Goal: Transaction & Acquisition: Purchase product/service

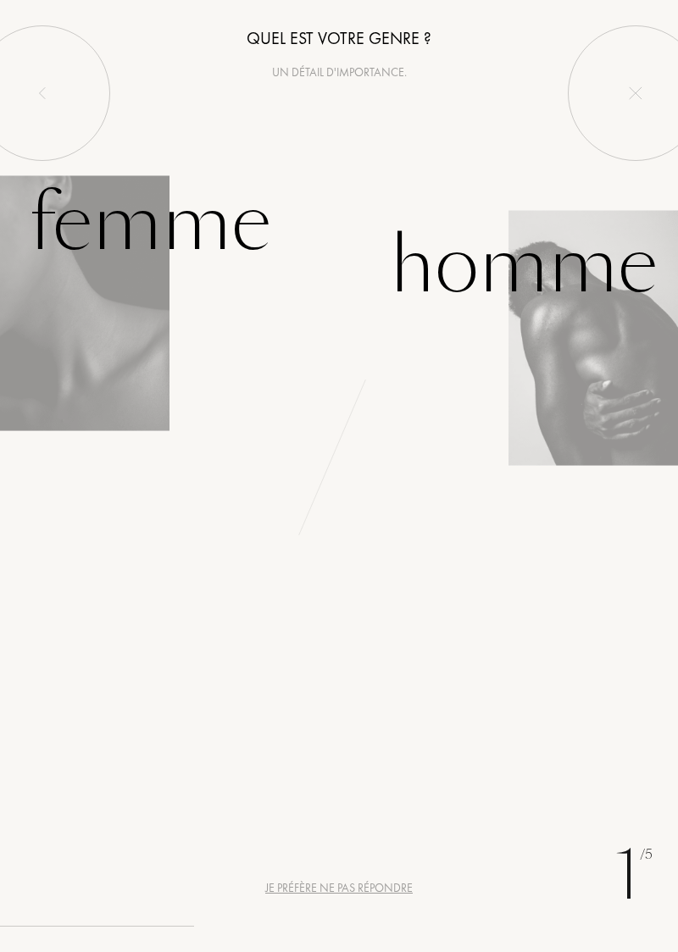
click at [125, 302] on div "Femme" at bounding box center [169, 244] width 339 height 157
click at [157, 226] on div "Femme" at bounding box center [150, 223] width 242 height 114
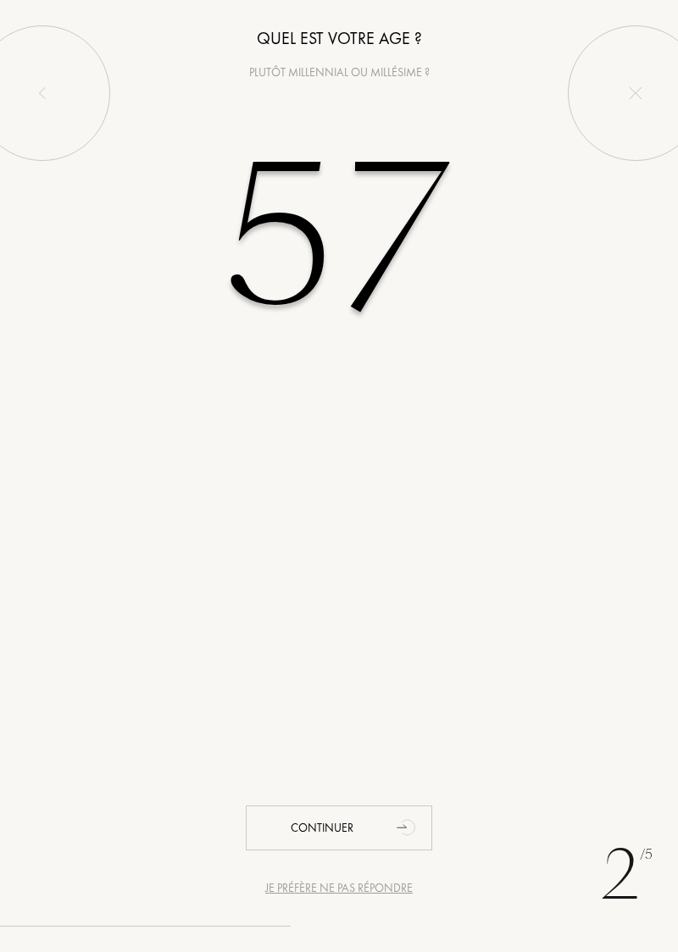
type input "57"
click at [552, 535] on div "2 /5 Je préfère ne pas répondre Quel est votre age ? Plutôt millennial ou millé…" at bounding box center [339, 476] width 678 height 952
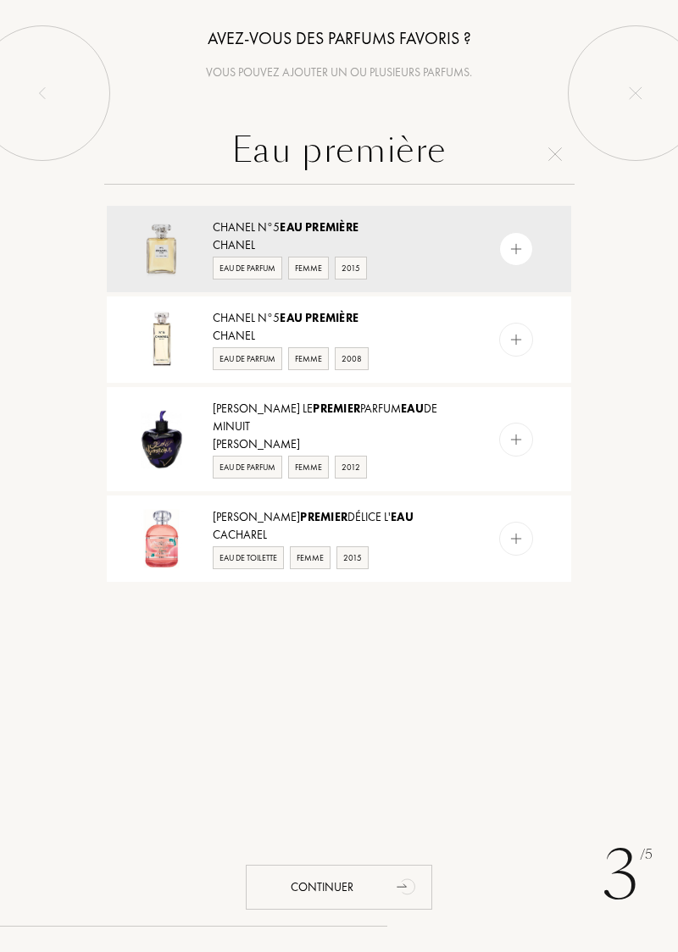
type input "Eau première"
click at [318, 235] on div "Chanel N°5 Eau Première" at bounding box center [342, 228] width 258 height 18
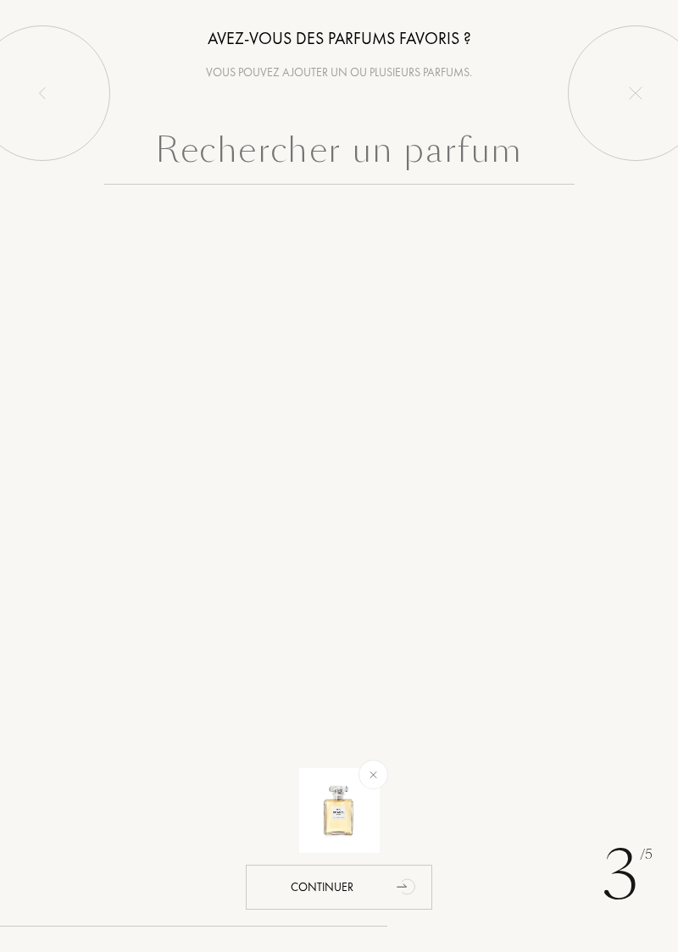
click at [379, 886] on div "Continuer" at bounding box center [339, 887] width 186 height 45
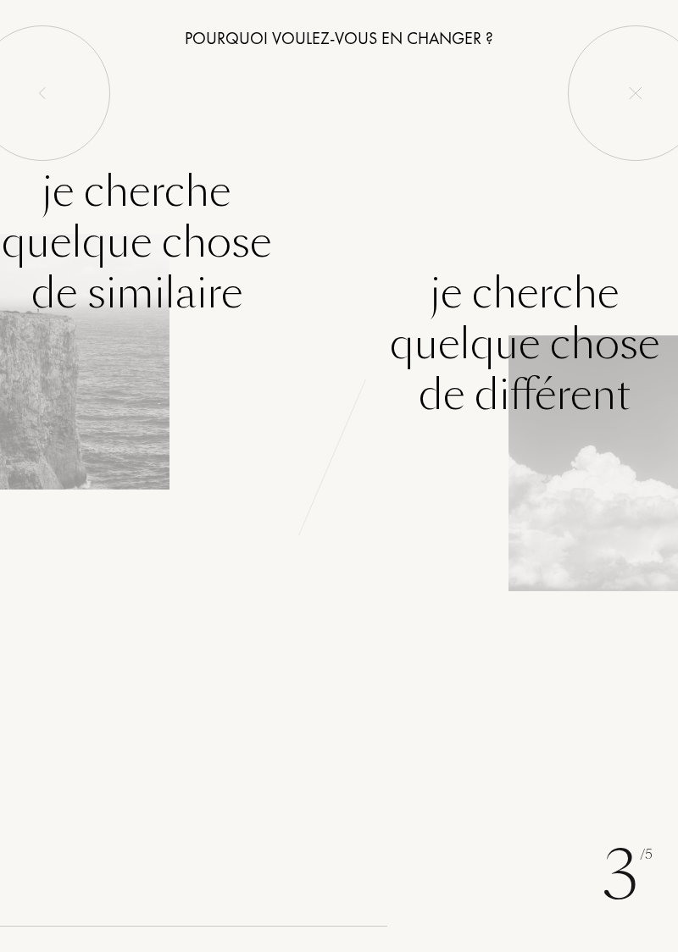
click at [625, 368] on div "Je cherche quelque chose de différent" at bounding box center [524, 344] width 269 height 152
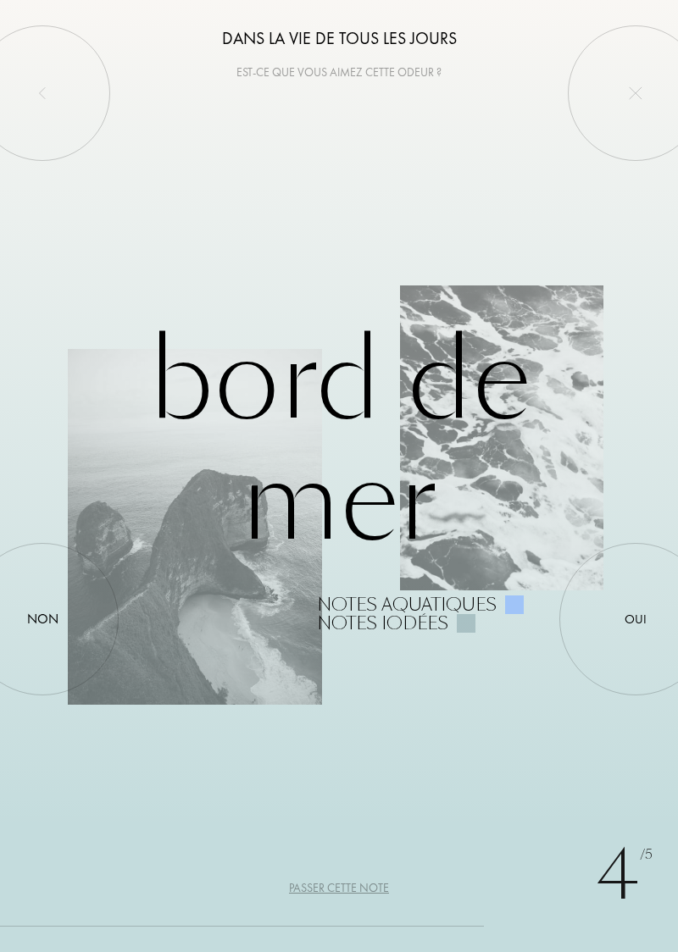
click at [555, 391] on div "Bord de Mer Notes aquatiques Notes iodées" at bounding box center [339, 475] width 542 height 313
click at [640, 614] on div "Oui" at bounding box center [635, 618] width 22 height 19
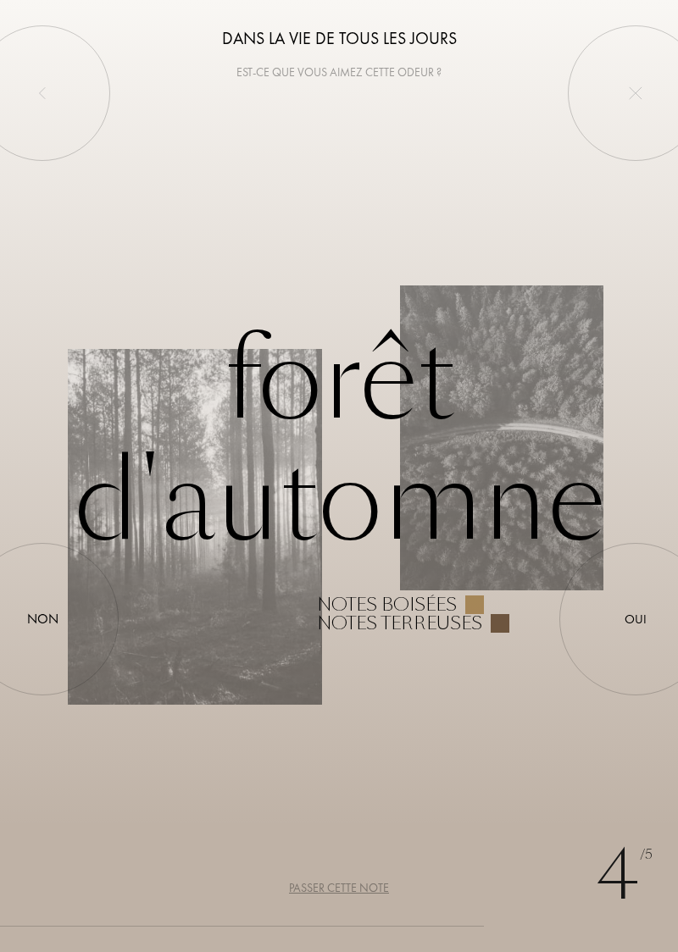
click at [635, 619] on div at bounding box center [635, 619] width 0 height 0
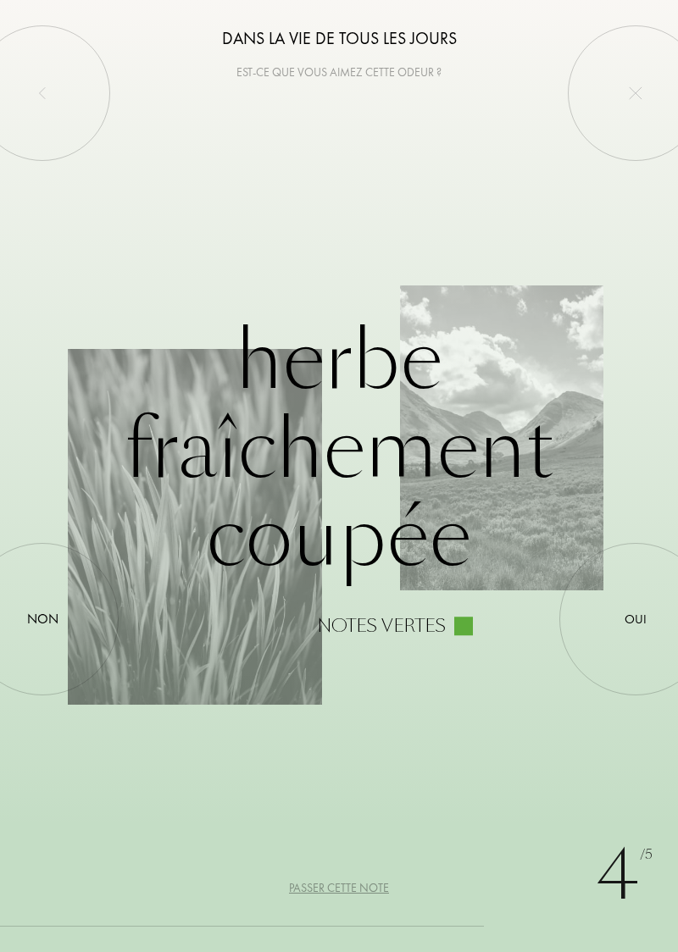
click at [37, 617] on div "Non" at bounding box center [42, 619] width 31 height 20
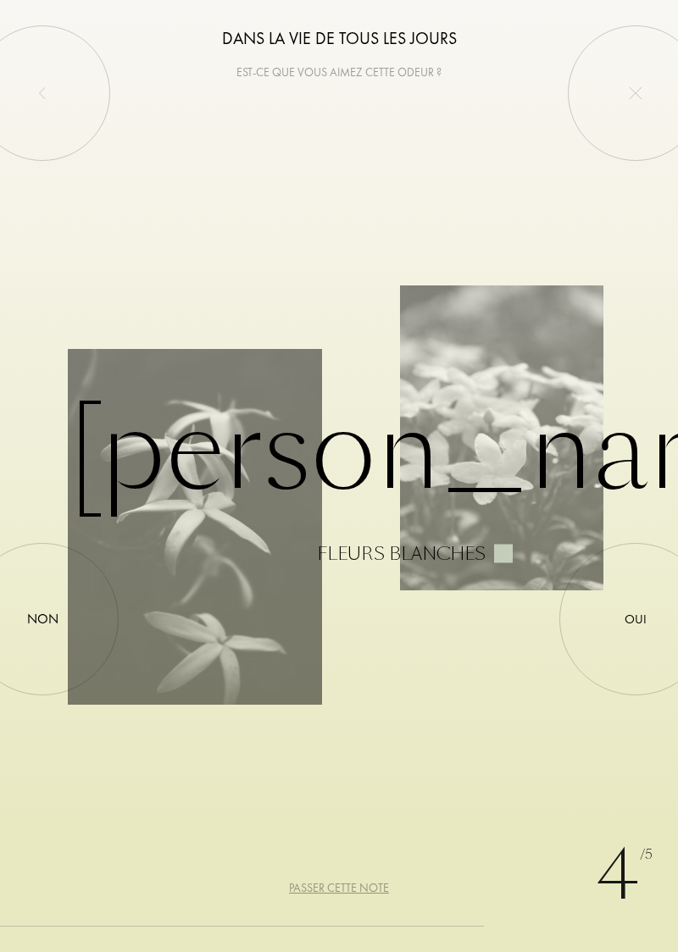
click at [42, 619] on div at bounding box center [42, 619] width 0 height 0
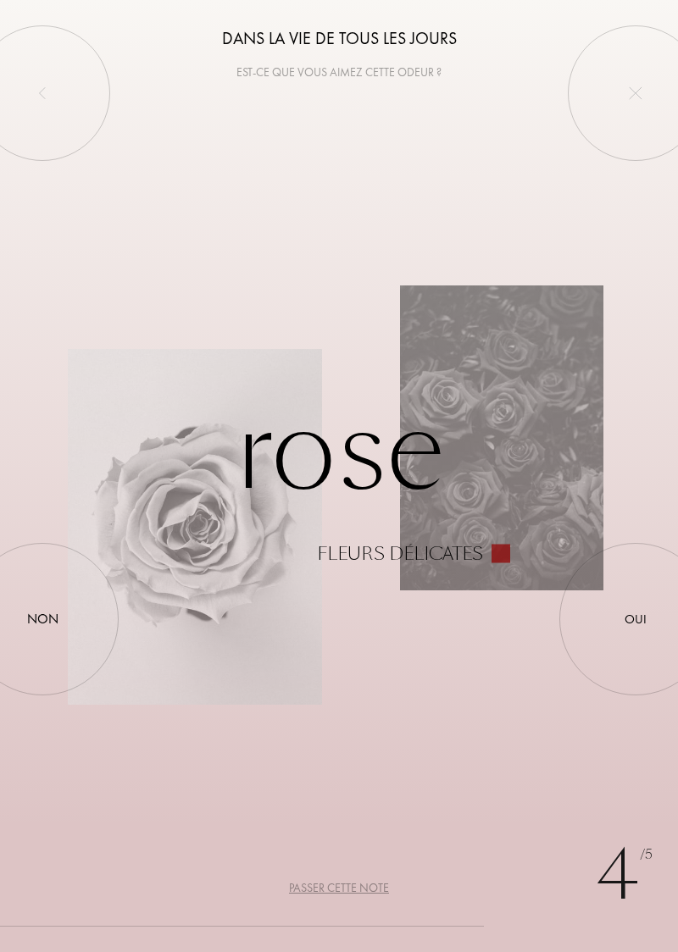
click at [42, 619] on div at bounding box center [42, 619] width 0 height 0
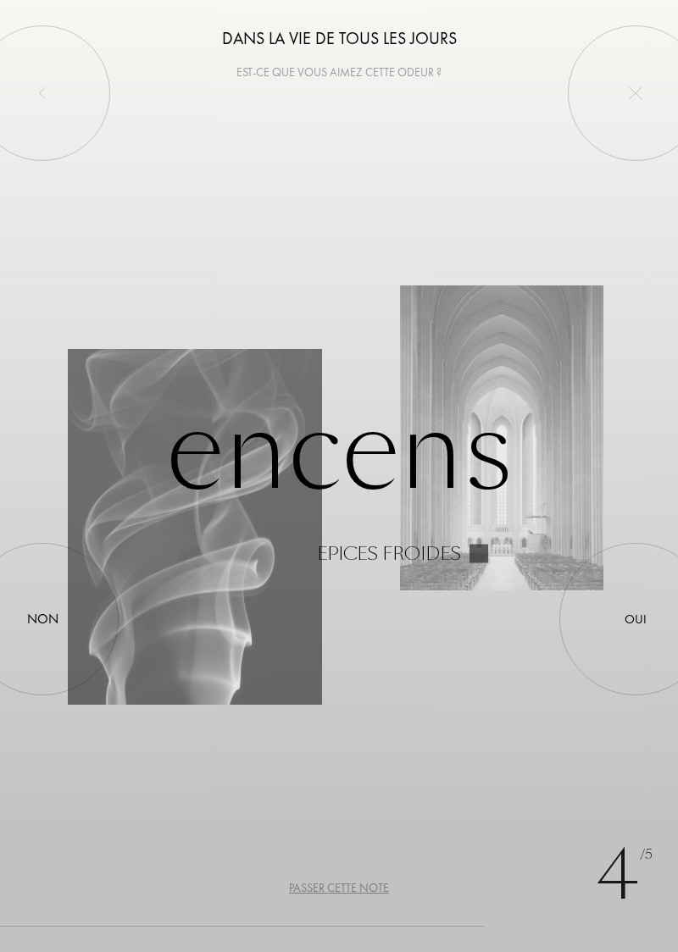
click at [42, 619] on div at bounding box center [42, 619] width 0 height 0
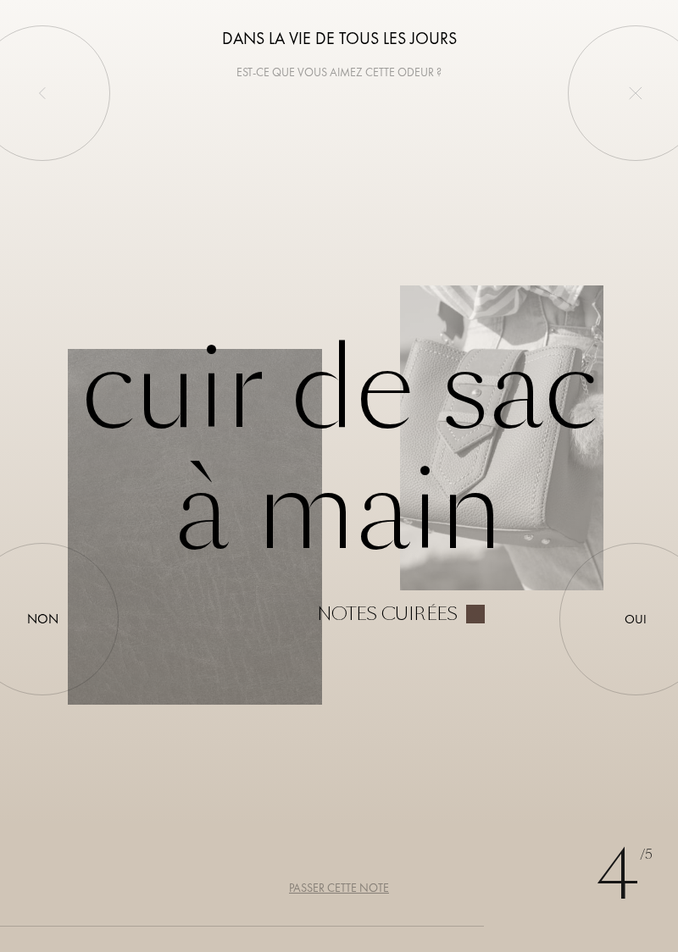
click at [42, 619] on div at bounding box center [42, 619] width 0 height 0
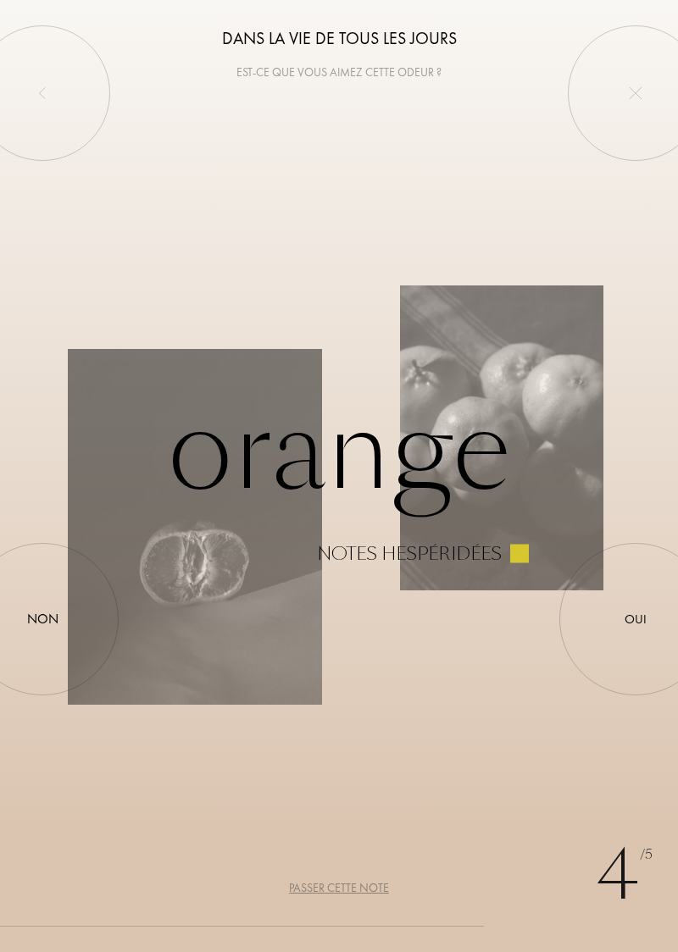
click at [637, 613] on div "Oui" at bounding box center [635, 618] width 22 height 19
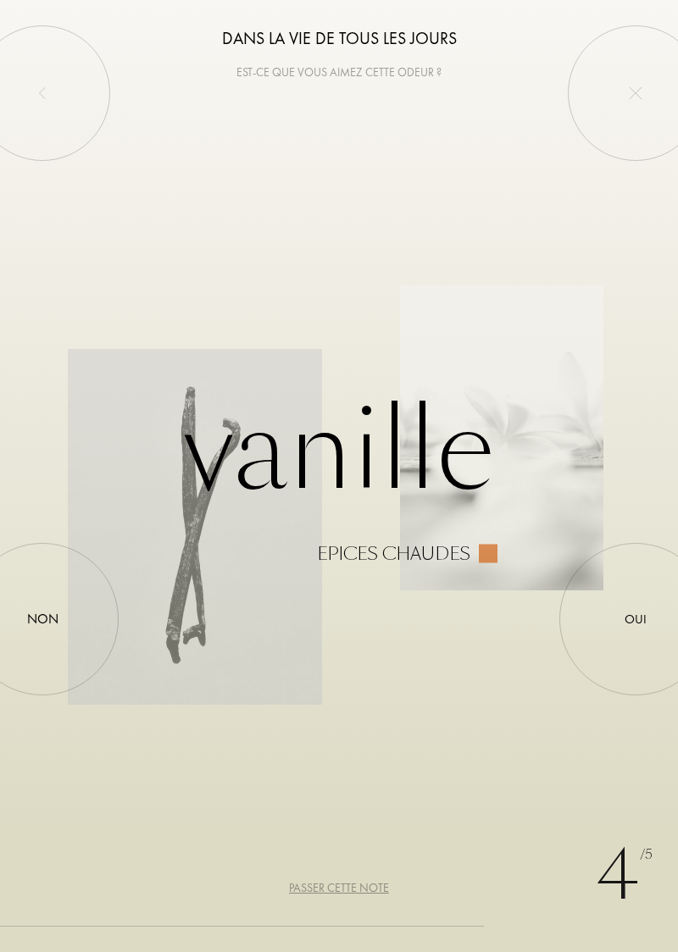
click at [636, 610] on div "Oui" at bounding box center [635, 618] width 22 height 19
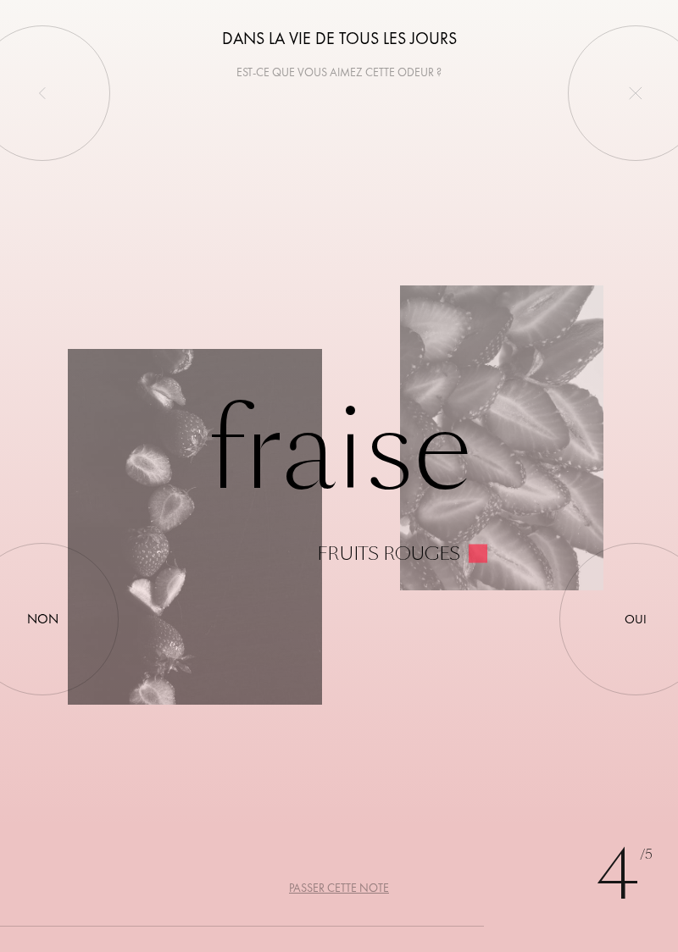
click at [31, 607] on div "Non" at bounding box center [42, 619] width 152 height 152
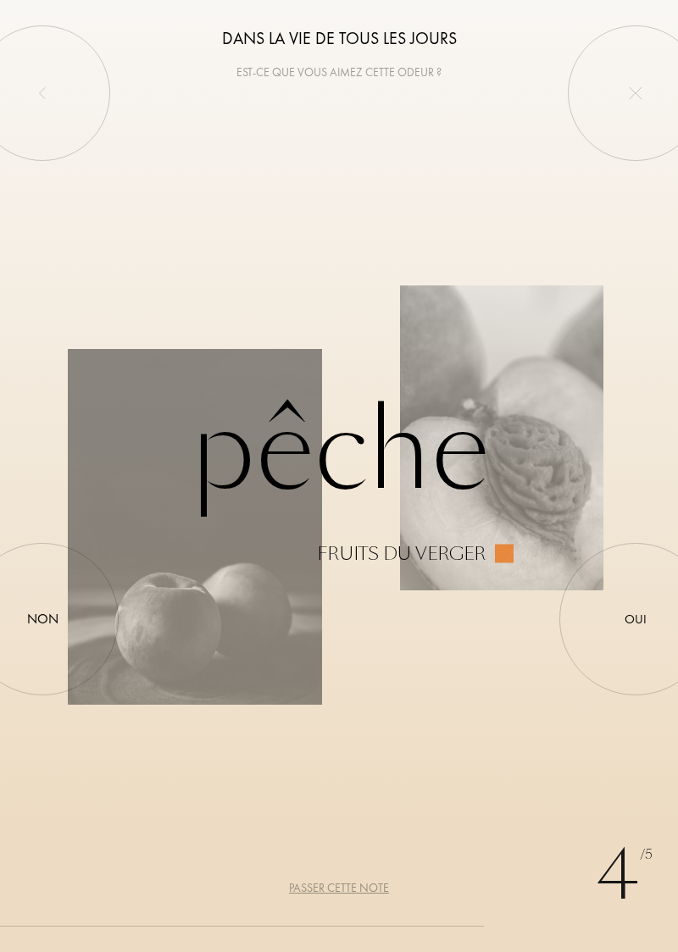
click at [42, 619] on div at bounding box center [42, 619] width 0 height 0
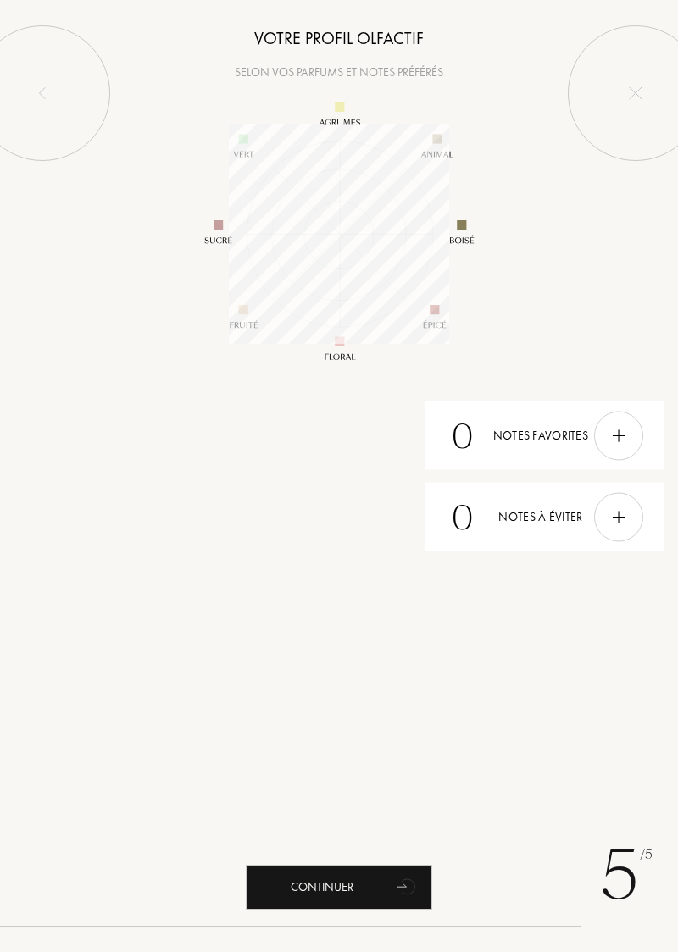
scroll to position [220, 220]
click at [369, 878] on div "Continuer" at bounding box center [339, 887] width 186 height 45
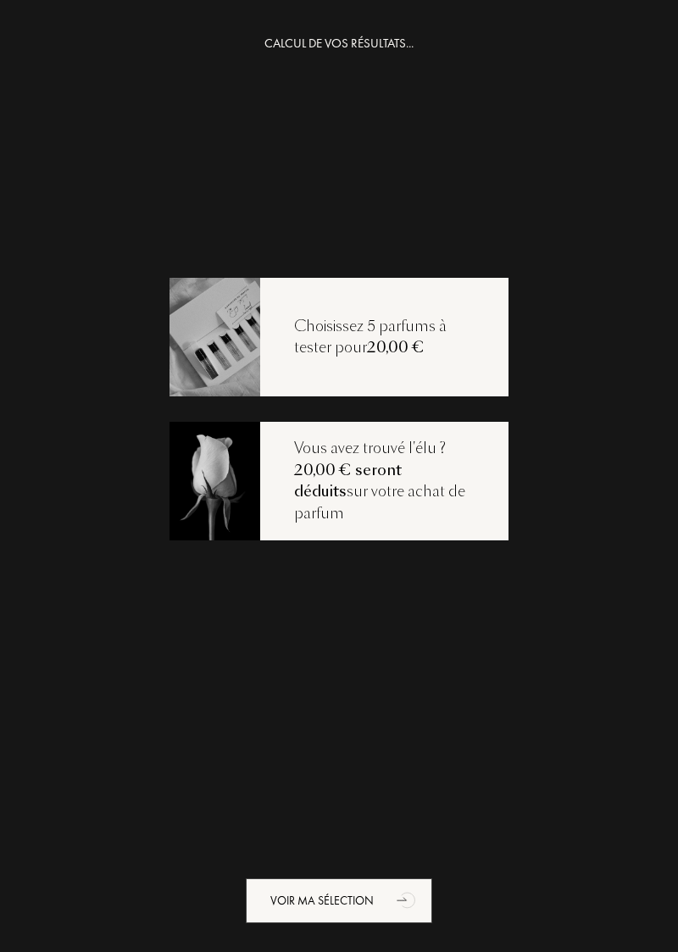
click at [364, 895] on div "Voir ma sélection" at bounding box center [339, 900] width 186 height 45
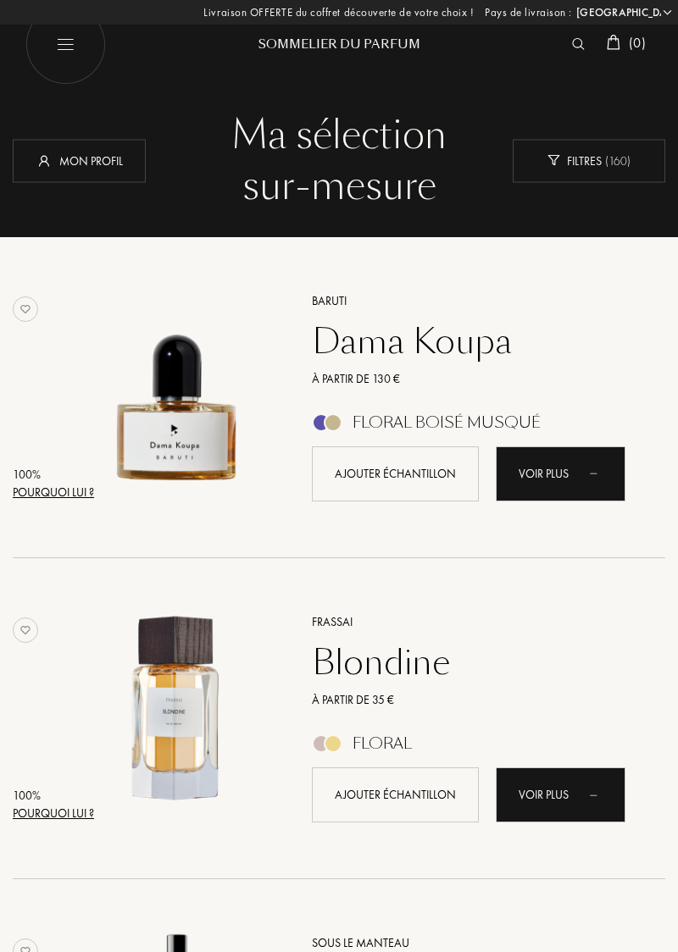
select select "FR"
click at [33, 496] on div "Pourquoi lui ?" at bounding box center [53, 493] width 81 height 18
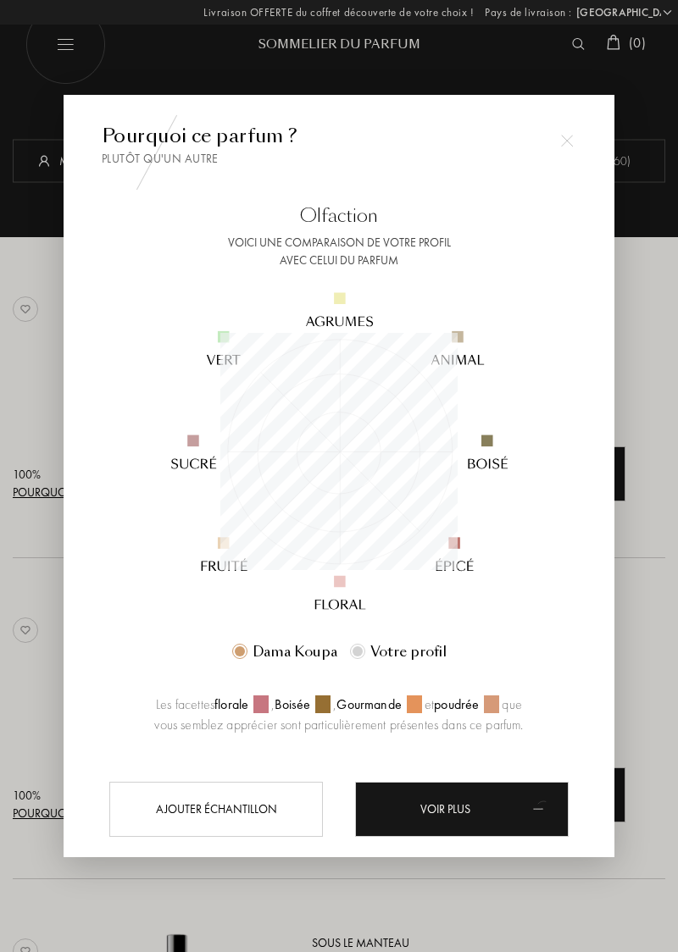
scroll to position [237, 237]
click at [653, 628] on div at bounding box center [339, 476] width 678 height 952
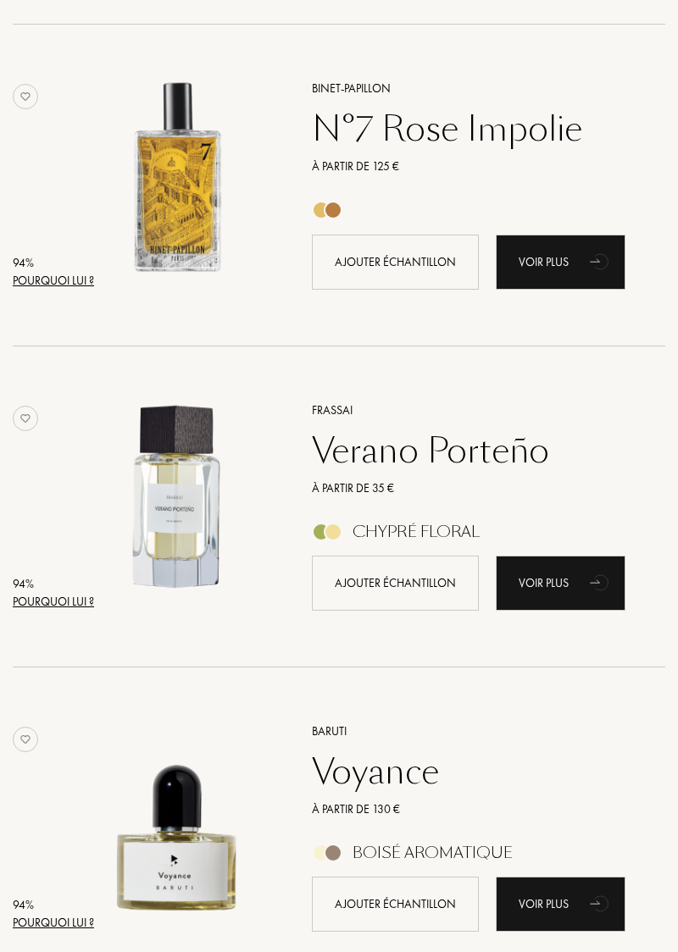
scroll to position [1823, 0]
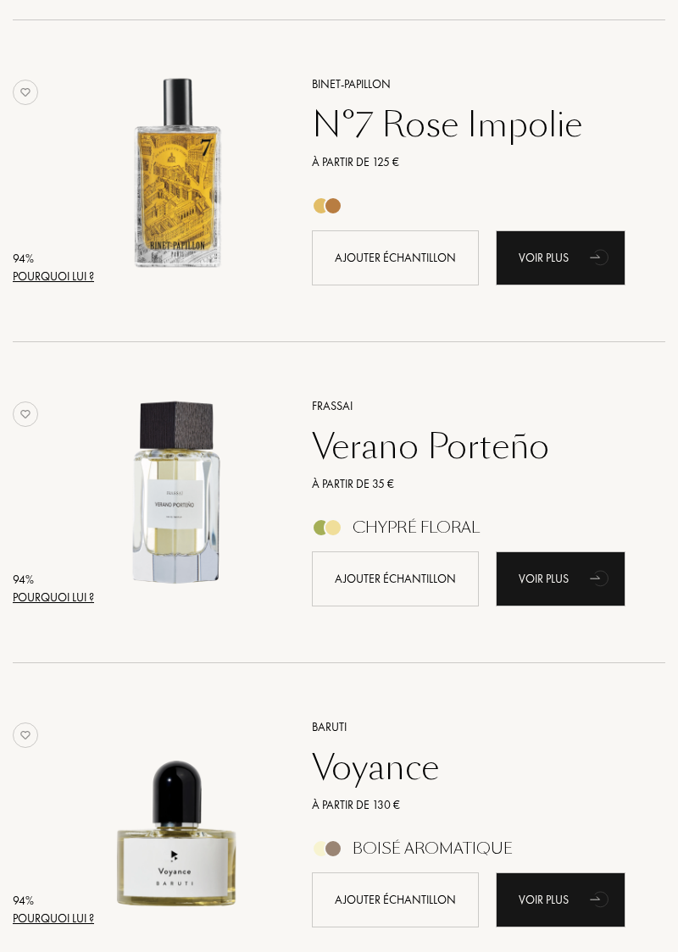
click at [47, 277] on div "Pourquoi lui ?" at bounding box center [53, 277] width 81 height 18
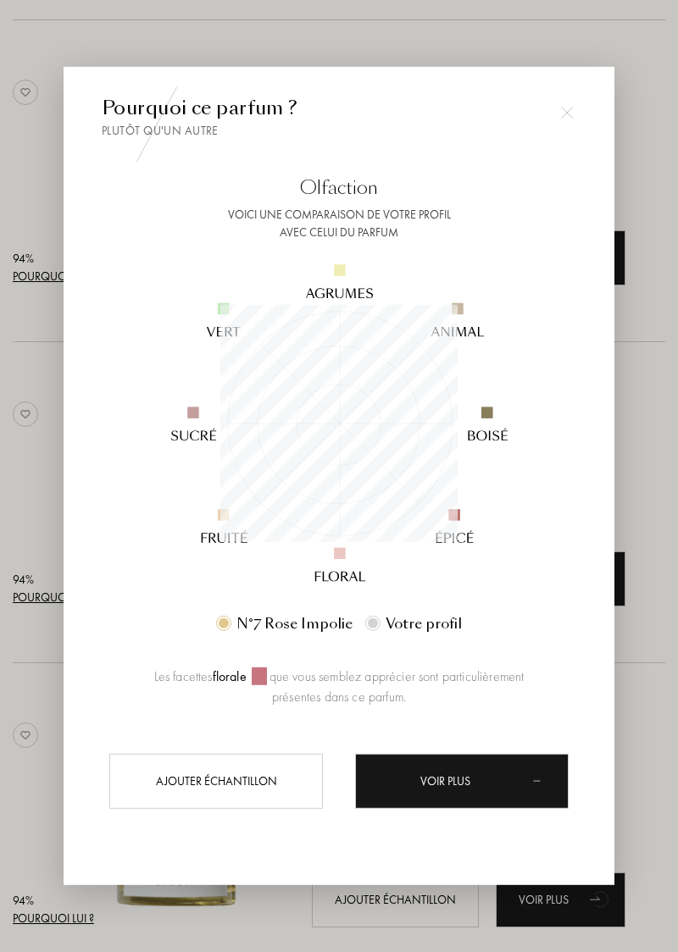
scroll to position [237, 237]
click at [665, 673] on div at bounding box center [339, 511] width 678 height 1023
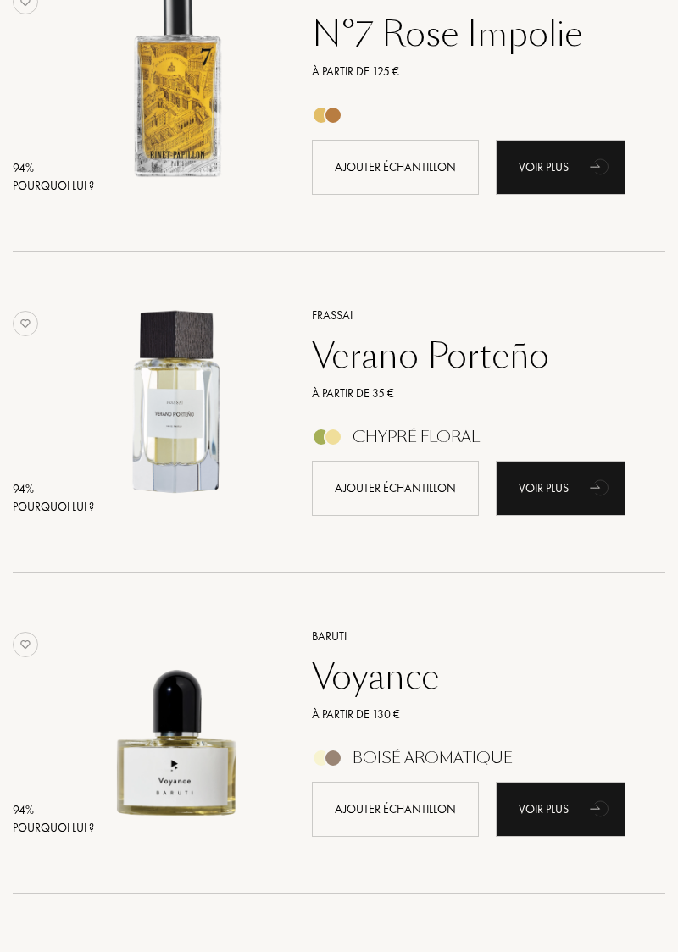
scroll to position [1912, 0]
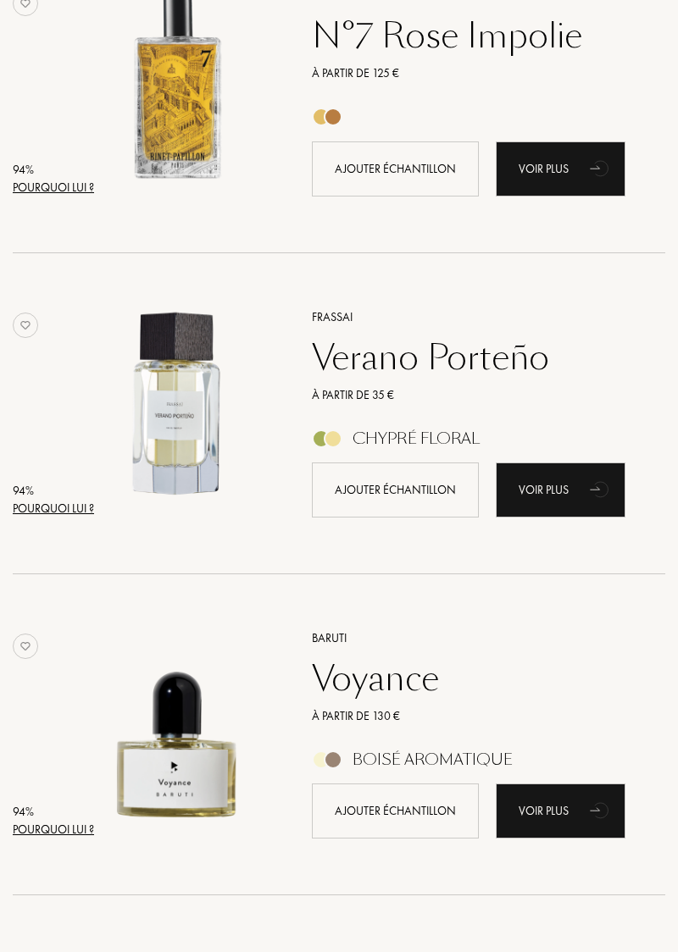
click at [50, 512] on div "Pourquoi lui ?" at bounding box center [53, 509] width 81 height 18
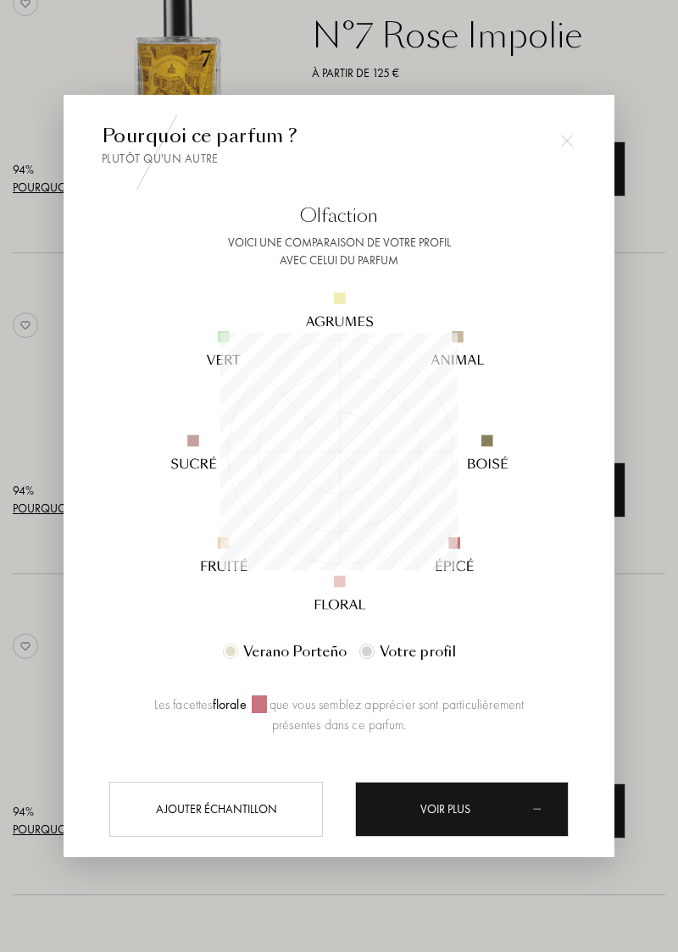
scroll to position [237, 237]
click at [668, 607] on div at bounding box center [339, 476] width 678 height 952
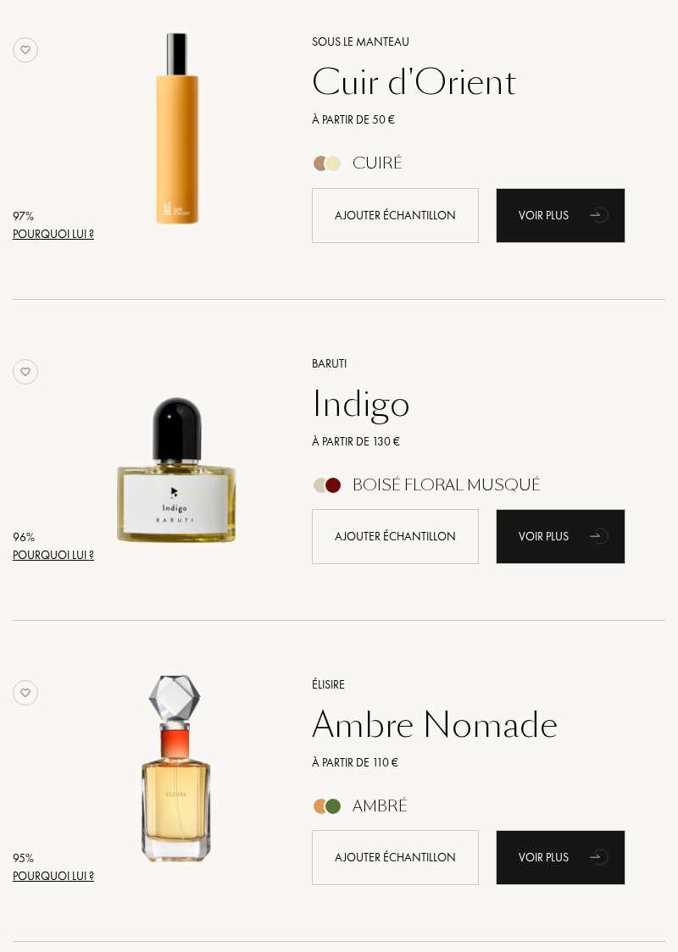
scroll to position [900, 0]
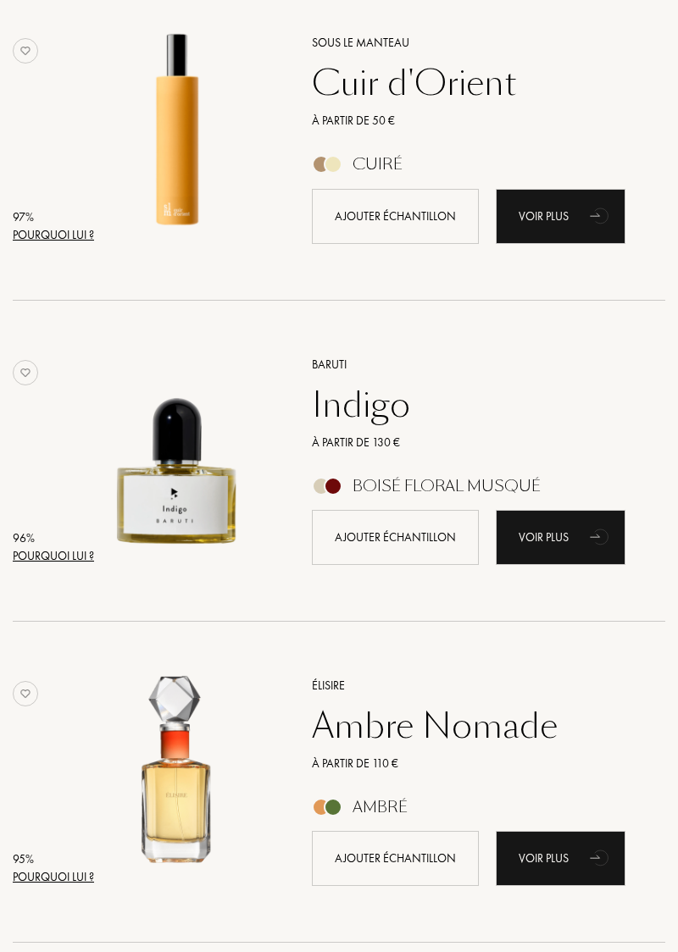
click at [66, 559] on div "Pourquoi lui ?" at bounding box center [53, 556] width 81 height 18
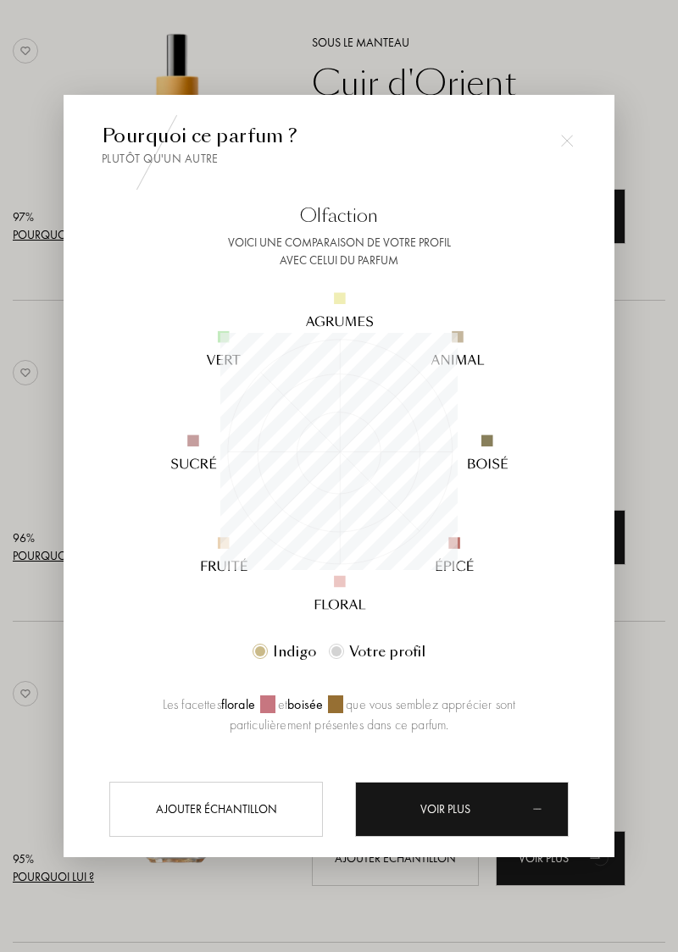
scroll to position [237, 237]
click at [665, 608] on div at bounding box center [339, 476] width 678 height 952
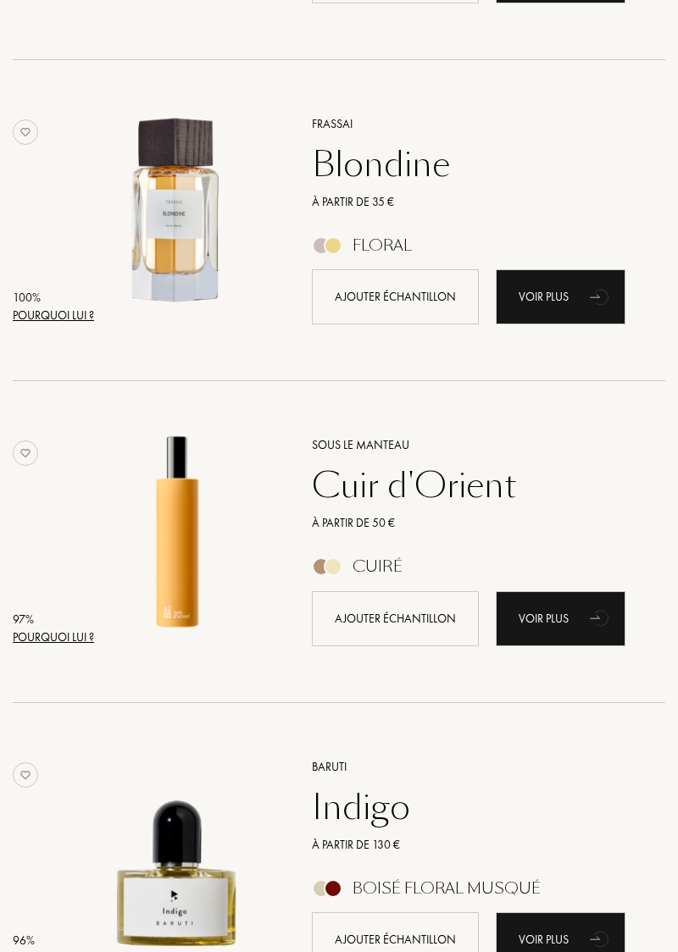
scroll to position [496, 0]
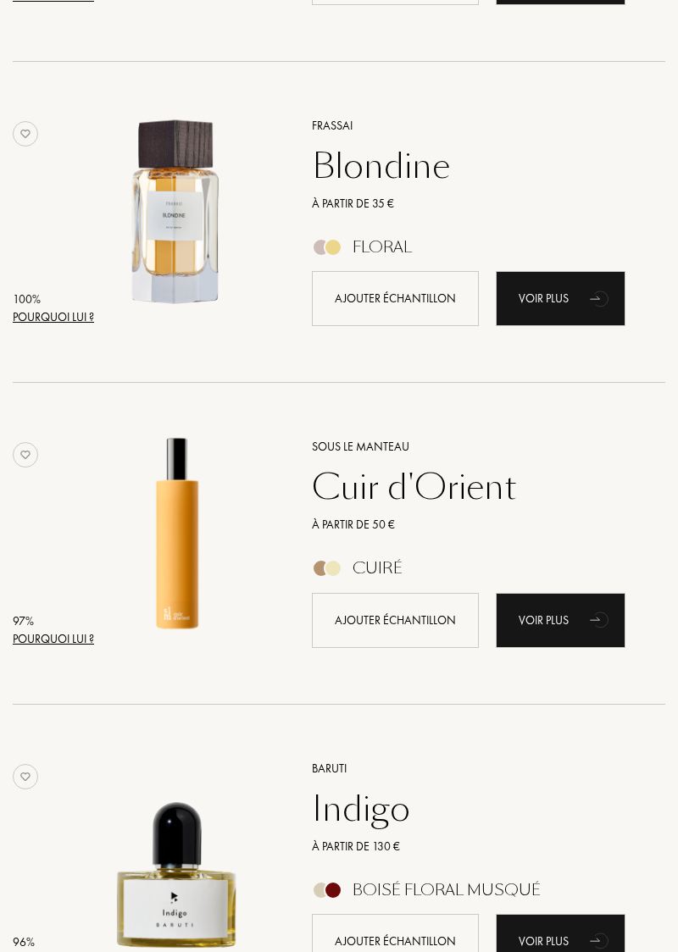
click at [55, 616] on div "97 %" at bounding box center [53, 621] width 81 height 18
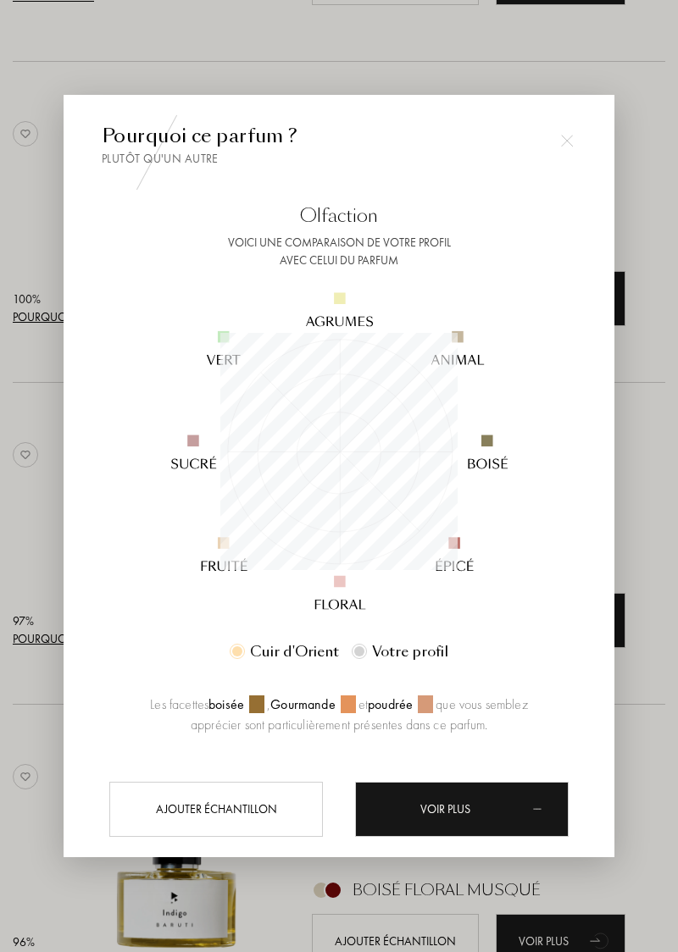
scroll to position [237, 237]
click at [666, 612] on div at bounding box center [339, 476] width 678 height 952
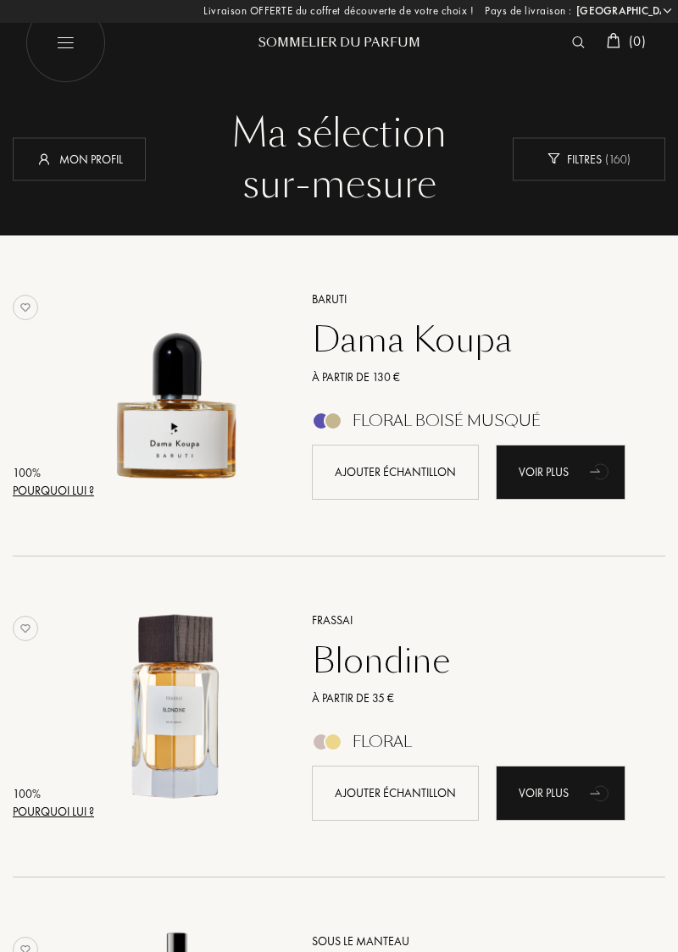
scroll to position [0, 0]
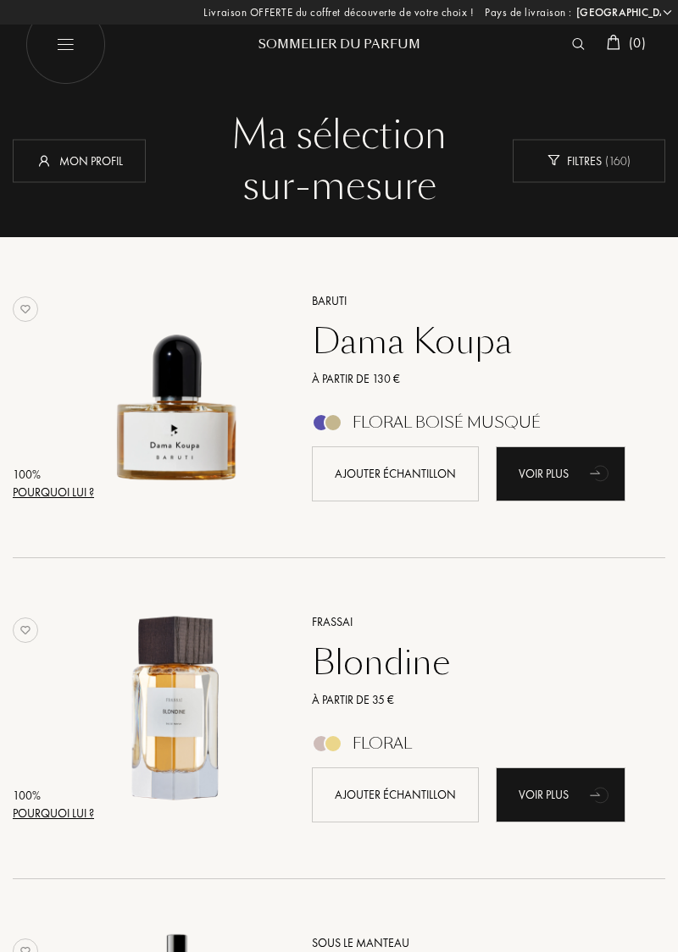
click at [23, 476] on div "100 %" at bounding box center [53, 475] width 81 height 18
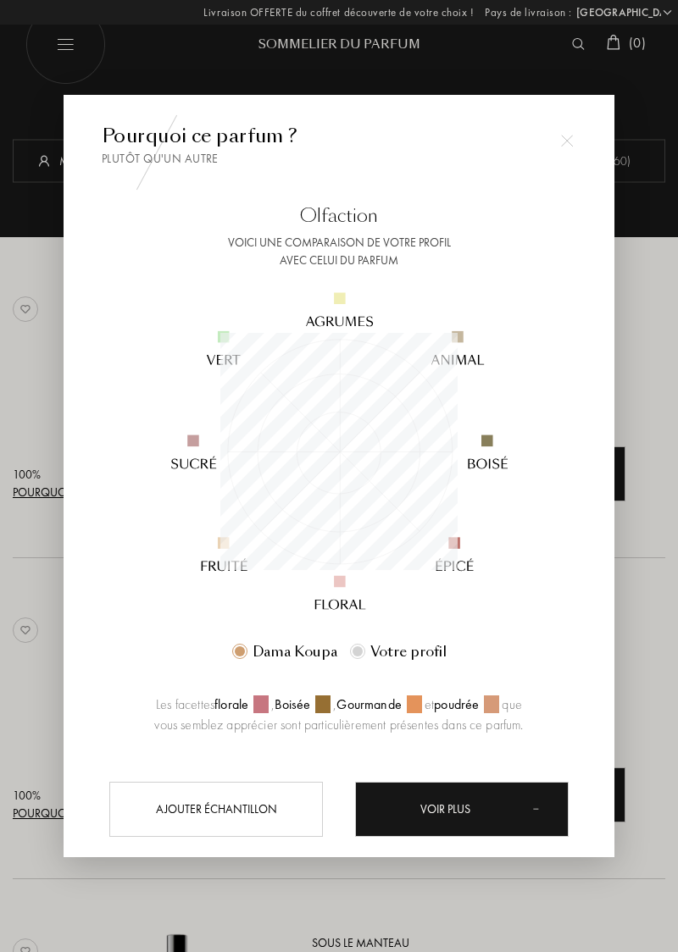
scroll to position [237, 237]
click at [466, 828] on div "Voir plus" at bounding box center [461, 809] width 213 height 55
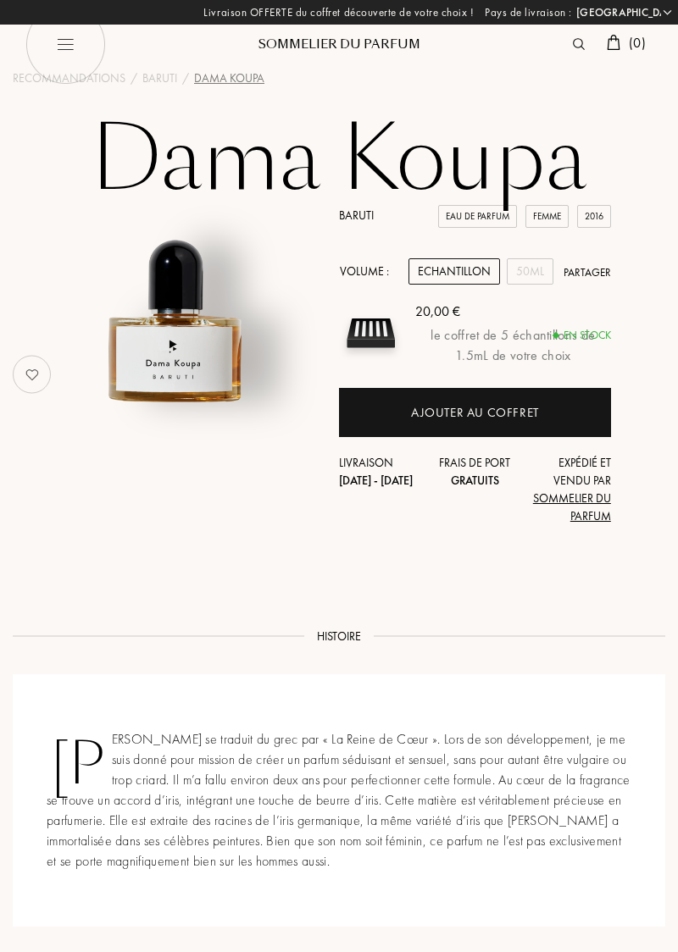
select select "FR"
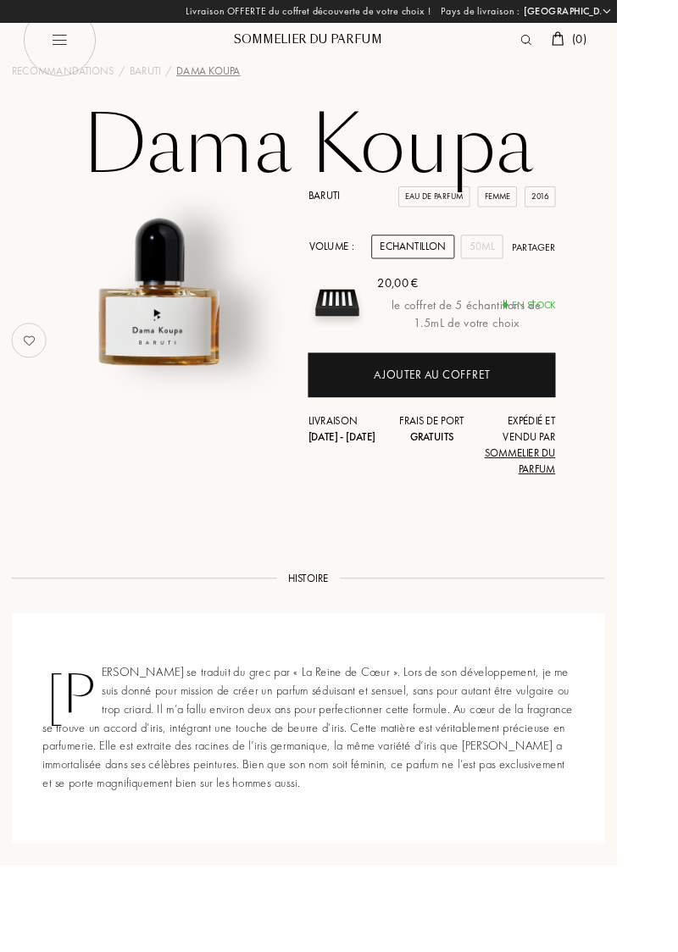
click at [677, 698] on div "Pays de livraison : Afghanistan Afrique du Sud Albanie Algérie Allemagne Andorr…" at bounding box center [339, 476] width 678 height 952
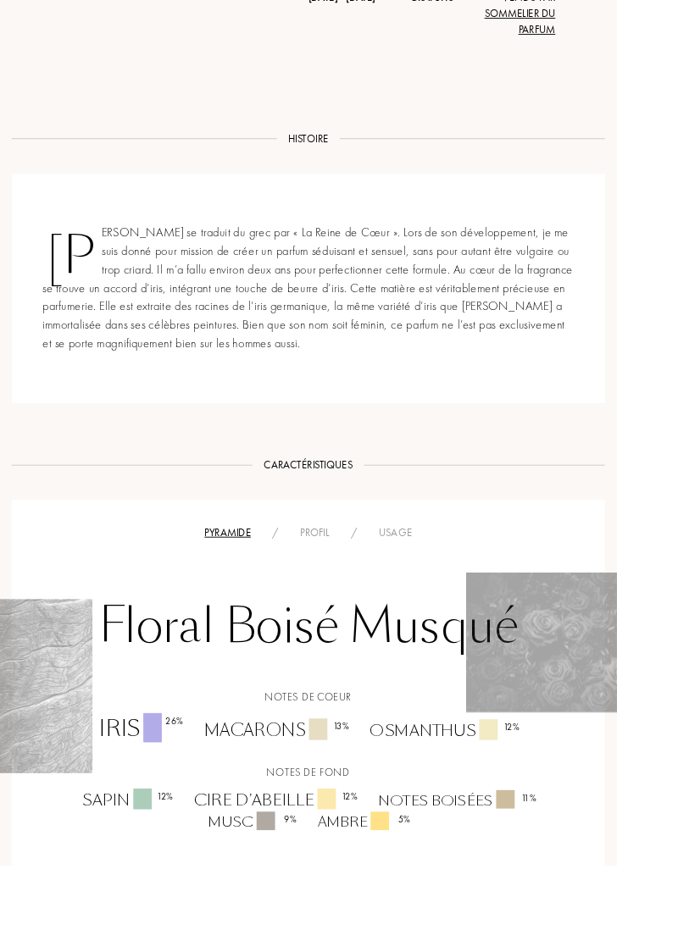
scroll to position [485, 0]
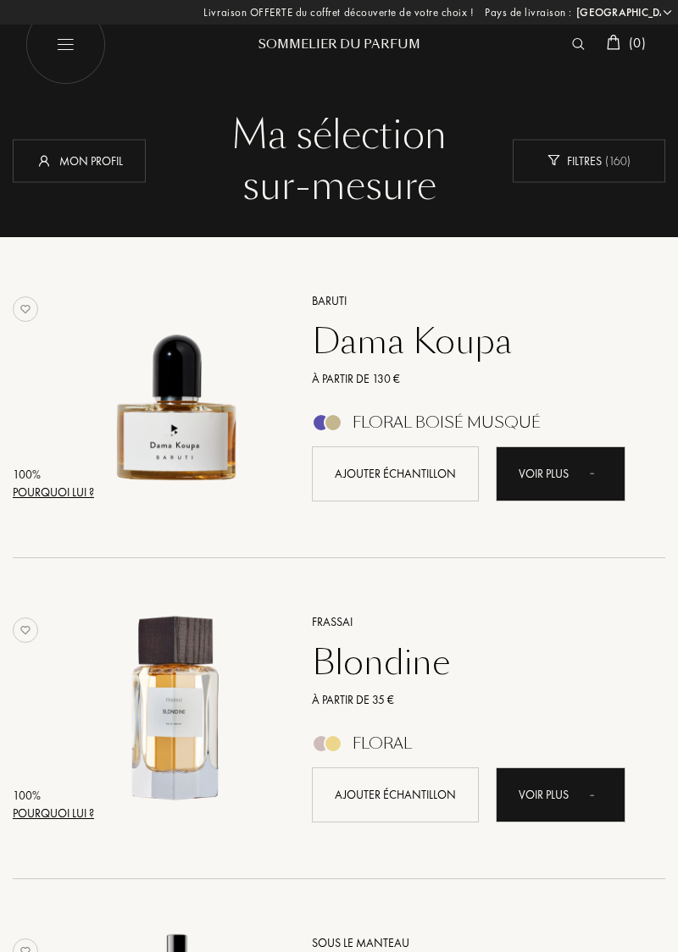
select select "FR"
click at [56, 817] on div "Pourquoi lui ?" at bounding box center [53, 814] width 81 height 18
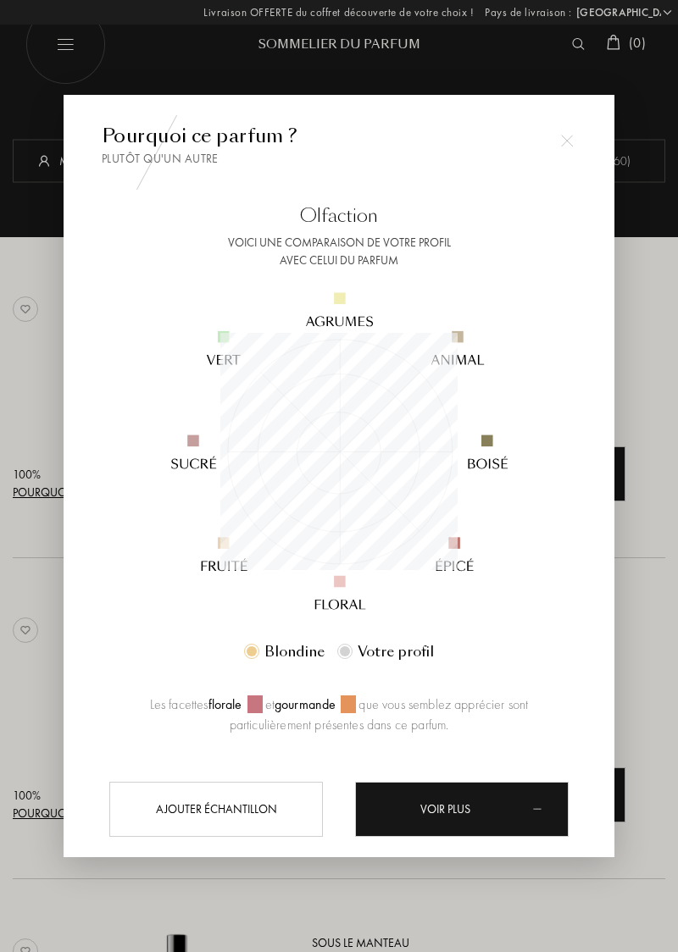
scroll to position [237, 237]
click at [655, 651] on div at bounding box center [339, 476] width 678 height 952
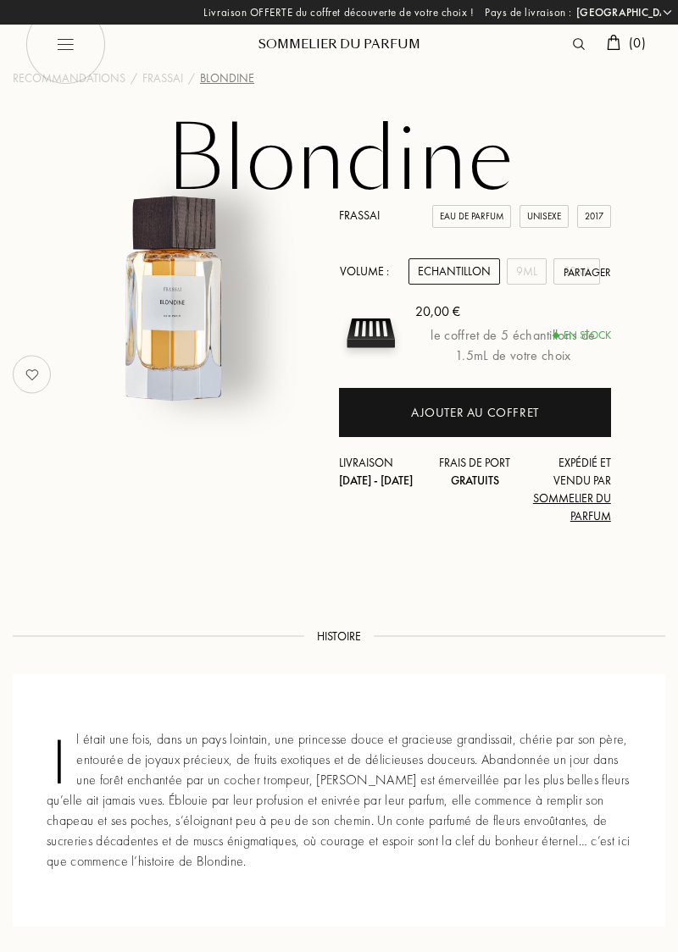
select select "FR"
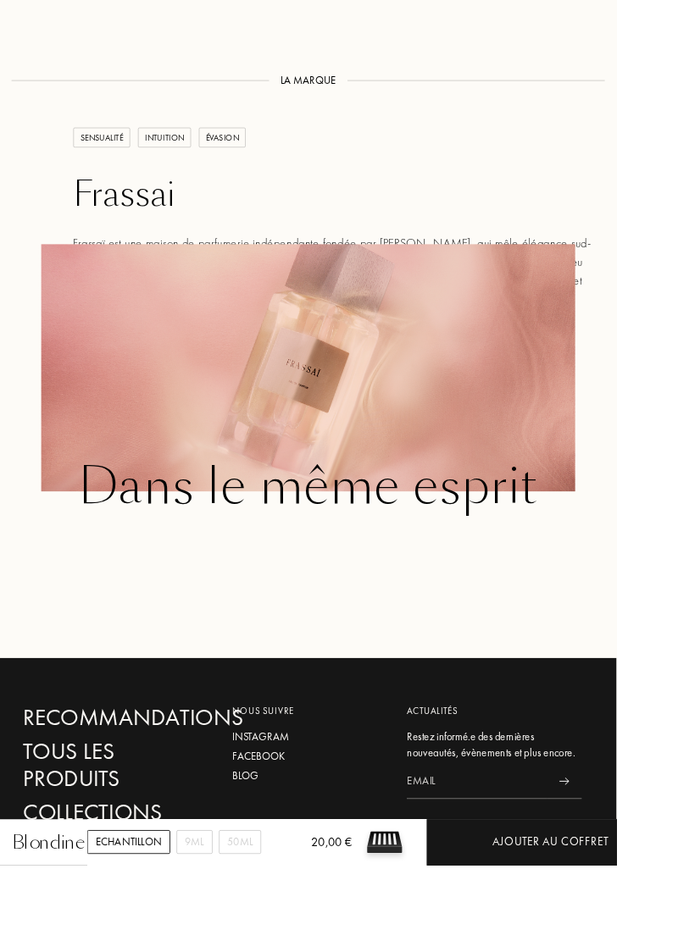
scroll to position [2019, 0]
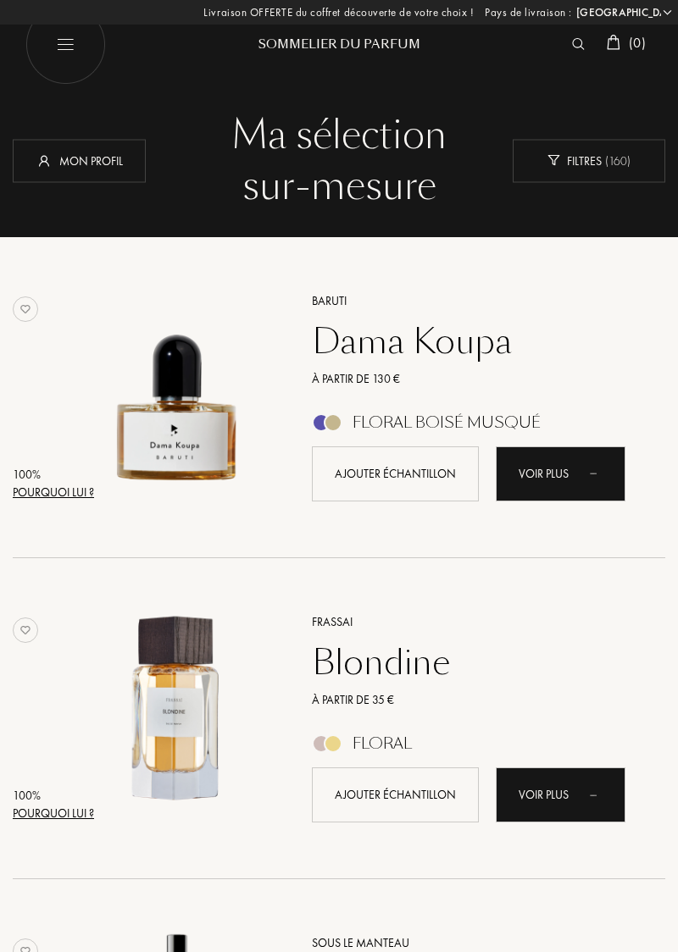
select select "FR"
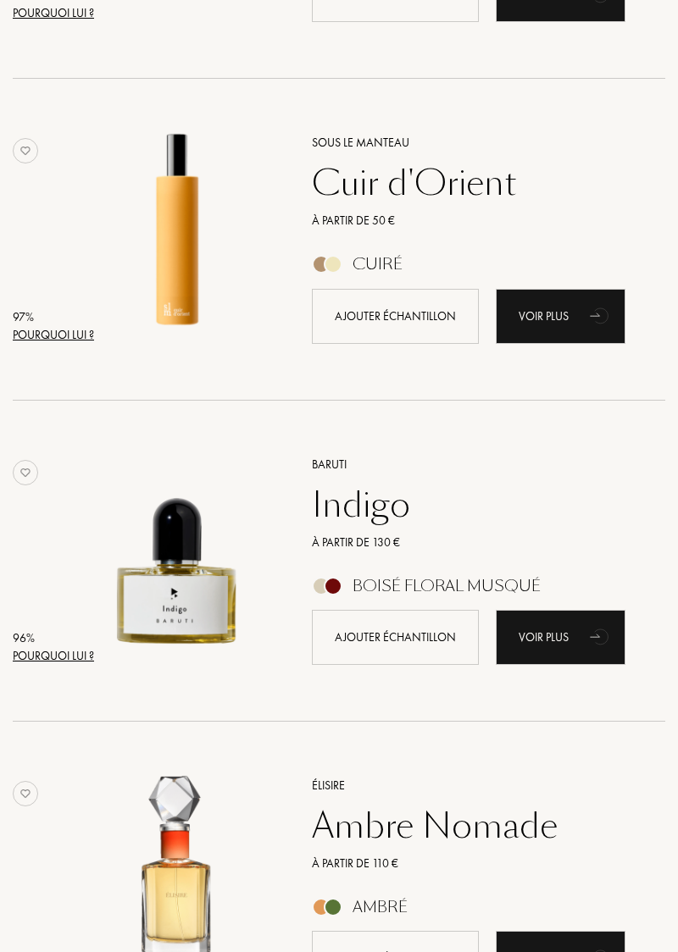
scroll to position [812, 0]
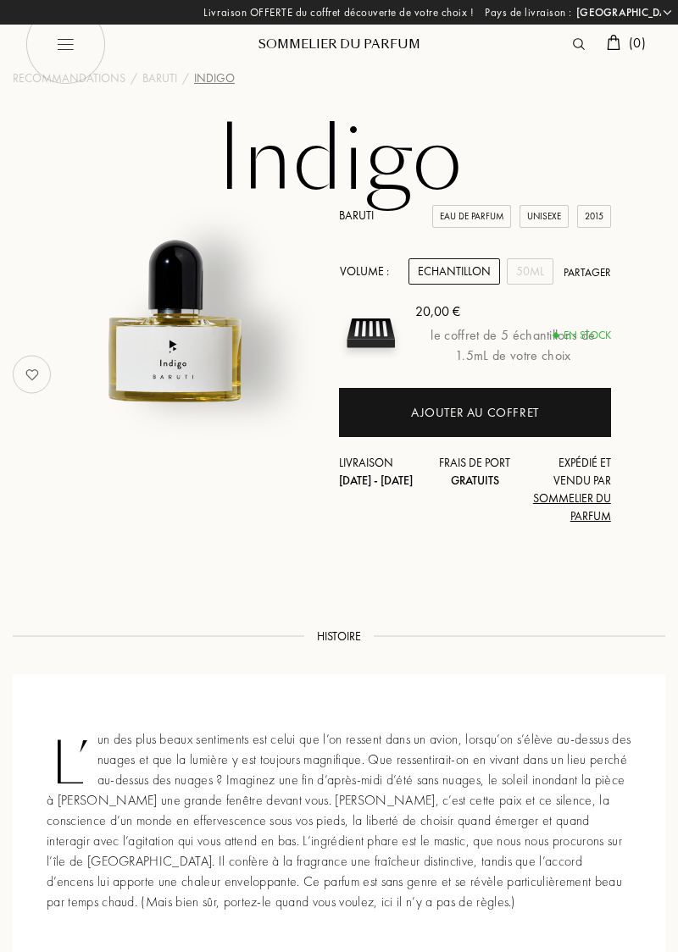
select select "FR"
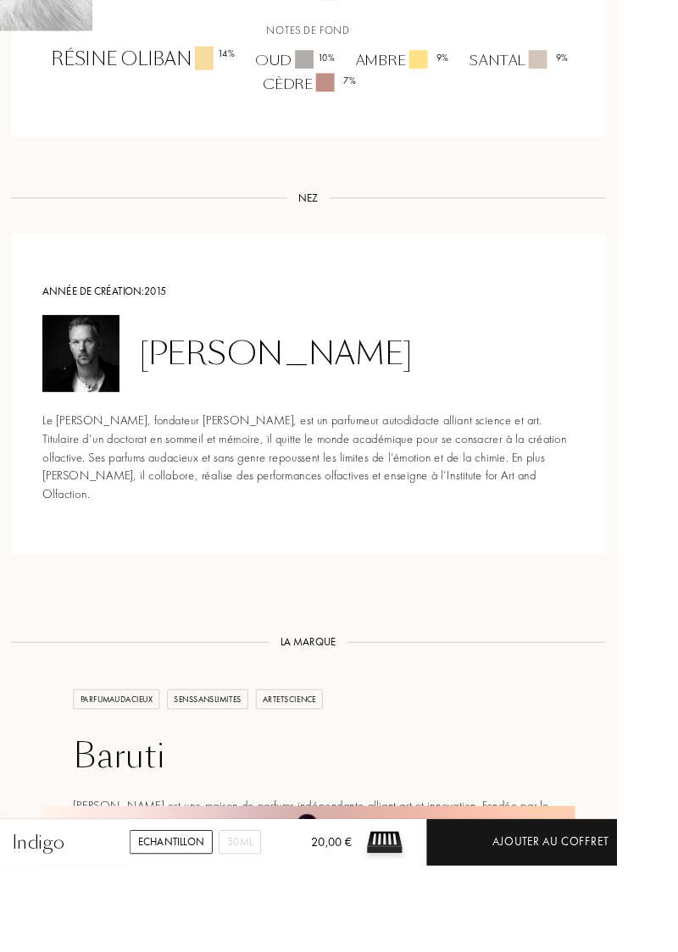
scroll to position [1342, 0]
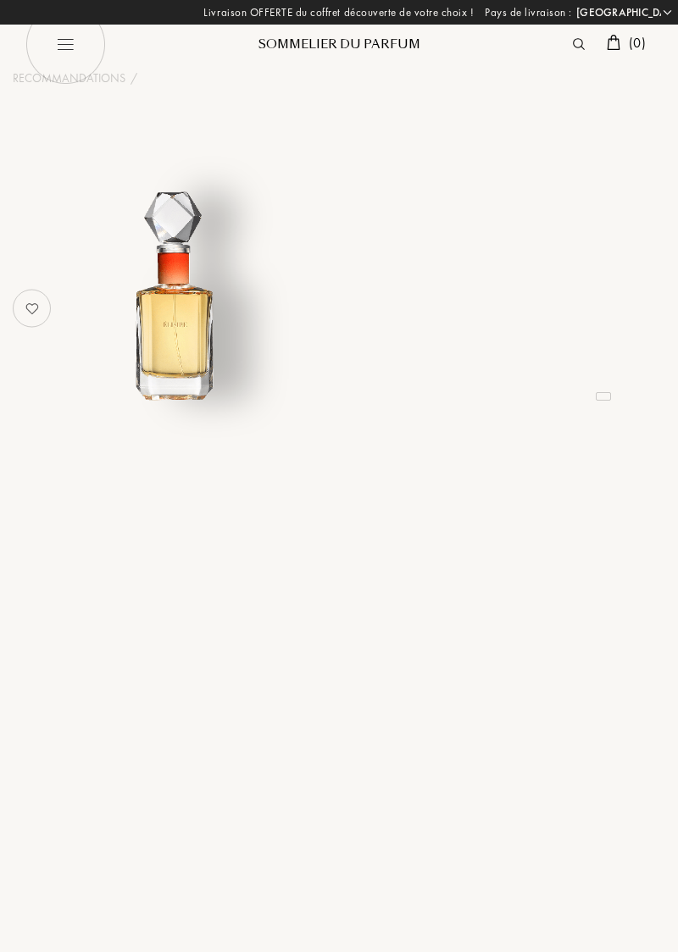
select select "FR"
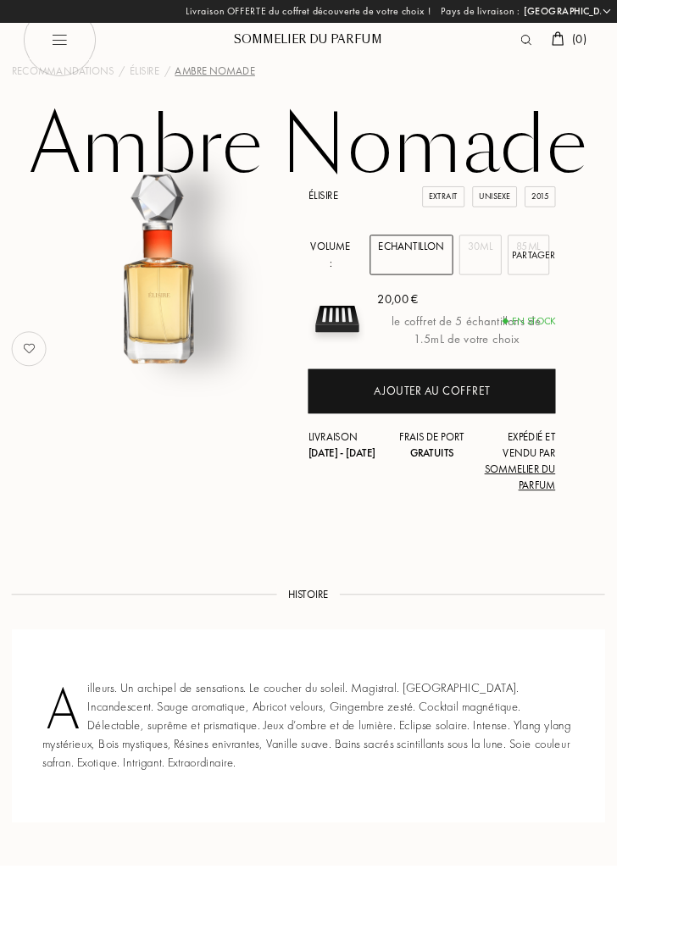
click at [529, 421] on div "Ajouter au coffret" at bounding box center [475, 430] width 128 height 19
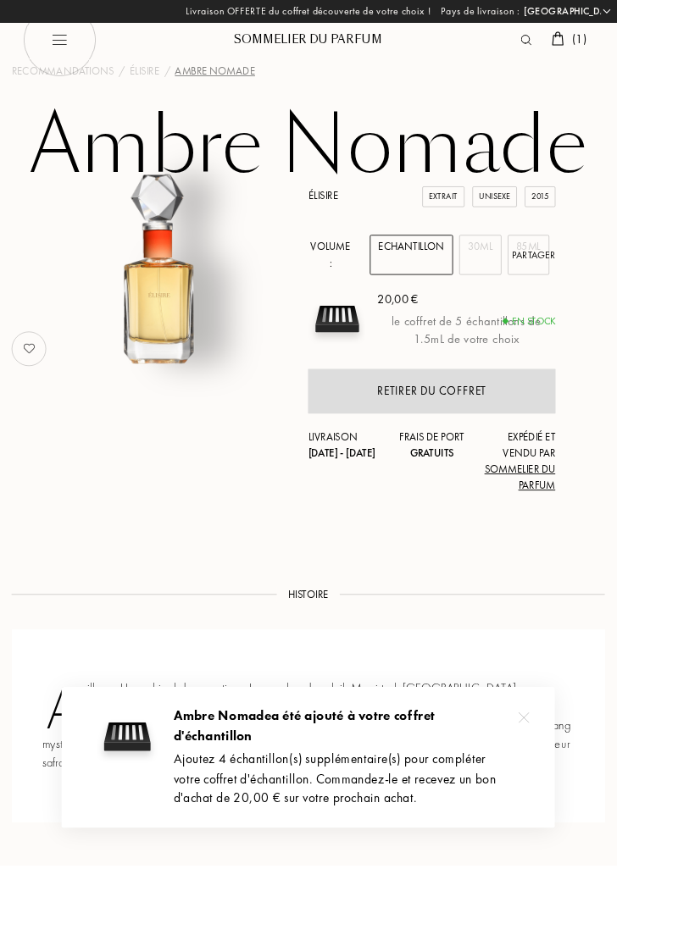
click at [677, 603] on div "[GEOGRAPHIC_DATA] : [GEOGRAPHIC_DATA] [GEOGRAPHIC_DATA] [GEOGRAPHIC_DATA] [GEOG…" at bounding box center [339, 476] width 678 height 952
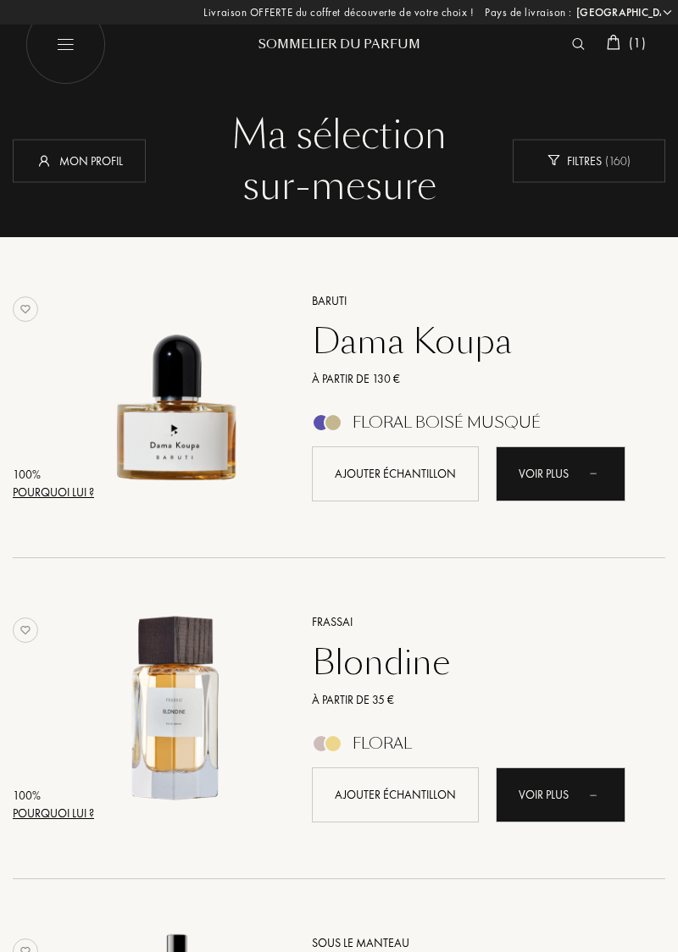
select select "FR"
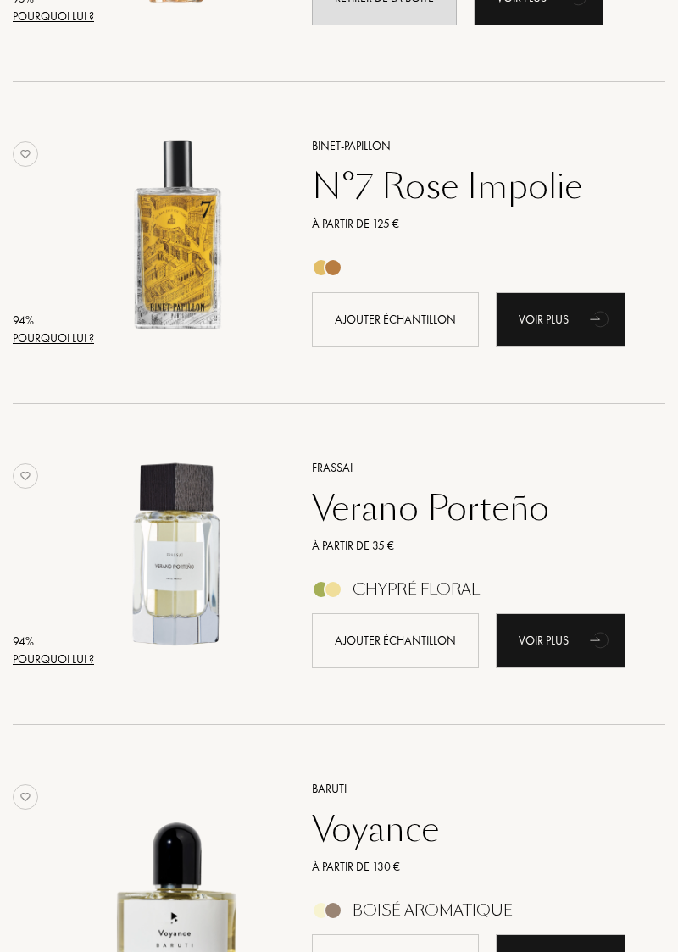
scroll to position [1762, 0]
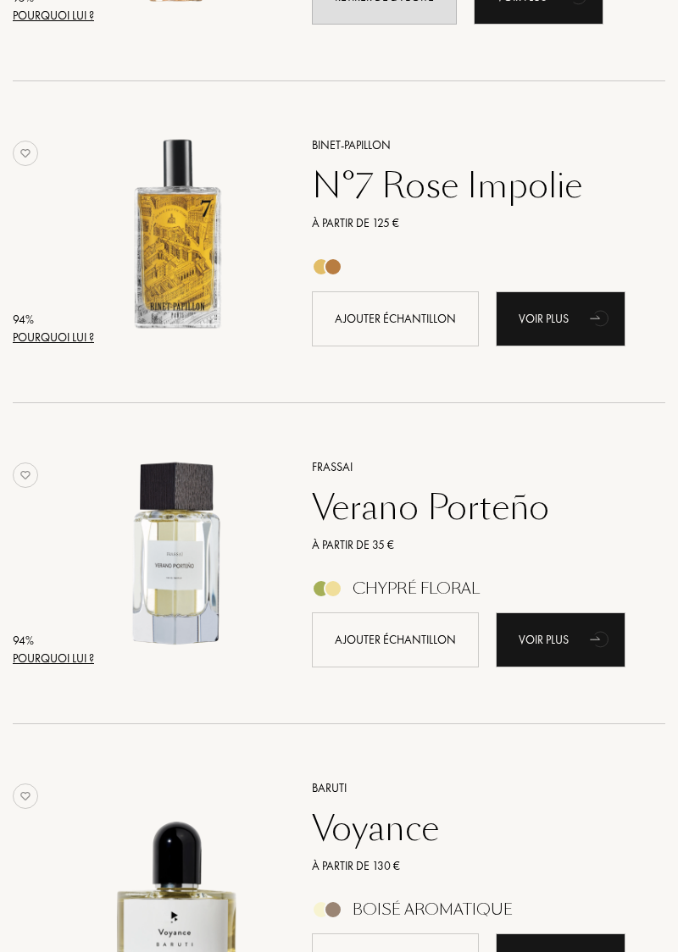
click at [566, 647] on div "Voir plus" at bounding box center [561, 639] width 130 height 55
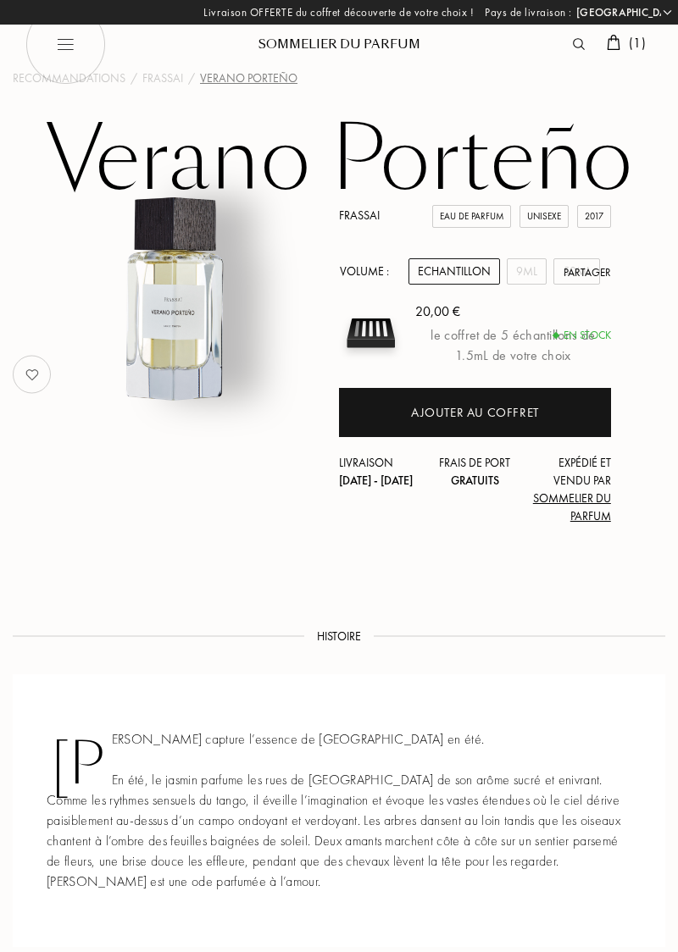
select select "FR"
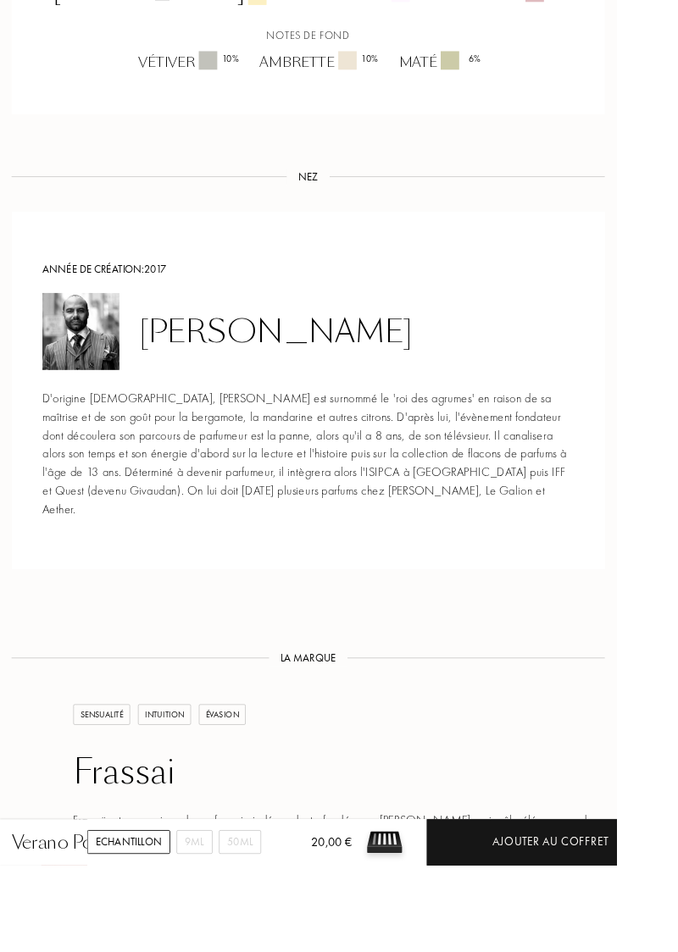
scroll to position [1421, 0]
click at [677, 673] on div "[GEOGRAPHIC_DATA] : [GEOGRAPHIC_DATA] [GEOGRAPHIC_DATA] [GEOGRAPHIC_DATA] [GEOG…" at bounding box center [304, 563] width 745 height 1126
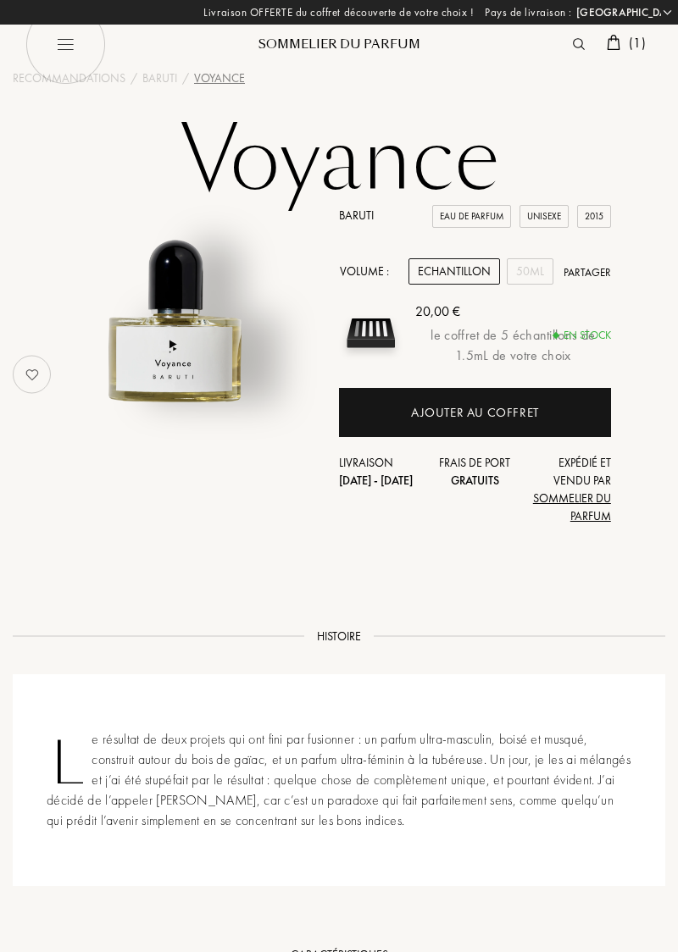
select select "FR"
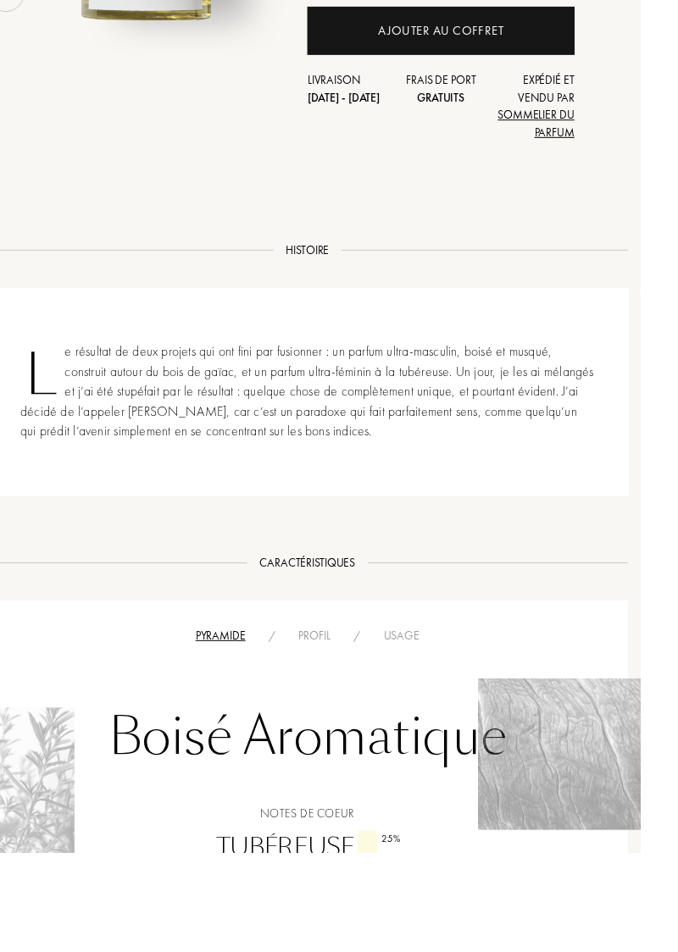
scroll to position [497, 0]
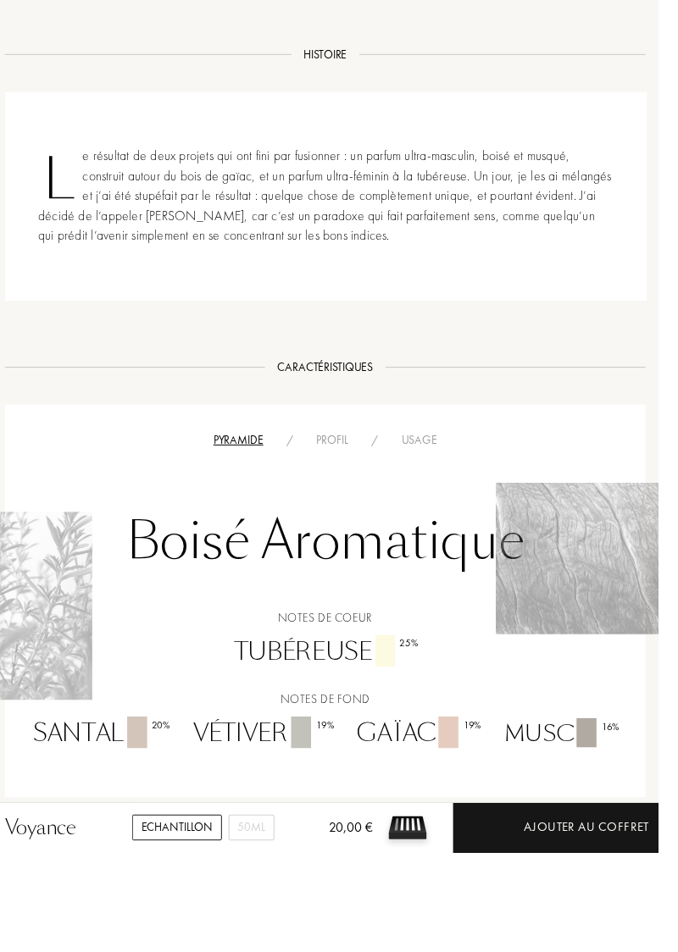
click at [612, 936] on div "Ajouter au coffret" at bounding box center [605, 926] width 128 height 19
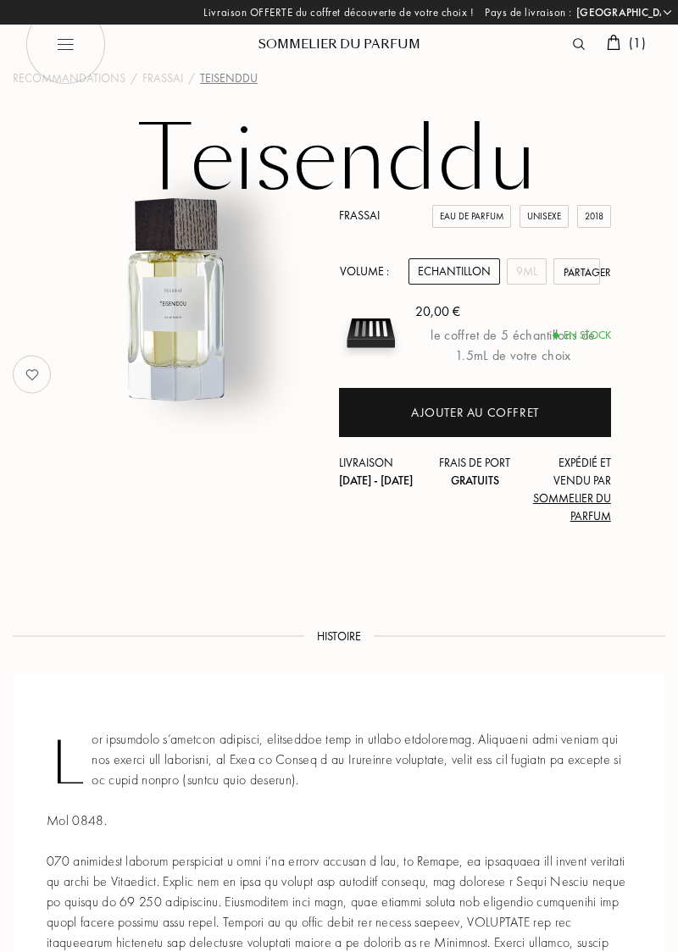
select select "FR"
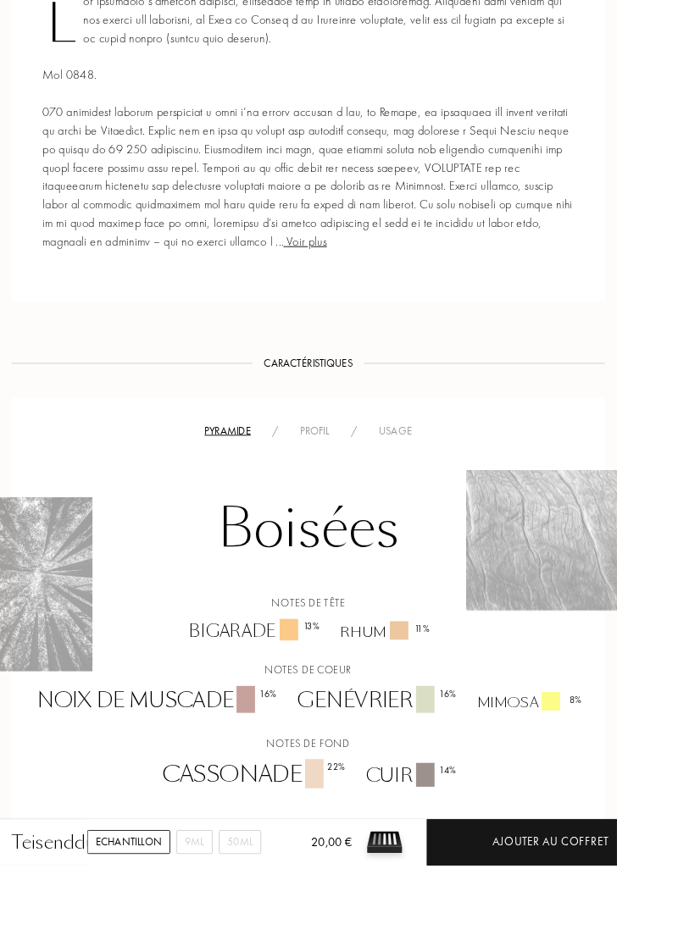
scroll to position [739, 0]
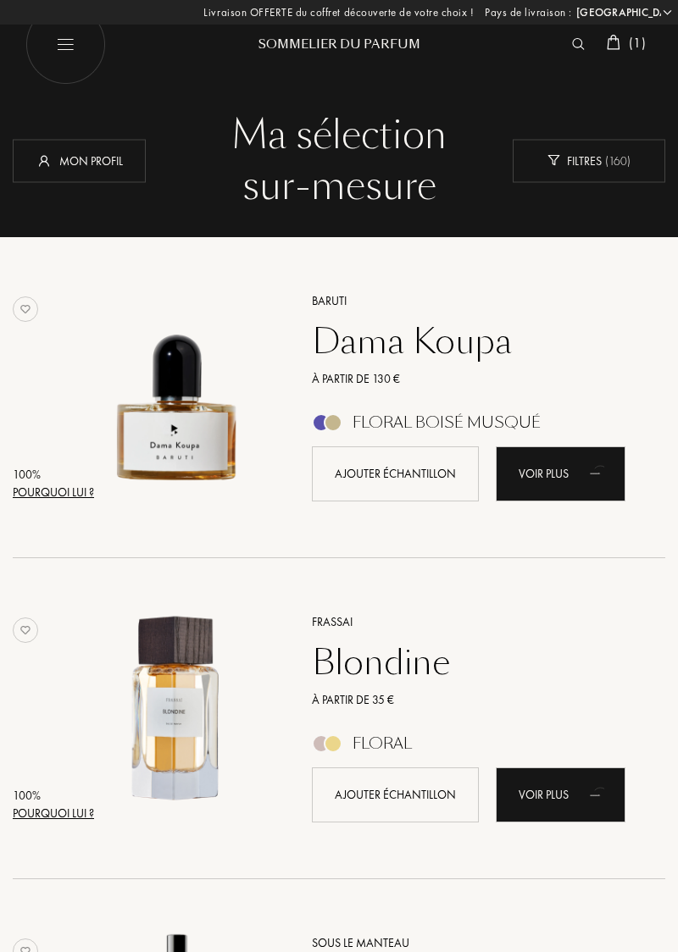
select select "FR"
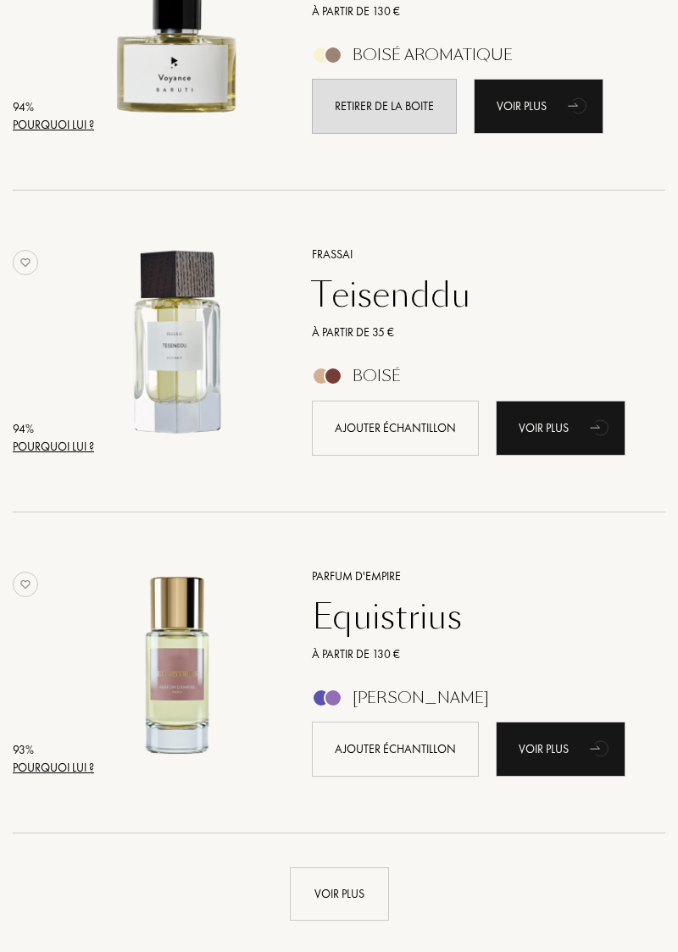
scroll to position [2644, 0]
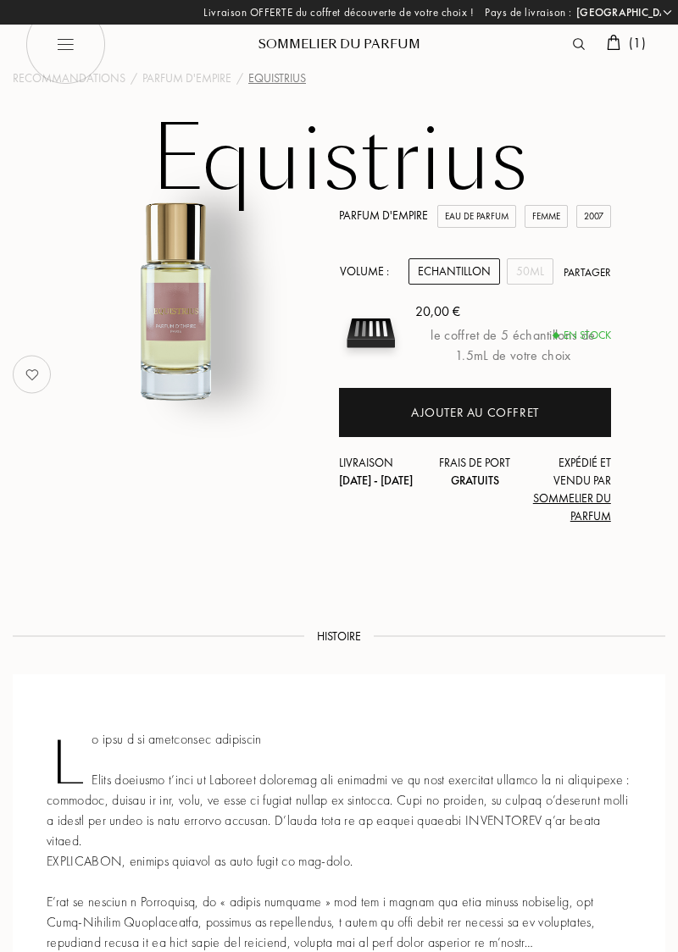
select select "FR"
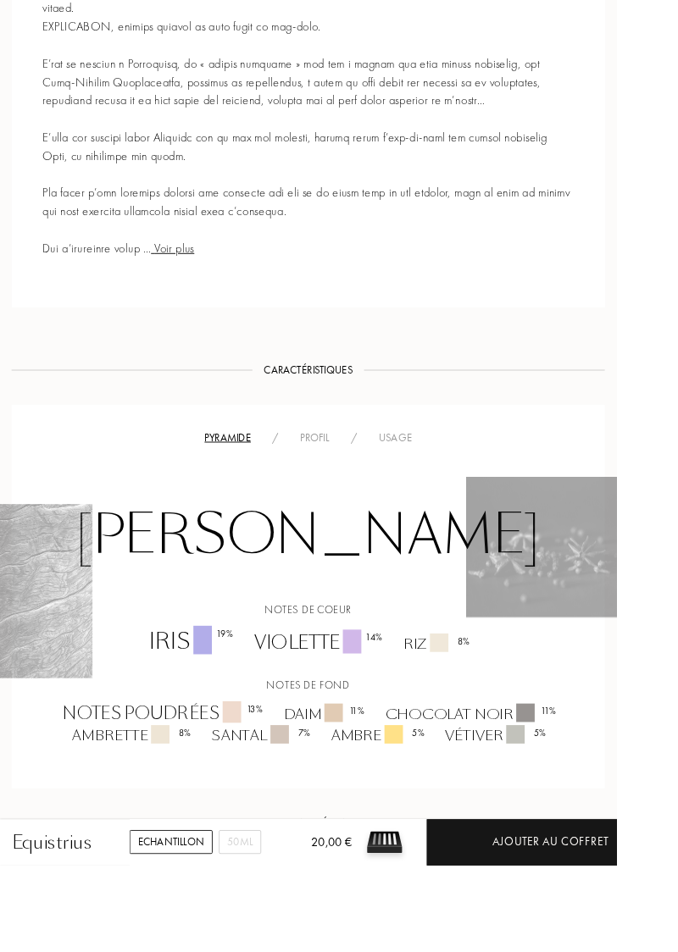
scroll to position [830, 0]
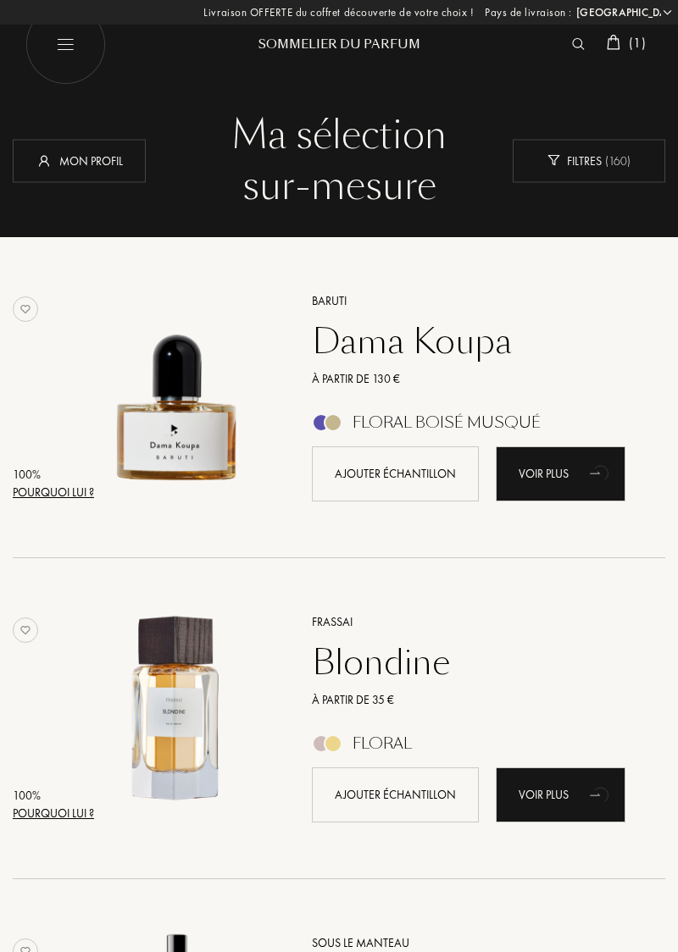
select select "FR"
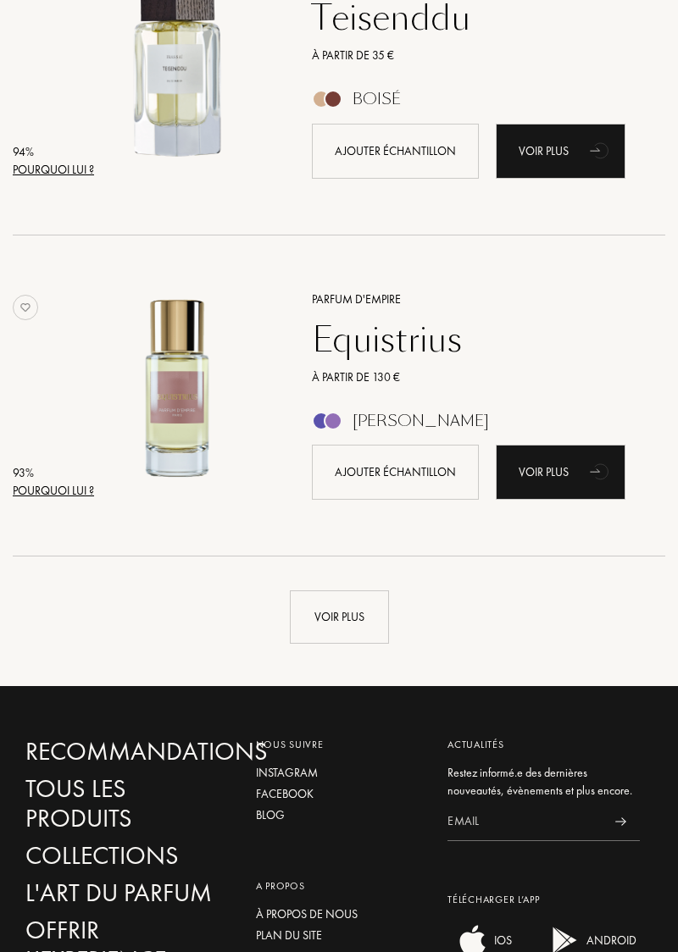
scroll to position [2918, 0]
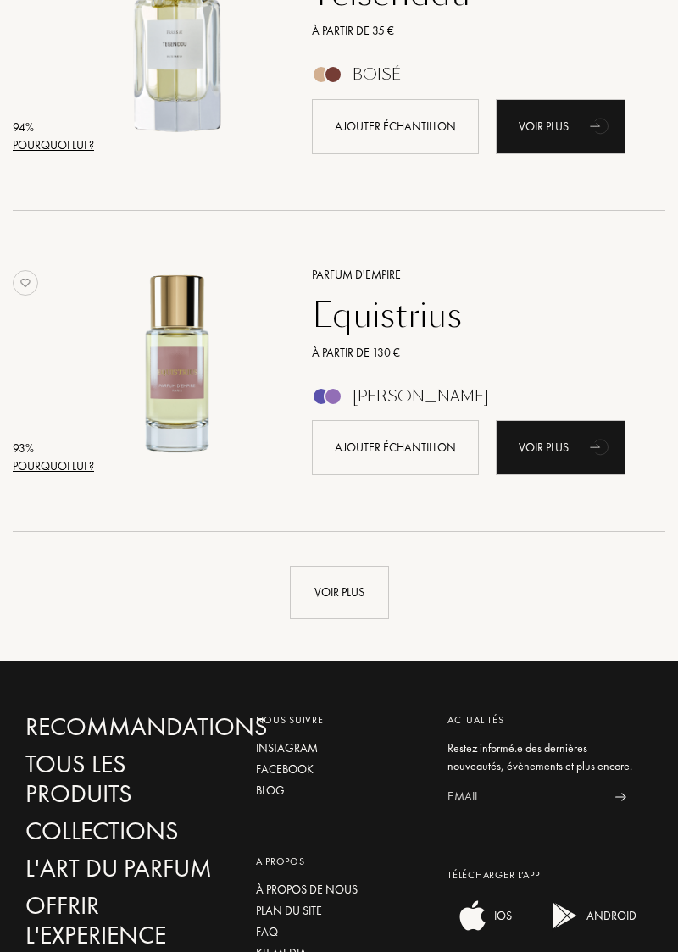
click at [357, 586] on div "Voir plus" at bounding box center [339, 592] width 99 height 53
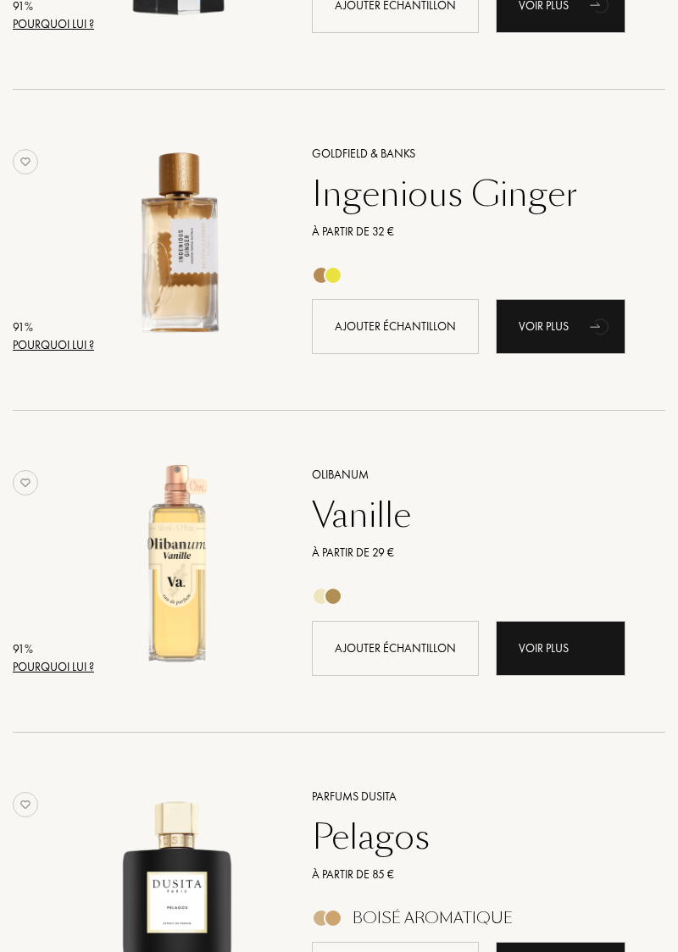
scroll to position [4693, 0]
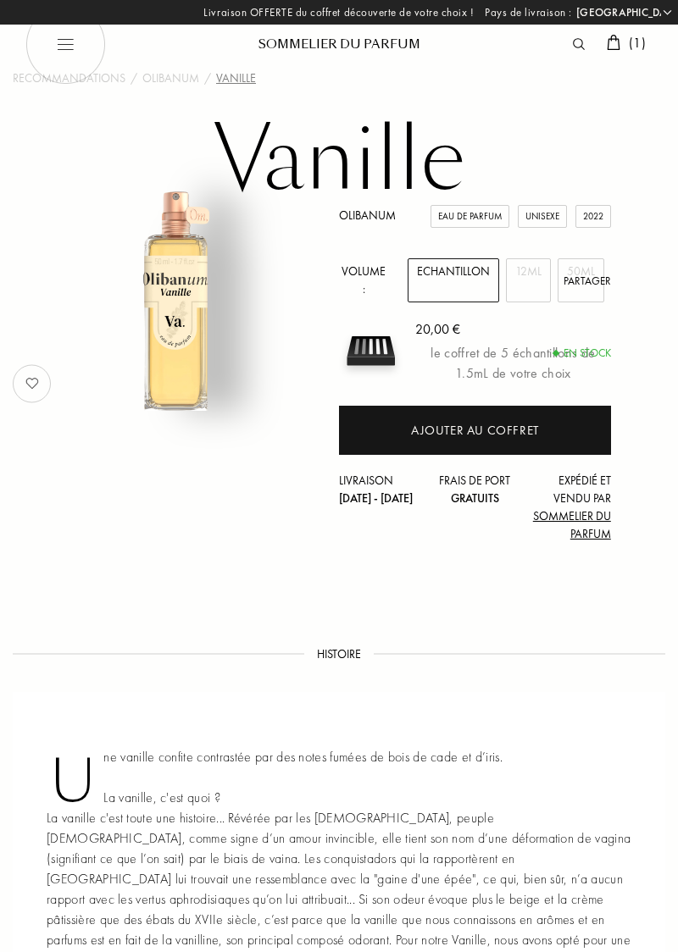
select select "FR"
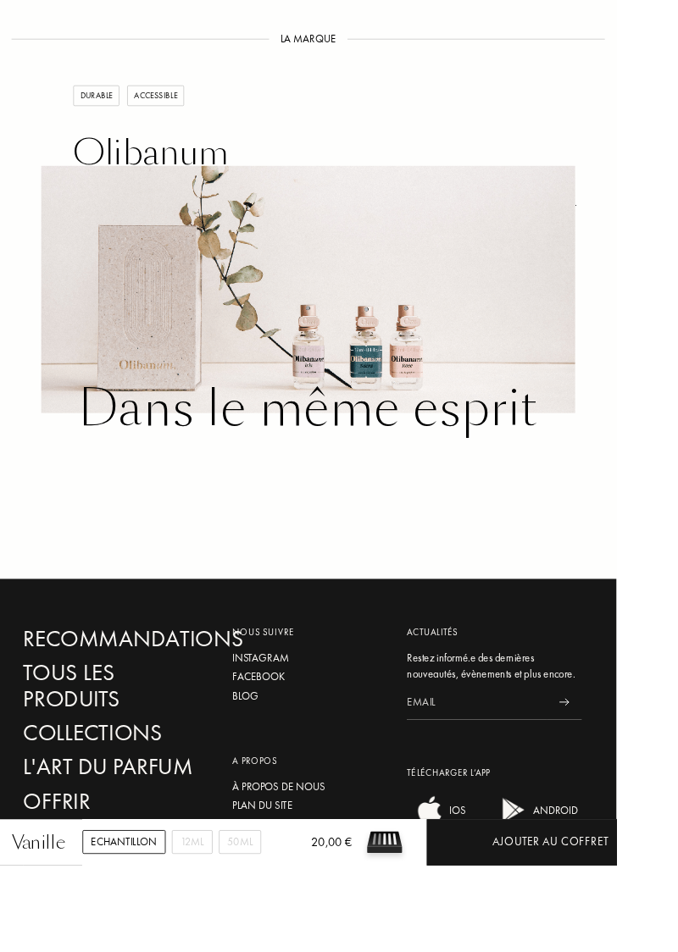
scroll to position [1676, 0]
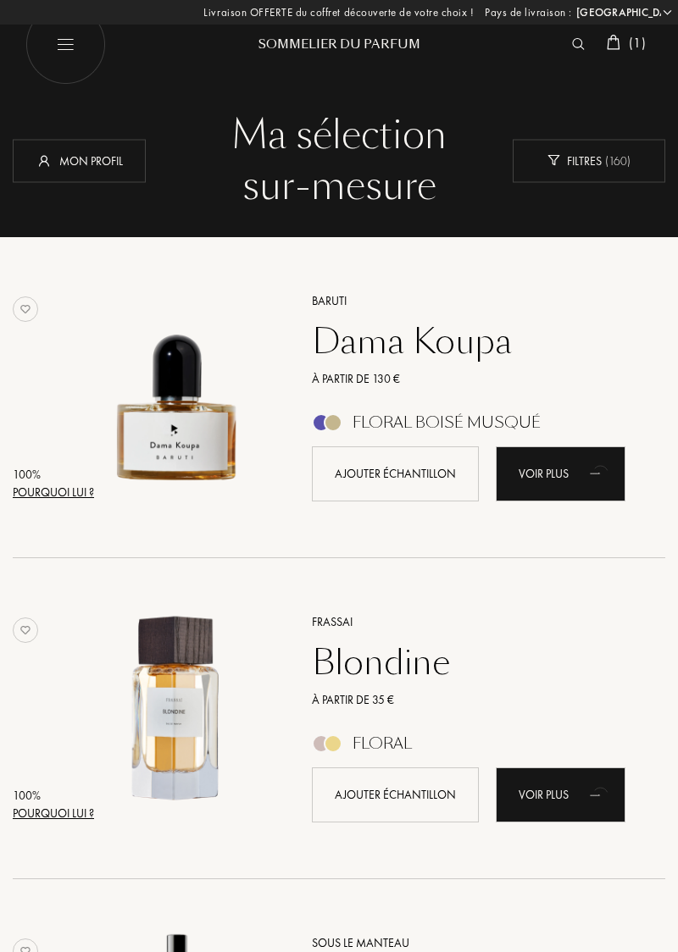
select select "FR"
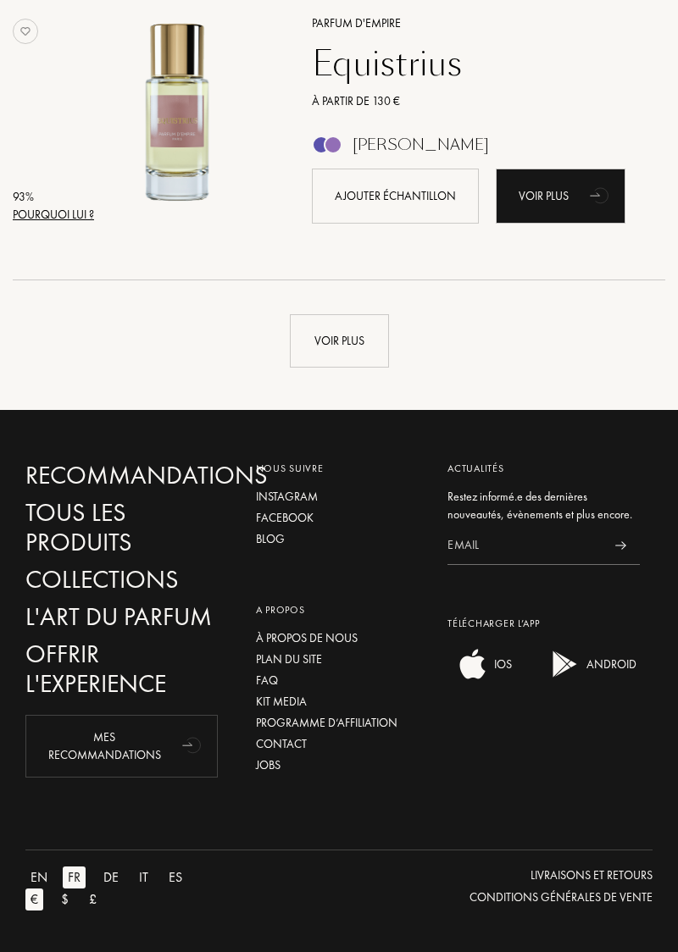
click at [348, 345] on div "Voir plus" at bounding box center [339, 340] width 99 height 53
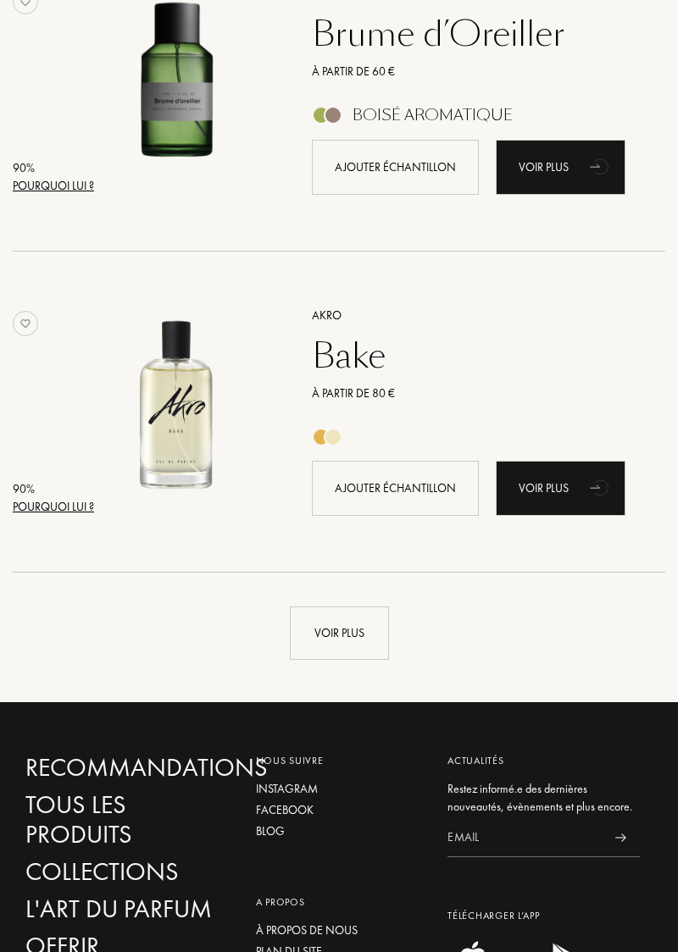
scroll to position [6118, 0]
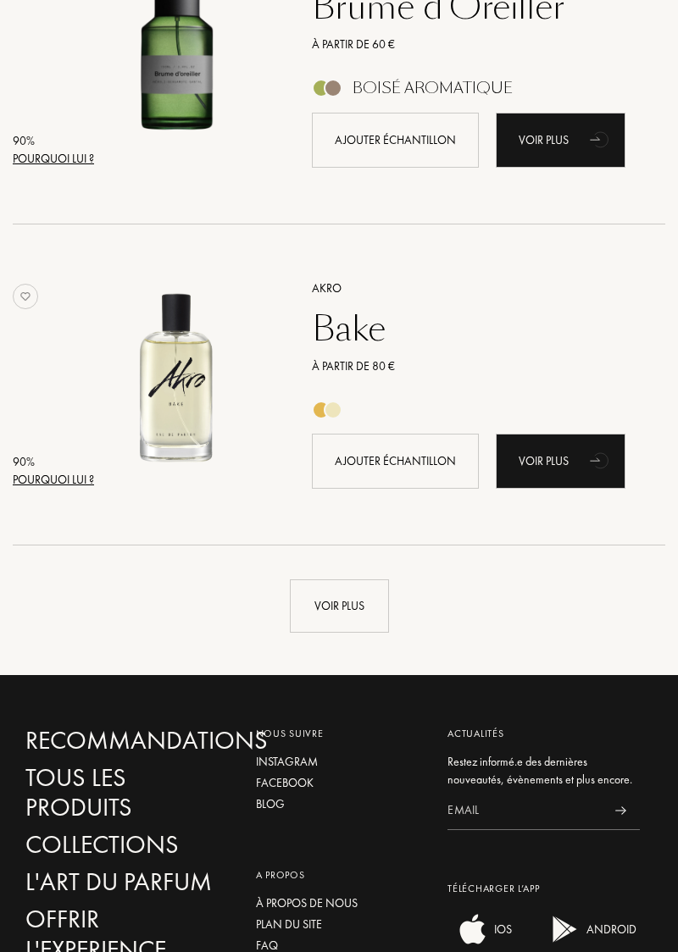
click at [565, 466] on div "Voir plus" at bounding box center [561, 461] width 130 height 55
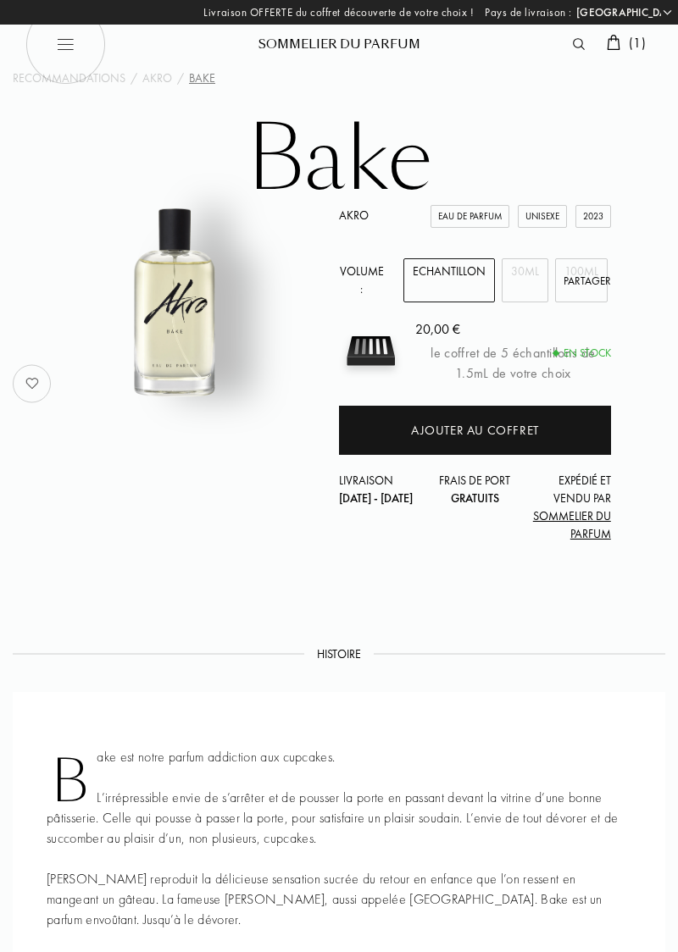
select select "FR"
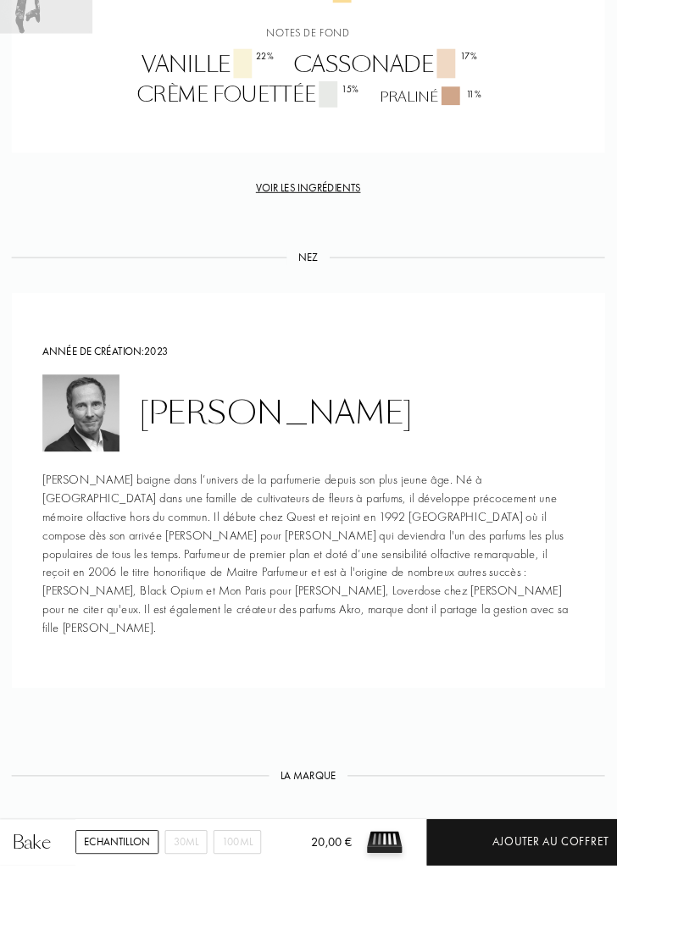
scroll to position [1357, 0]
click at [645, 951] on div "Ajouter au coffret" at bounding box center [604, 926] width 271 height 51
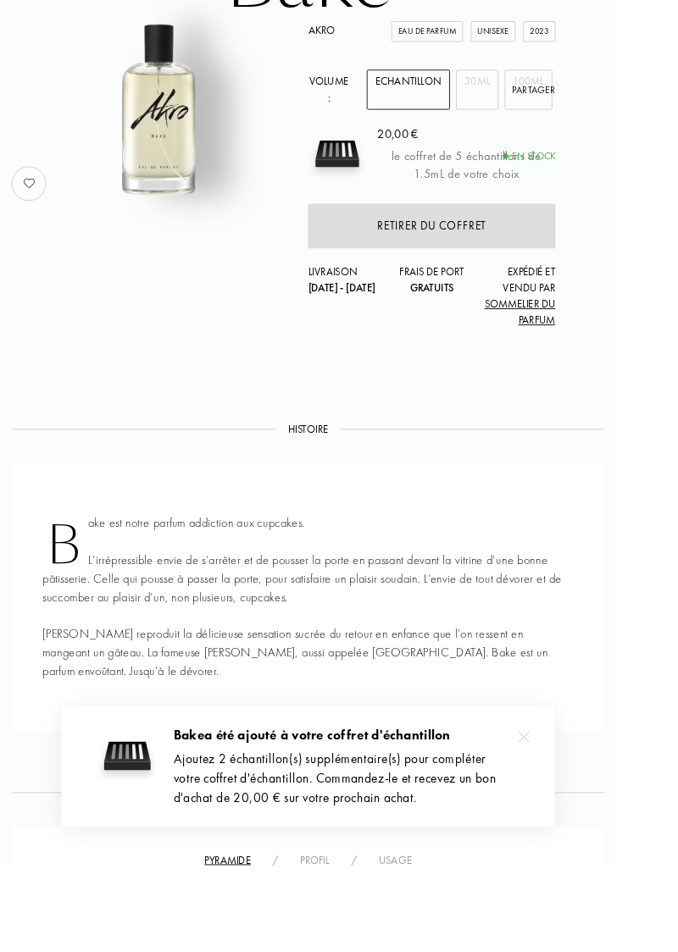
scroll to position [0, 0]
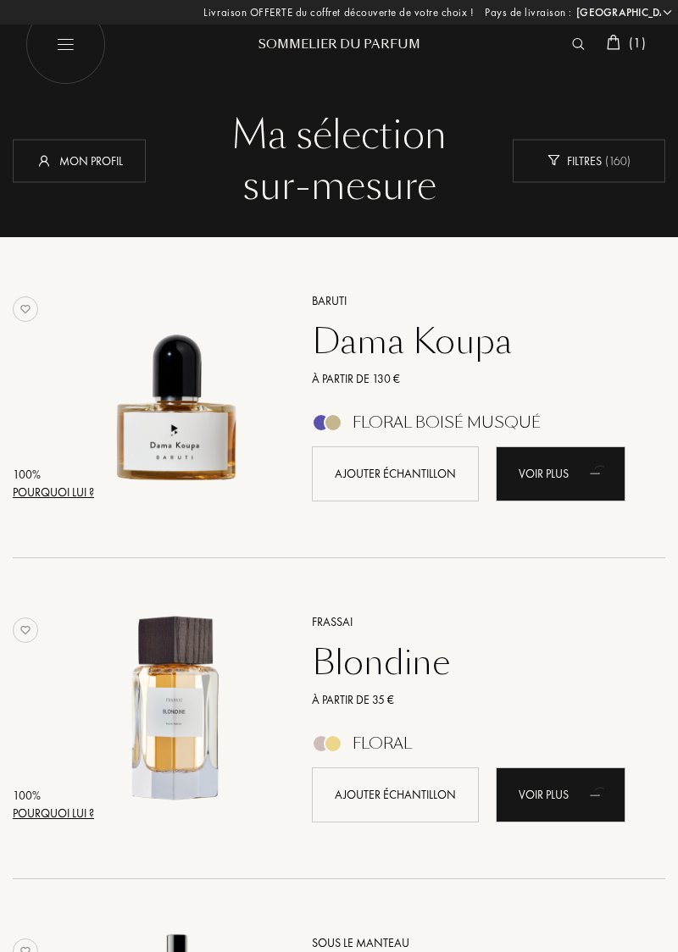
select select "FR"
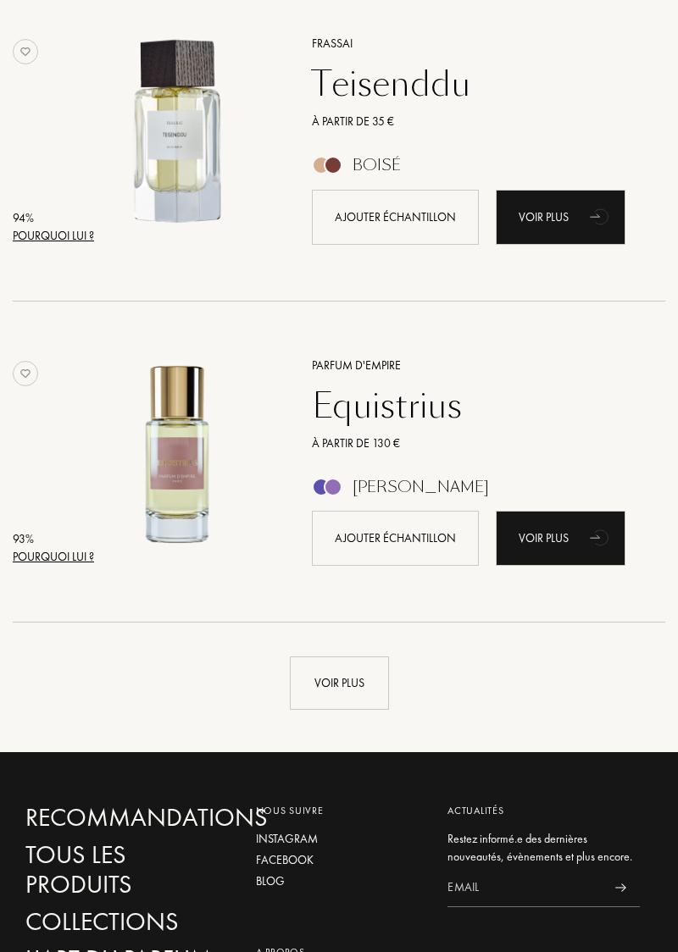
scroll to position [2834, 0]
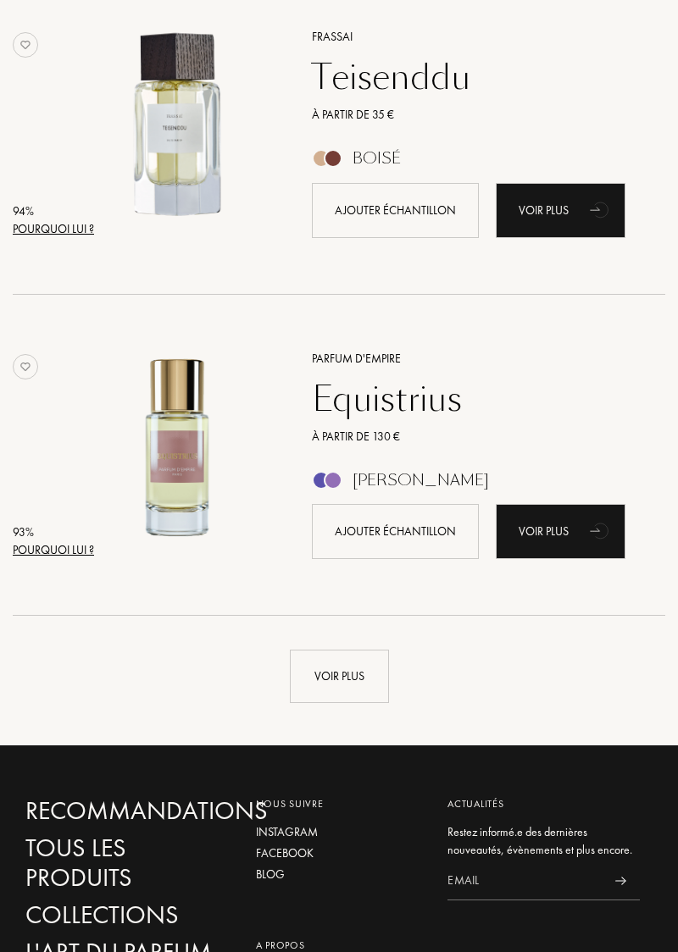
click at [344, 672] on div "Voir plus" at bounding box center [339, 676] width 99 height 53
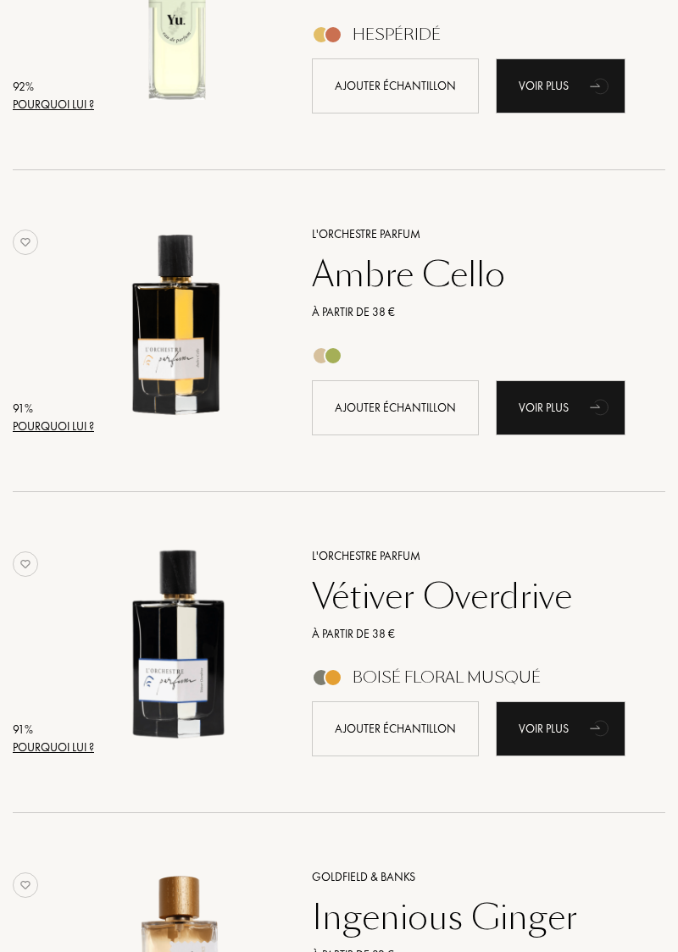
scroll to position [3922, 0]
click at [562, 734] on div "Voir plus" at bounding box center [561, 728] width 130 height 55
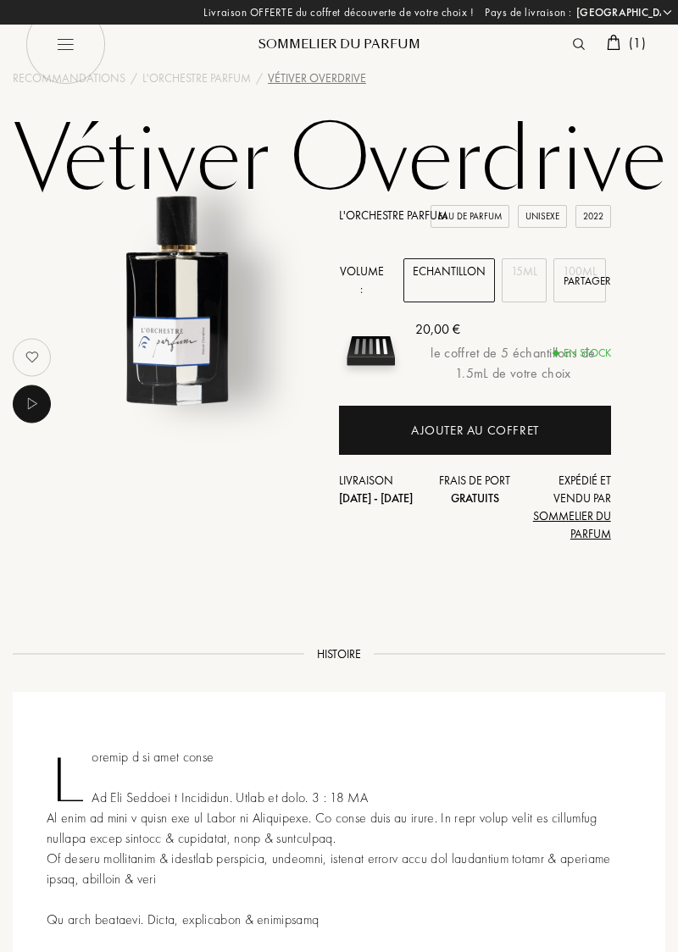
select select "FR"
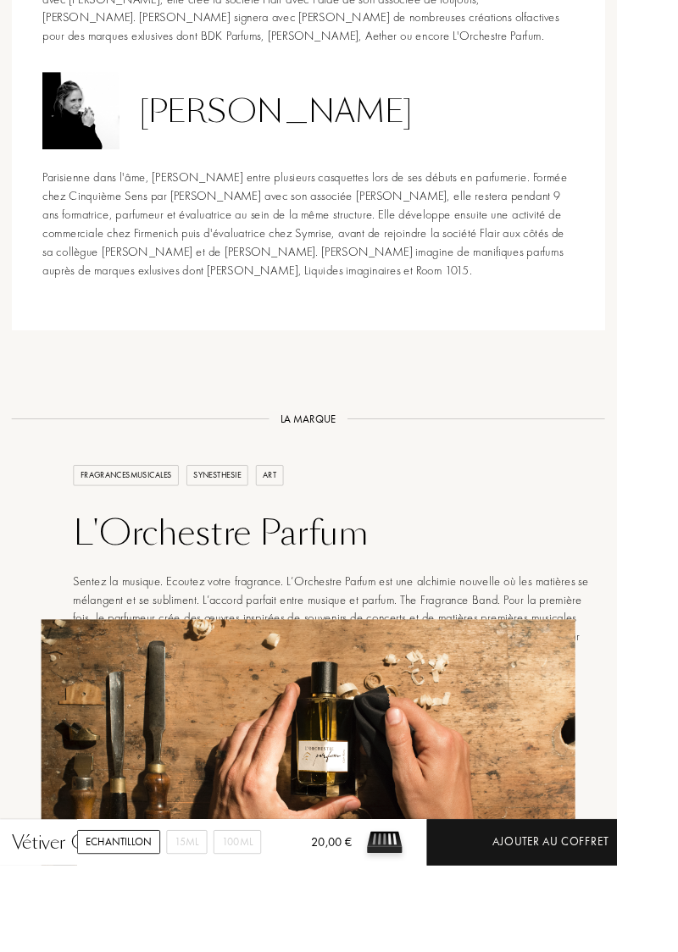
scroll to position [2248, 0]
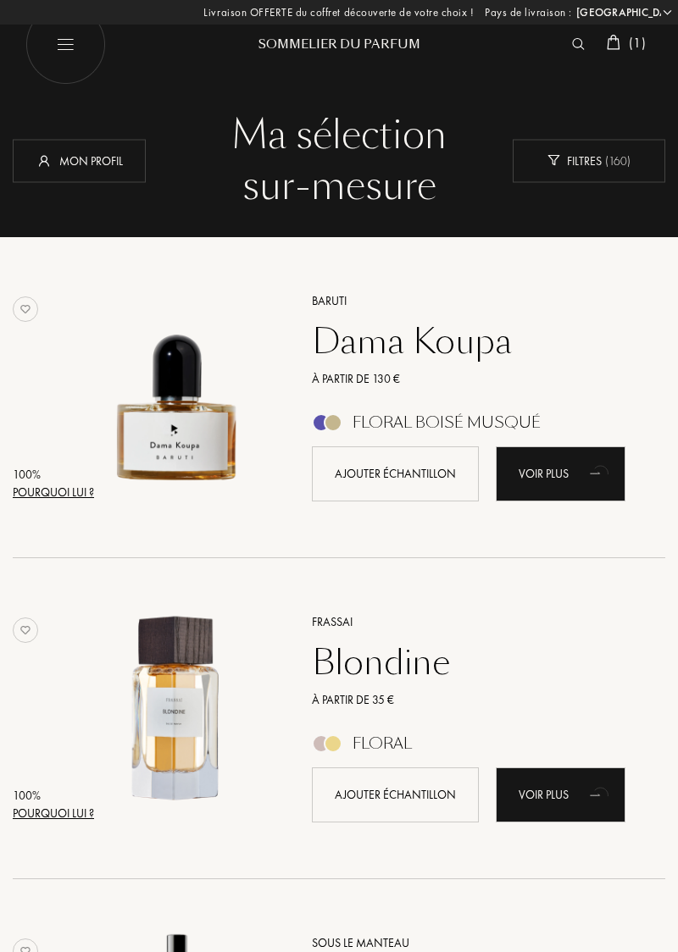
select select "FR"
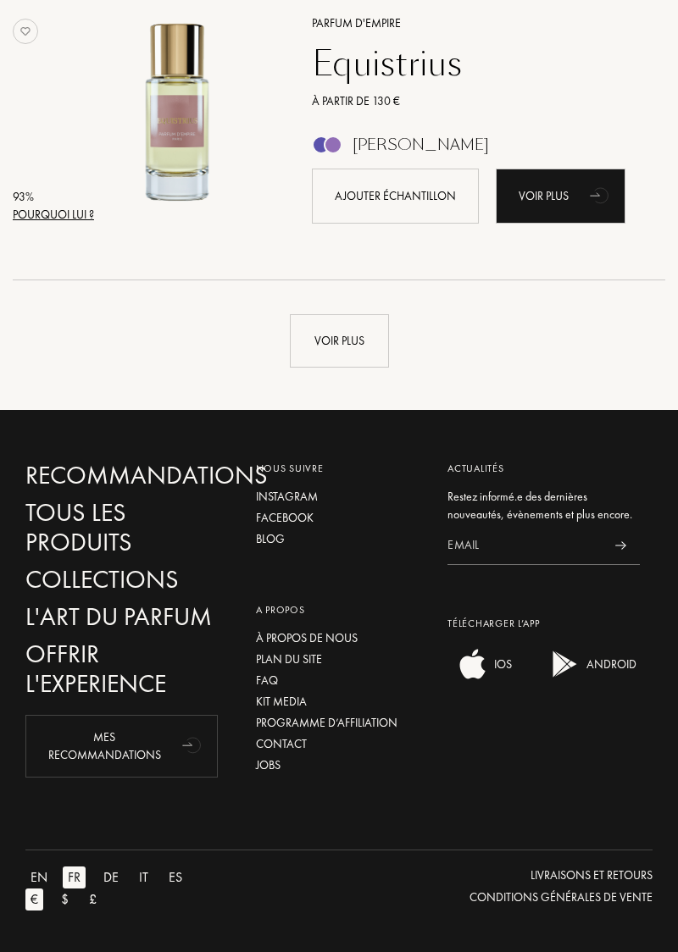
click at [345, 345] on div "Voir plus" at bounding box center [339, 340] width 99 height 53
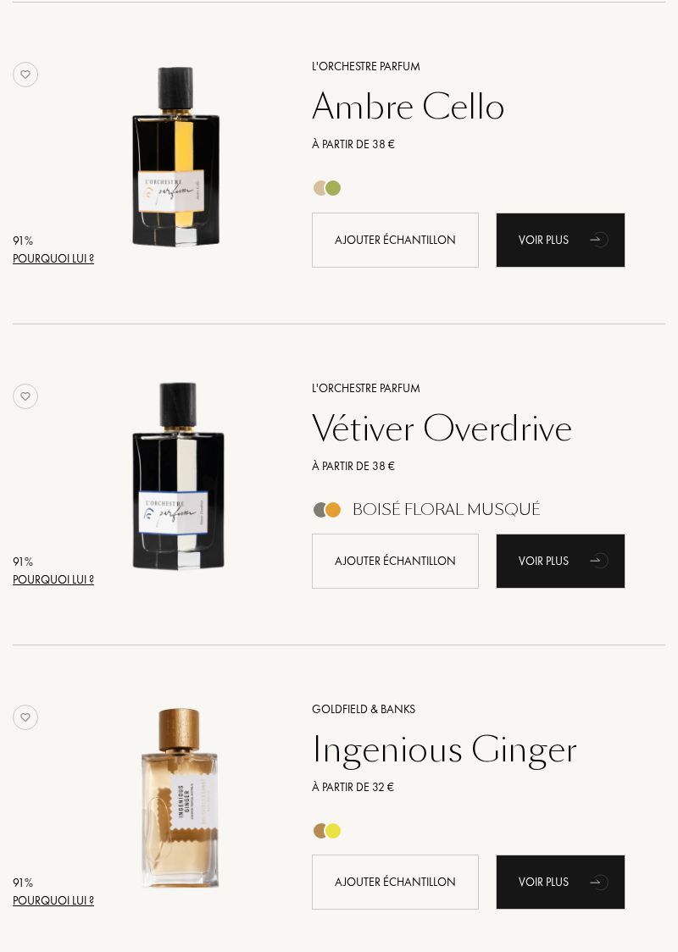
scroll to position [4125, 0]
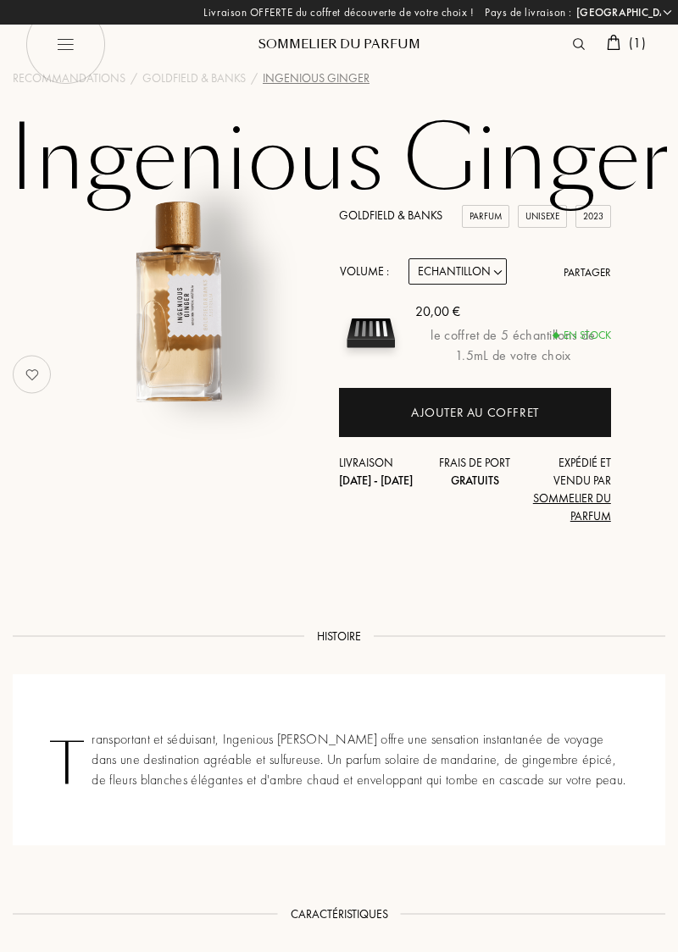
select select "FR"
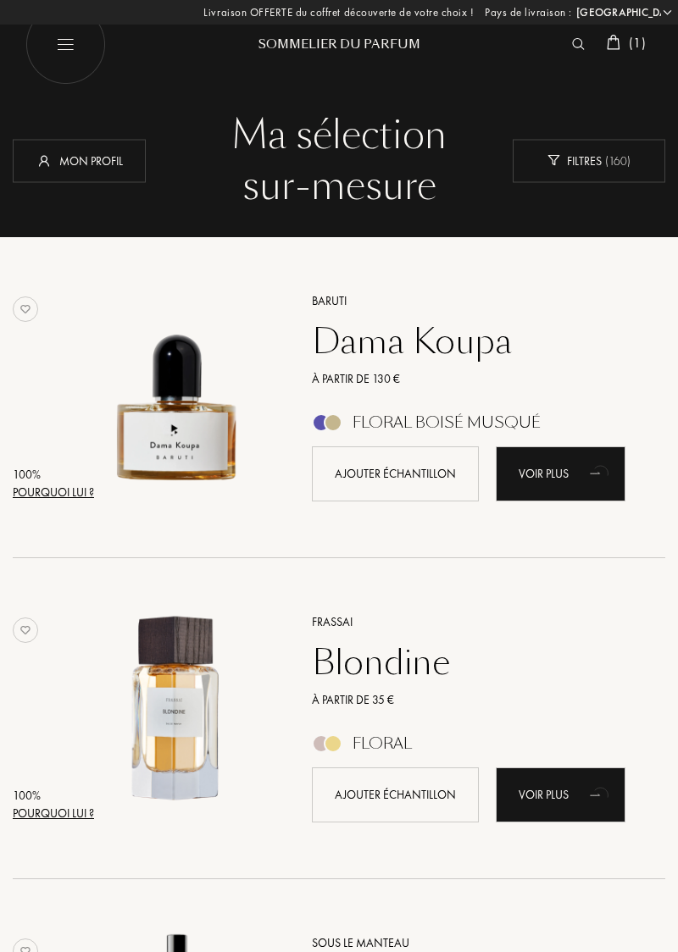
select select "FR"
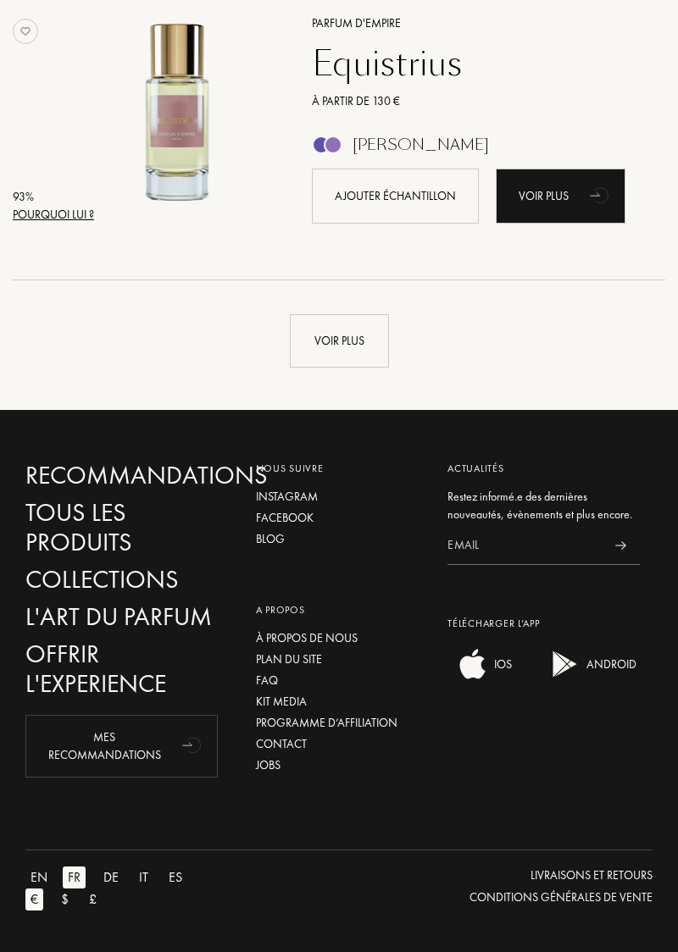
click at [363, 340] on div "Voir plus" at bounding box center [339, 340] width 99 height 53
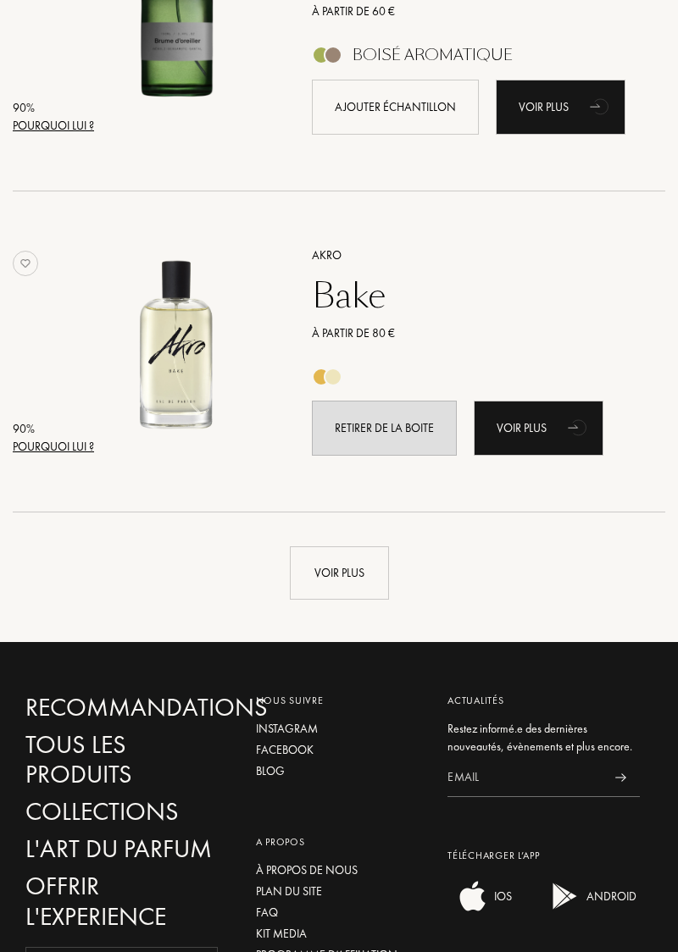
scroll to position [6166, 0]
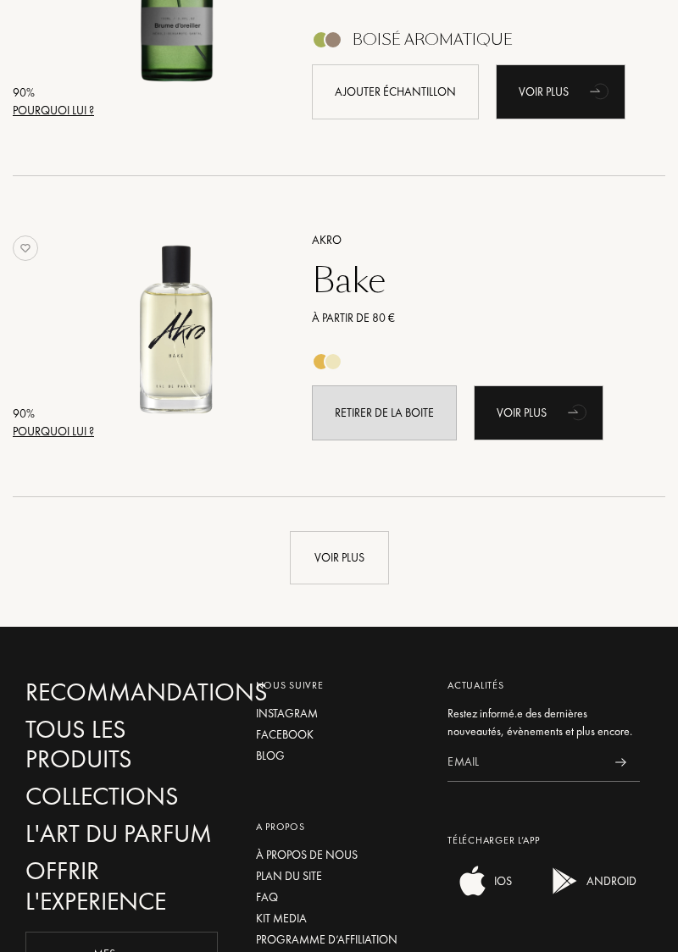
click at [351, 561] on div "Voir plus" at bounding box center [339, 557] width 99 height 53
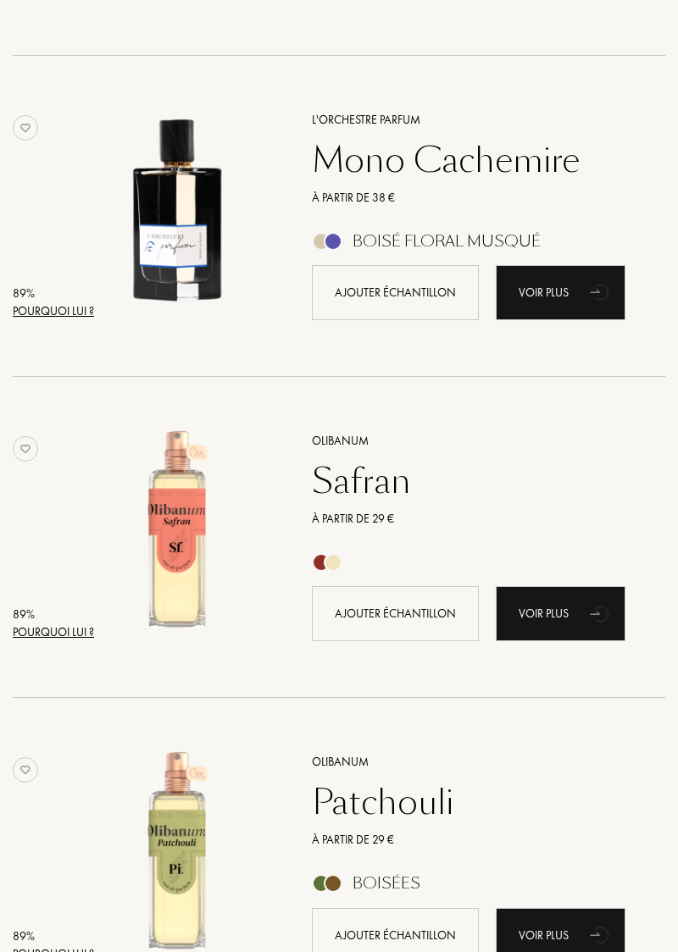
scroll to position [8534, 0]
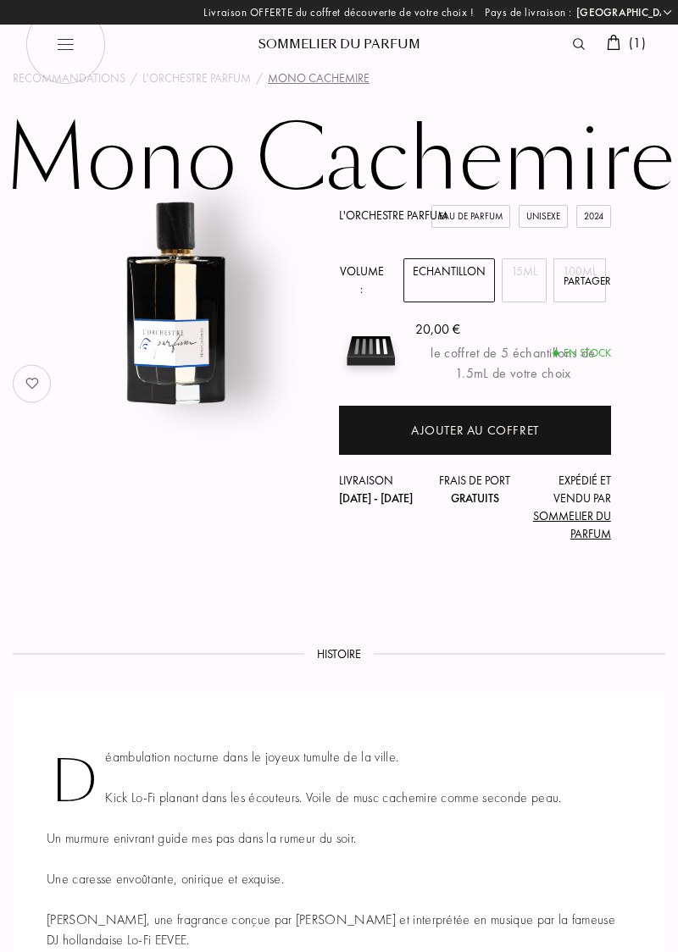
select select "FR"
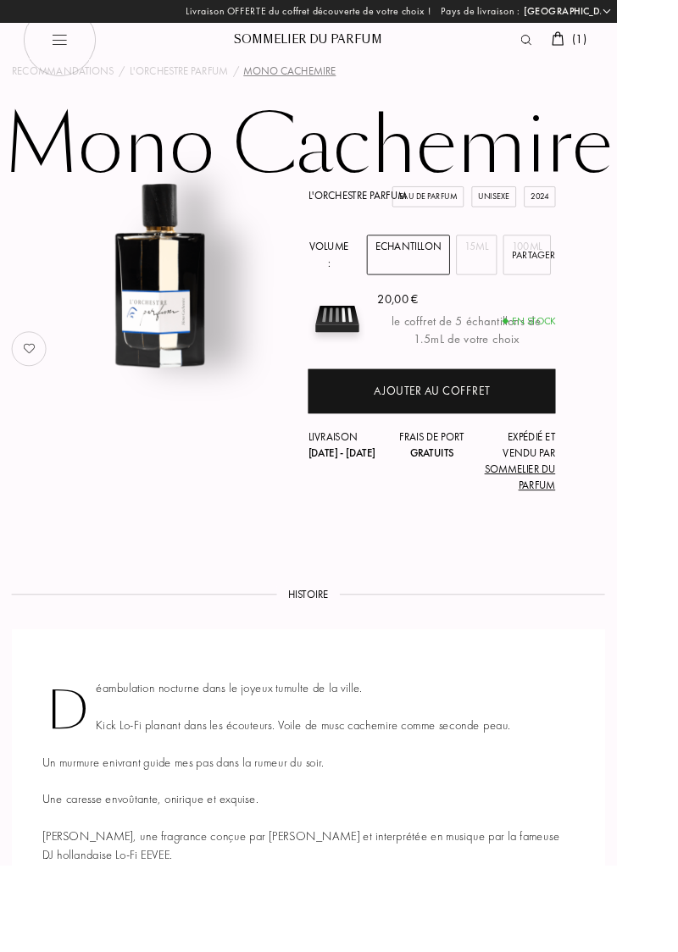
click at [503, 430] on div "Ajouter au coffret" at bounding box center [475, 430] width 128 height 19
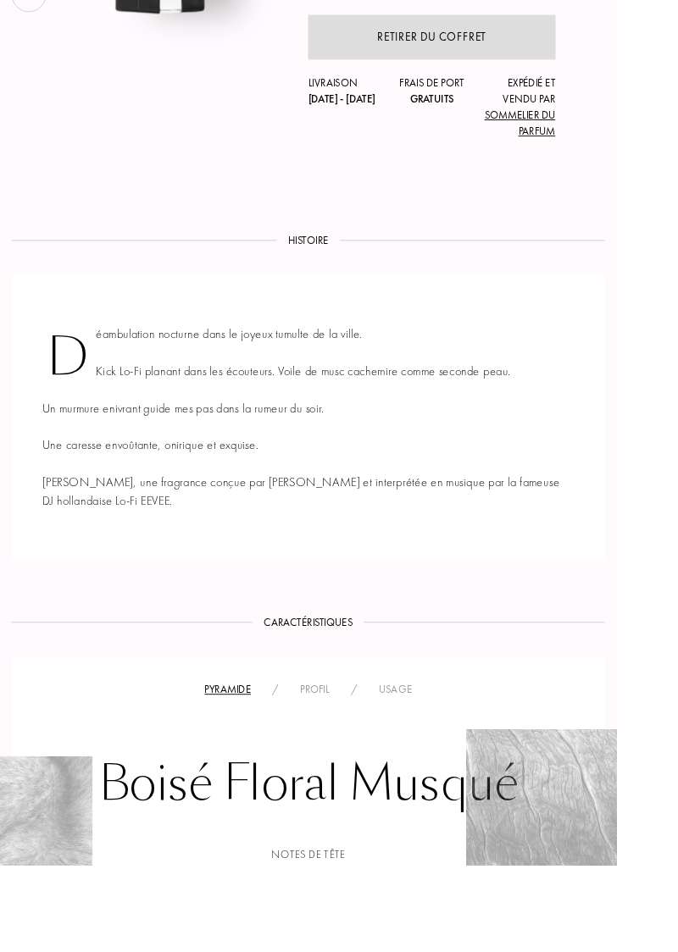
scroll to position [391, 0]
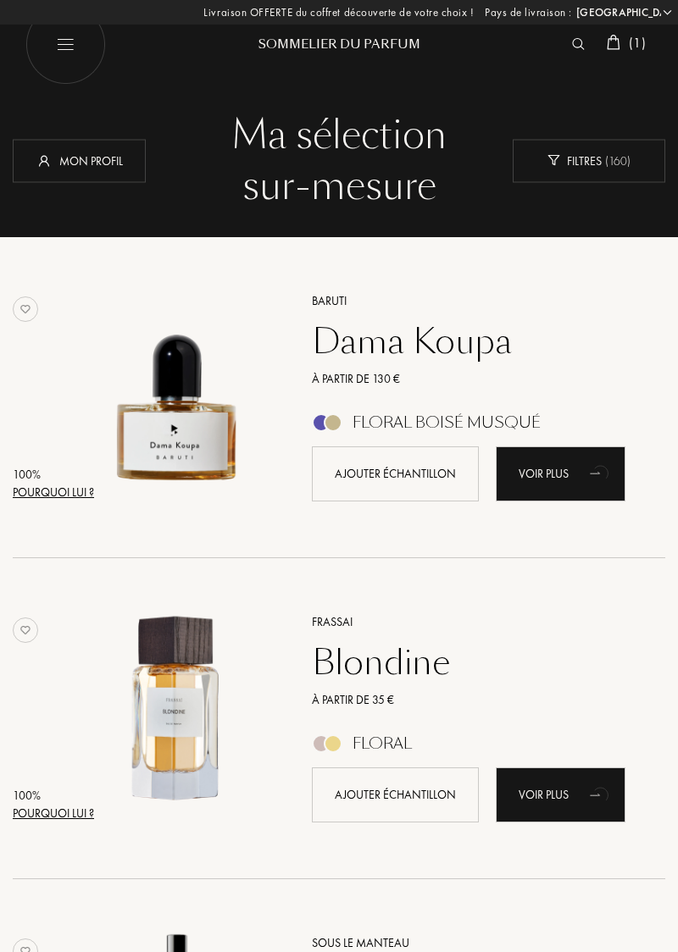
select select "FR"
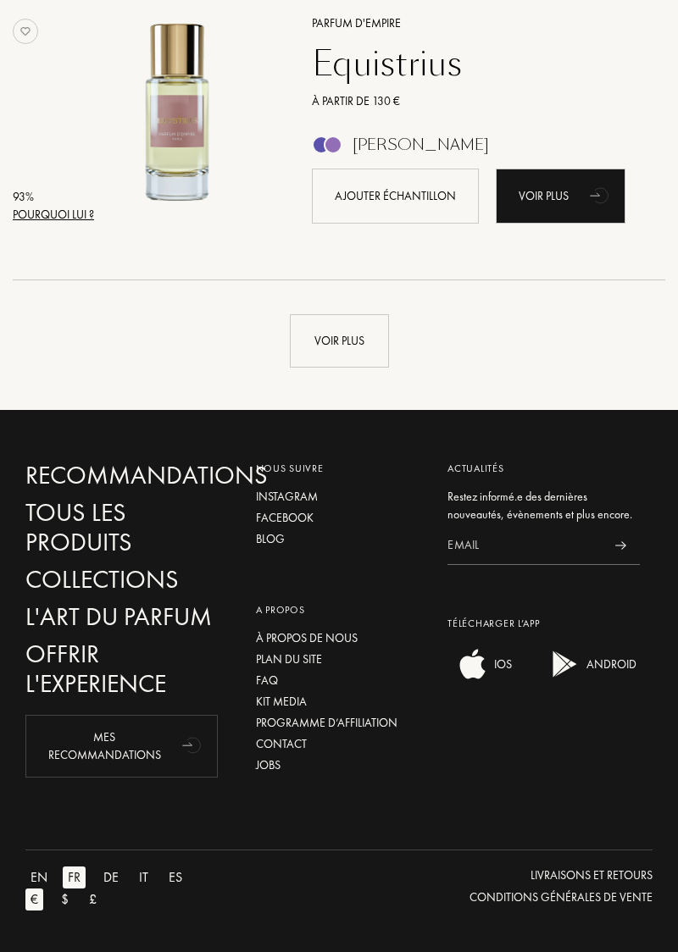
click at [352, 341] on div "Voir plus" at bounding box center [339, 340] width 99 height 53
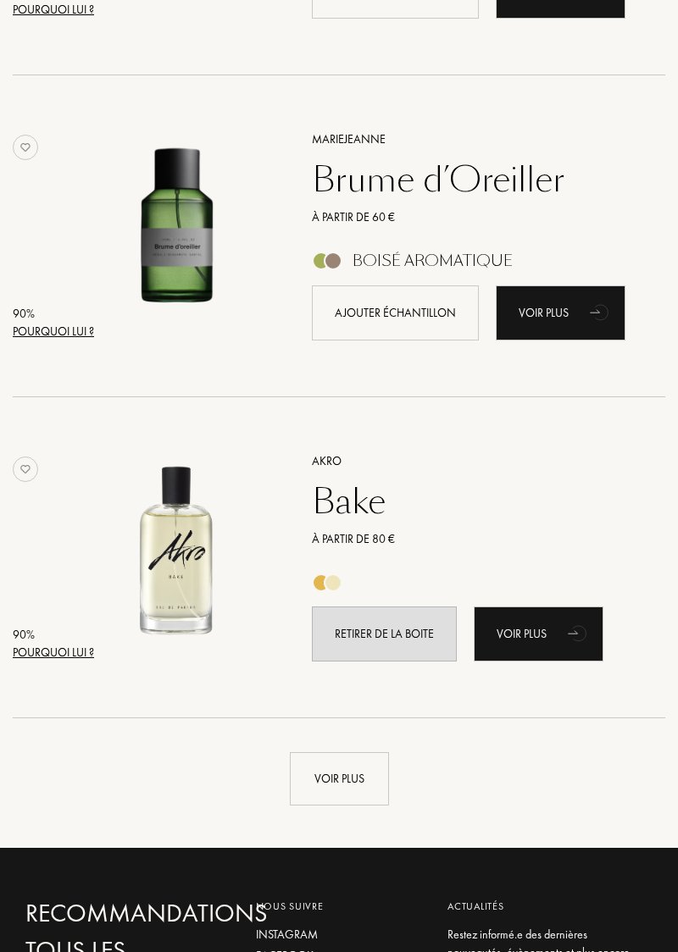
scroll to position [5947, 0]
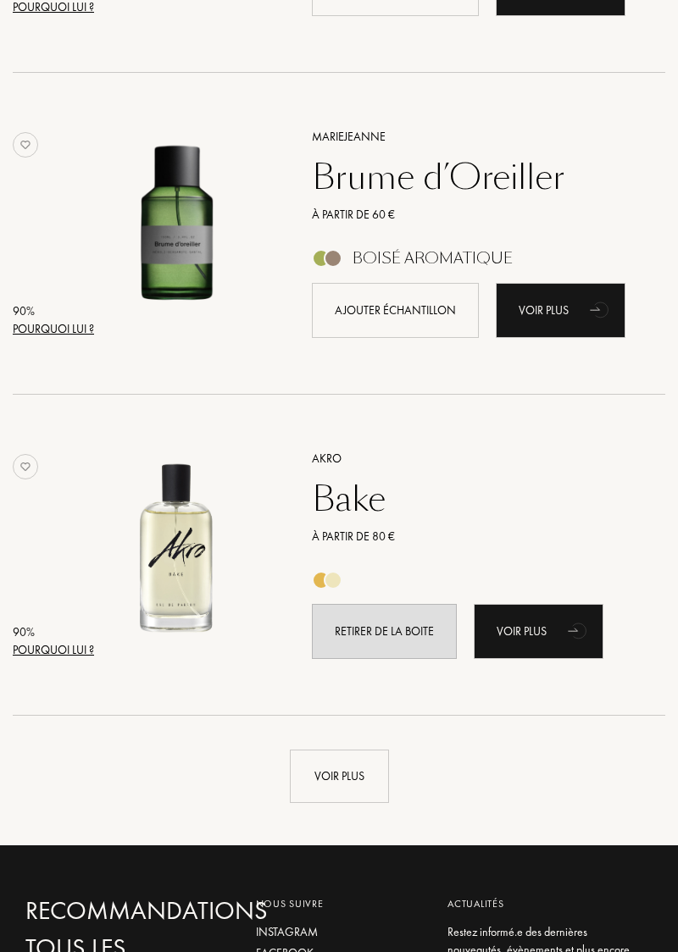
click at [374, 773] on div "Voir plus" at bounding box center [339, 776] width 99 height 53
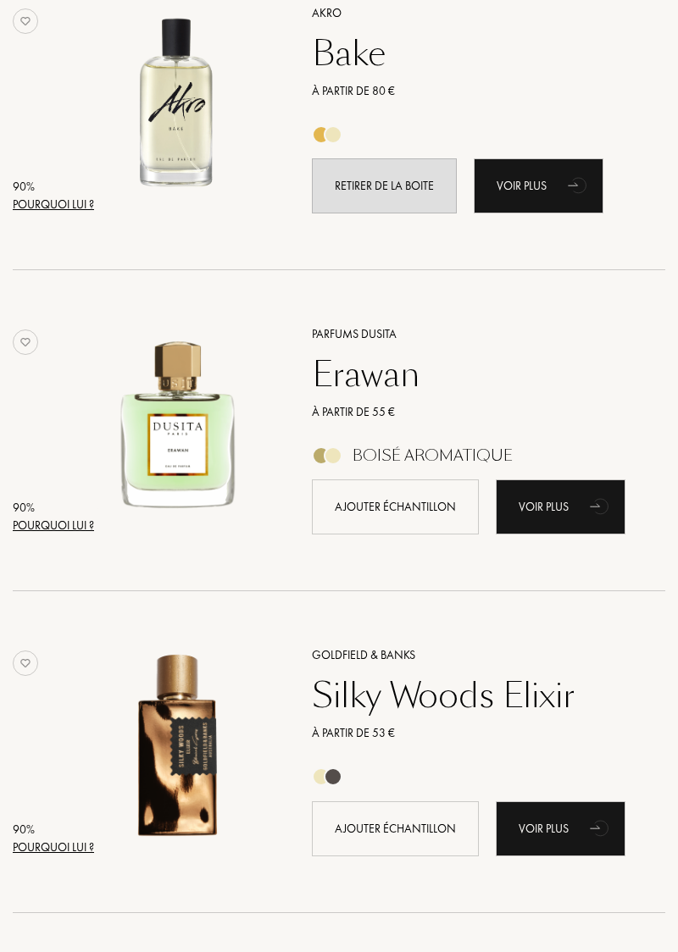
scroll to position [6395, 0]
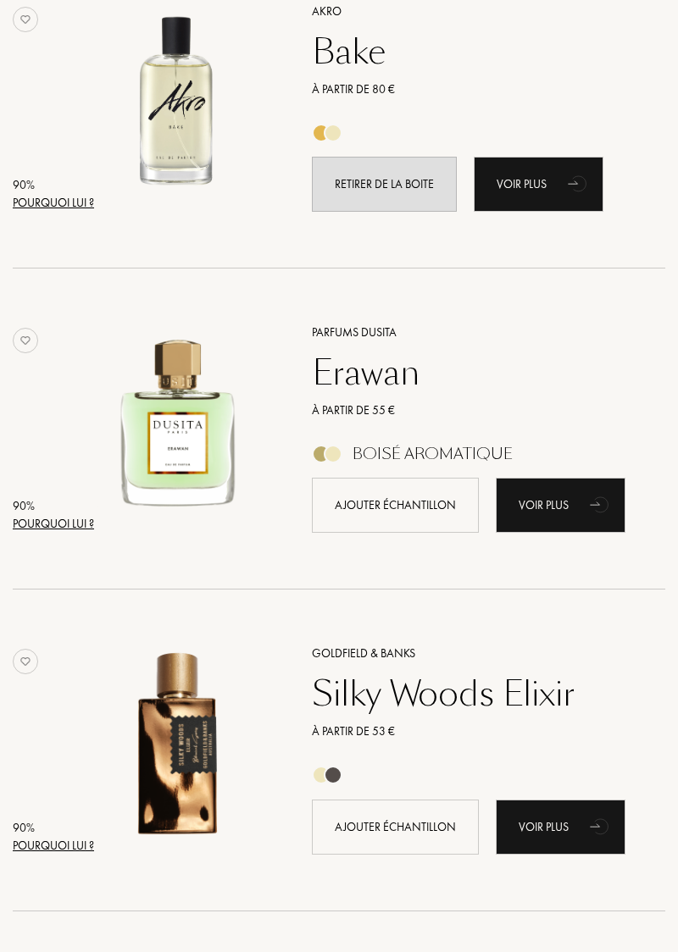
click at [566, 825] on div "Voir plus" at bounding box center [561, 827] width 130 height 55
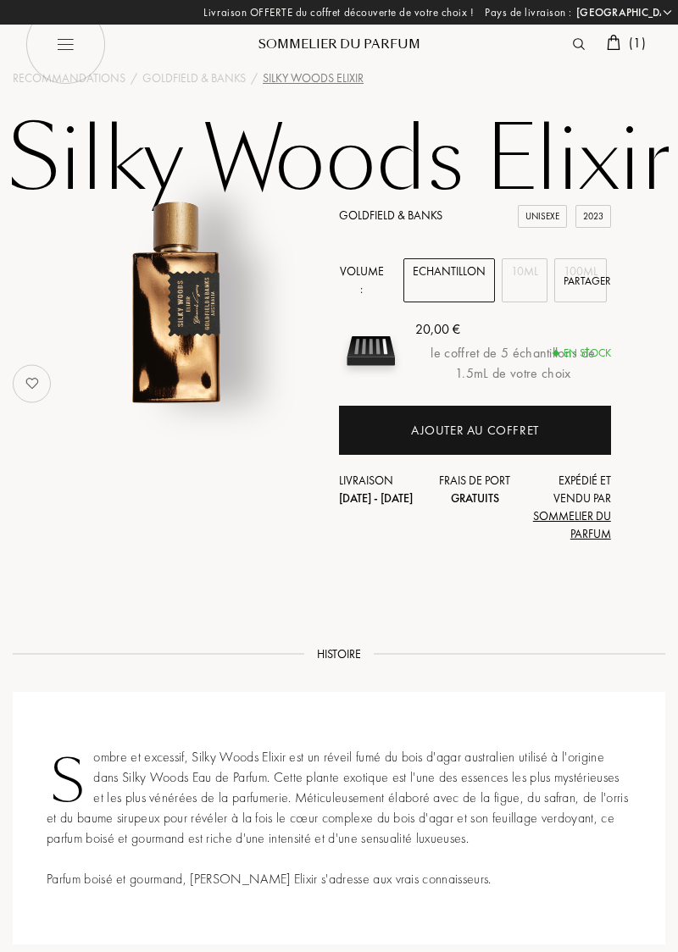
select select "FR"
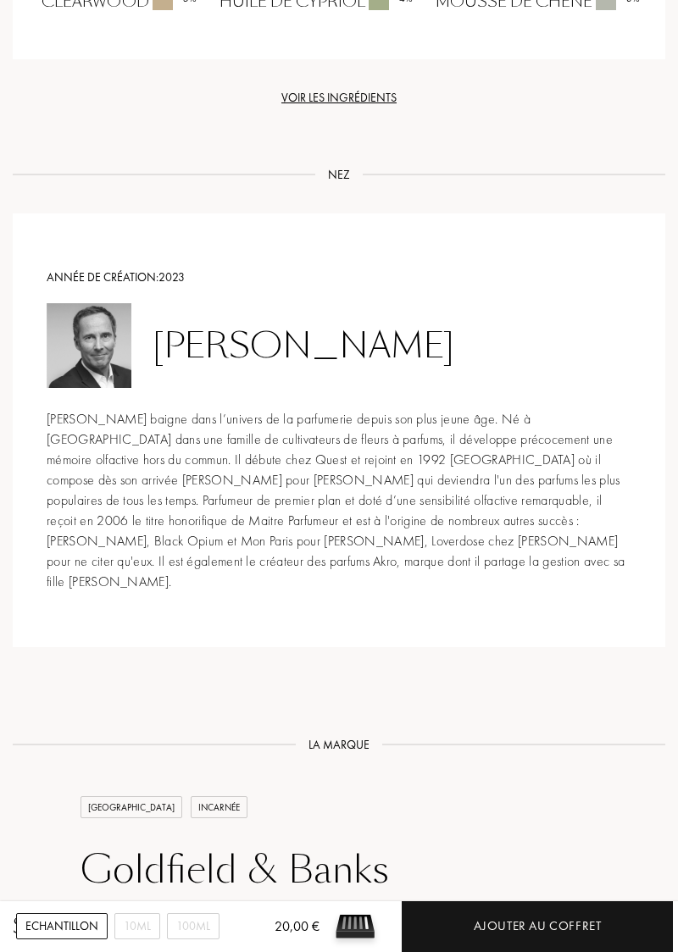
scroll to position [1366, 0]
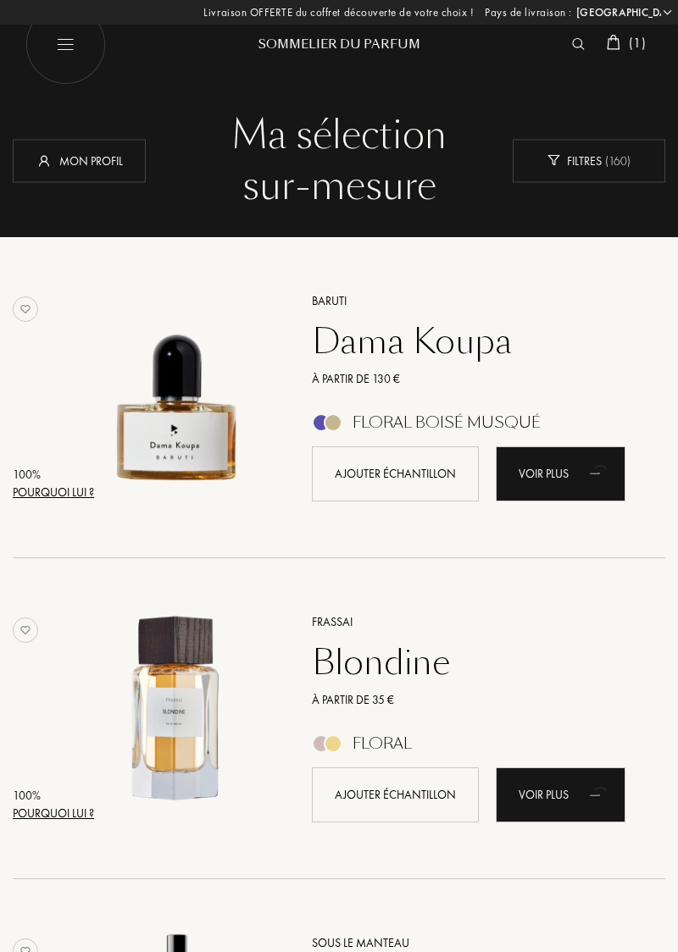
select select "FR"
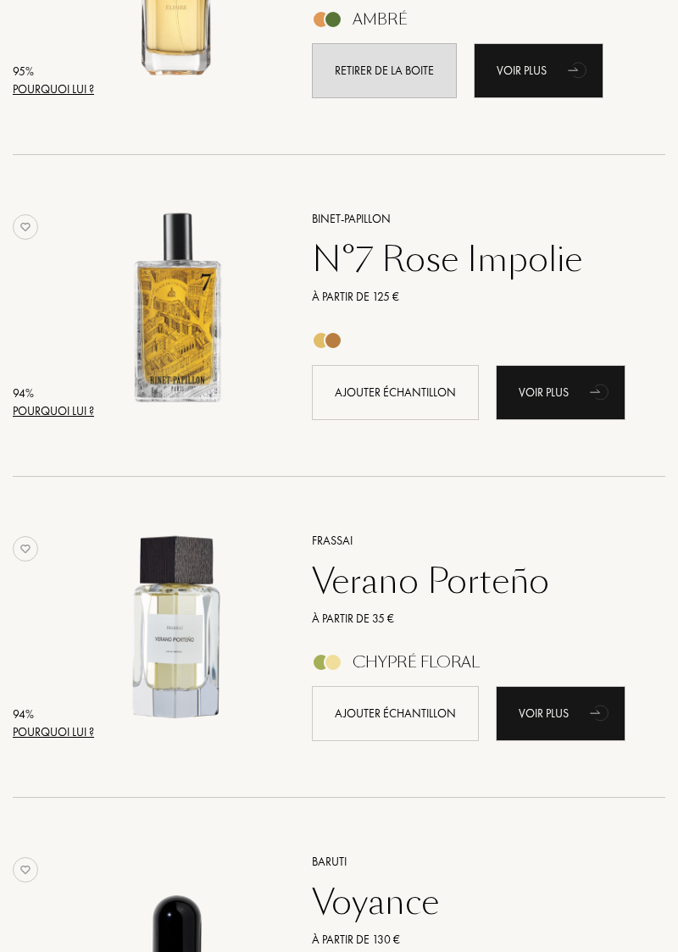
scroll to position [1692, 0]
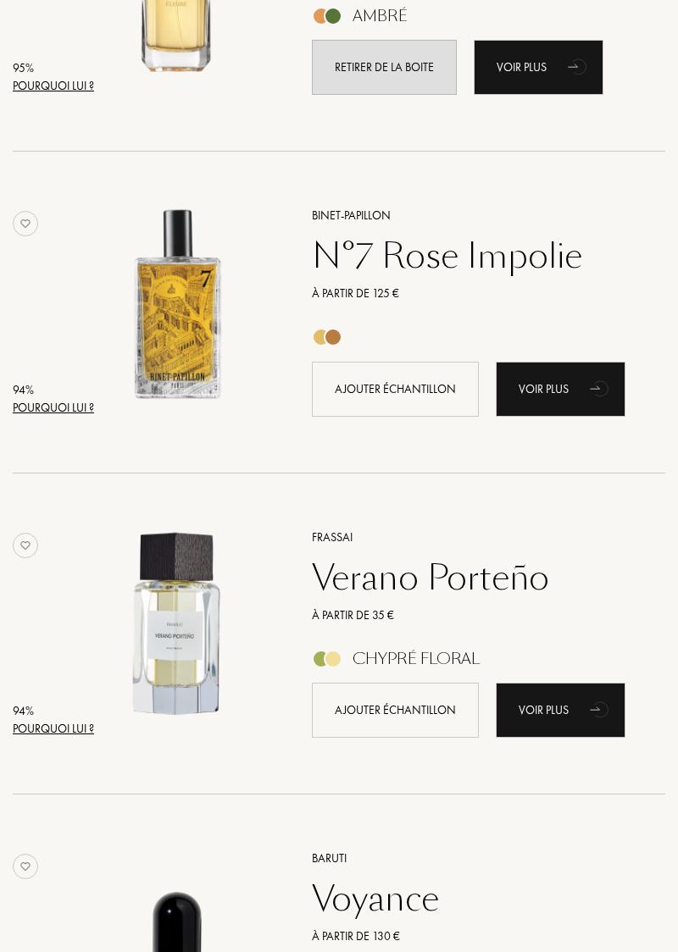
click at [562, 391] on div "Voir plus" at bounding box center [561, 389] width 130 height 55
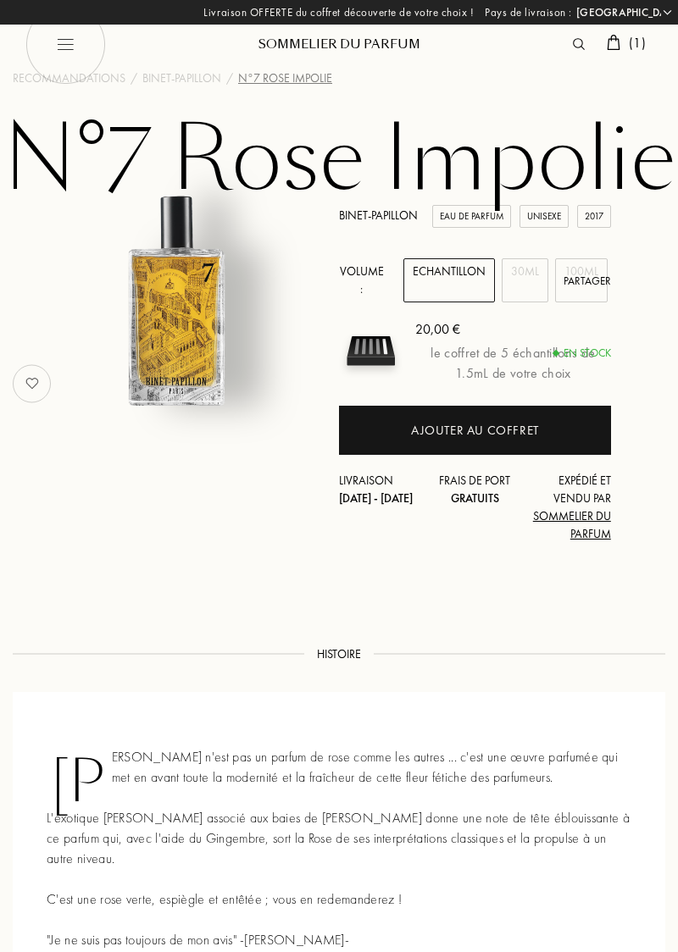
select select "FR"
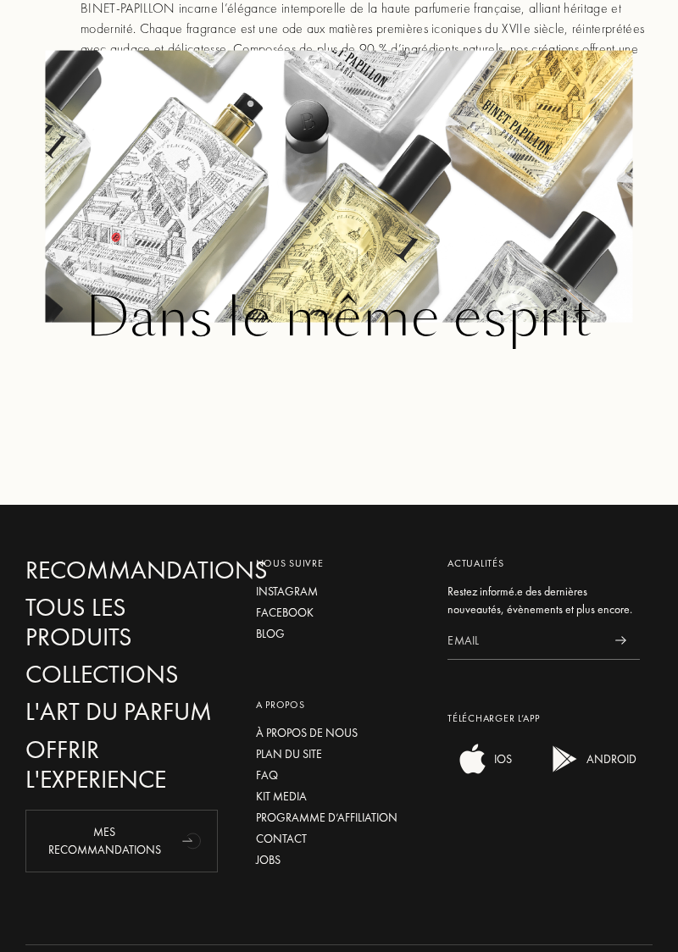
scroll to position [1738, 0]
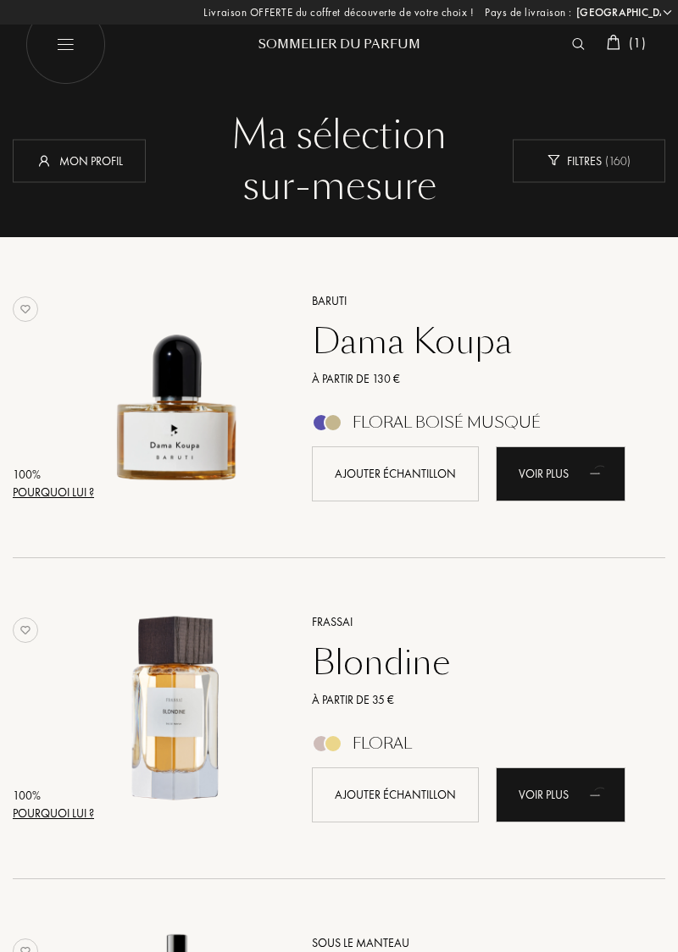
select select "FR"
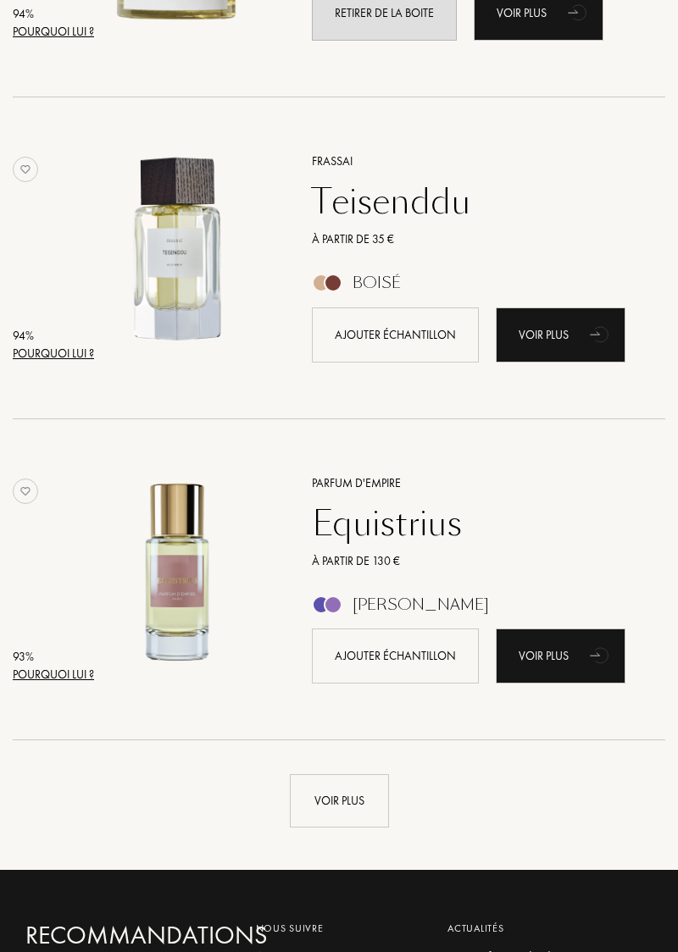
scroll to position [2751, 0]
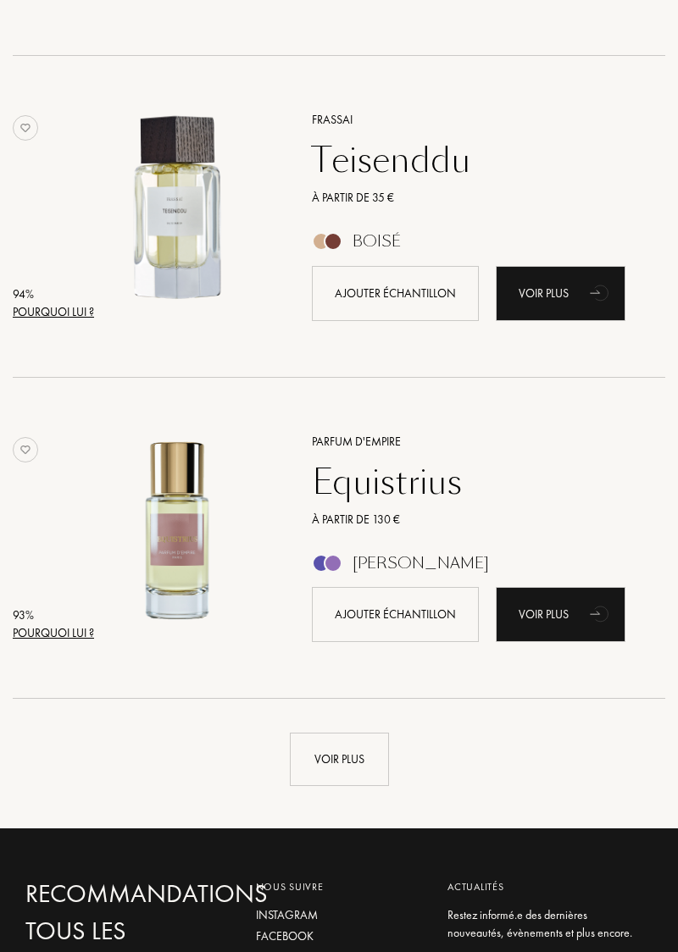
click at [346, 762] on div "Voir plus" at bounding box center [339, 759] width 99 height 53
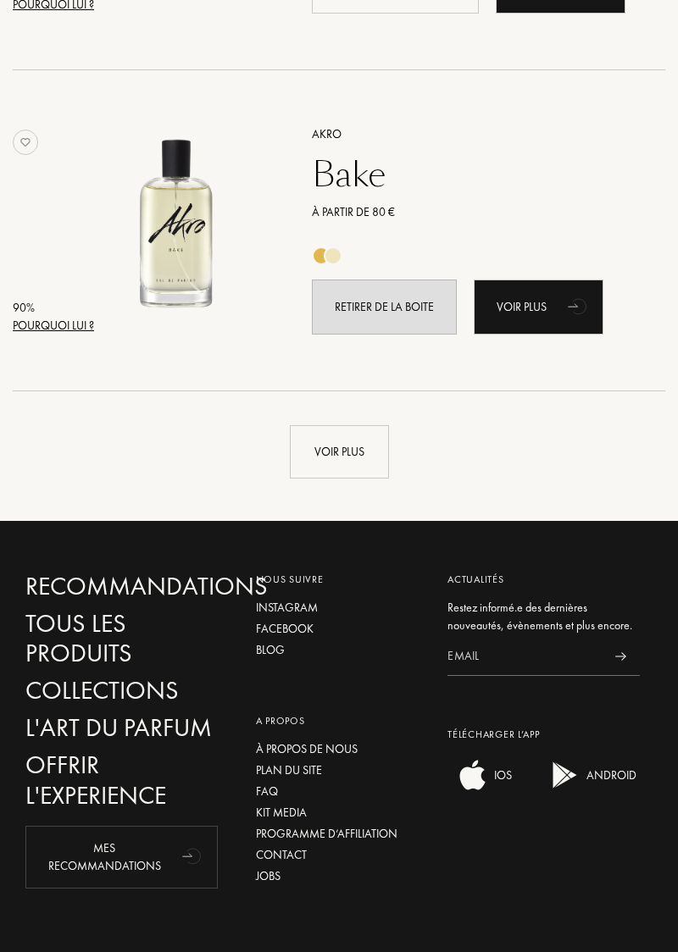
scroll to position [6274, 0]
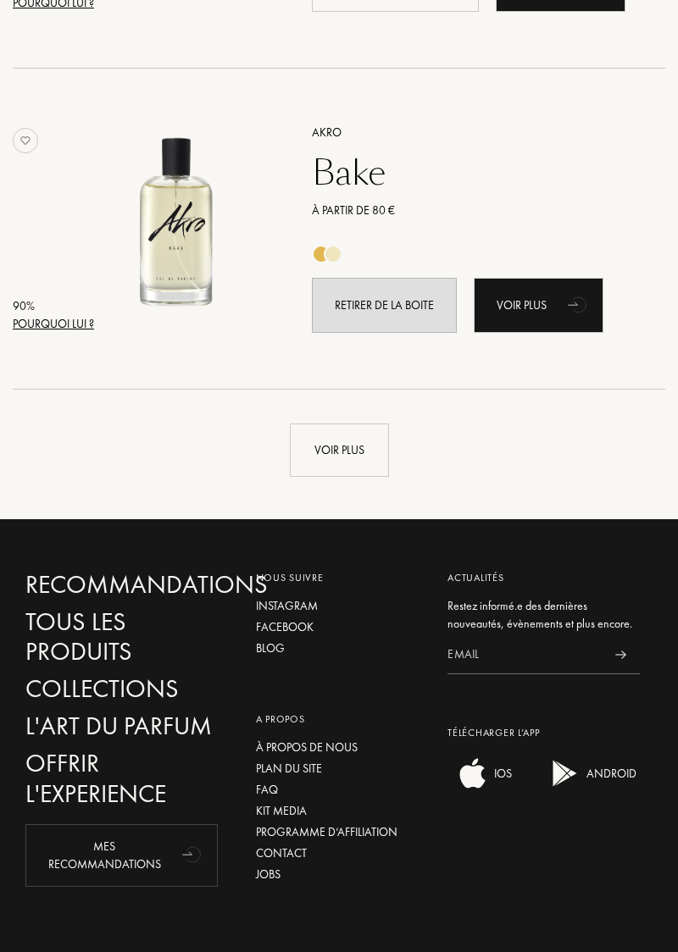
click at [375, 475] on div "Voir plus" at bounding box center [339, 450] width 99 height 53
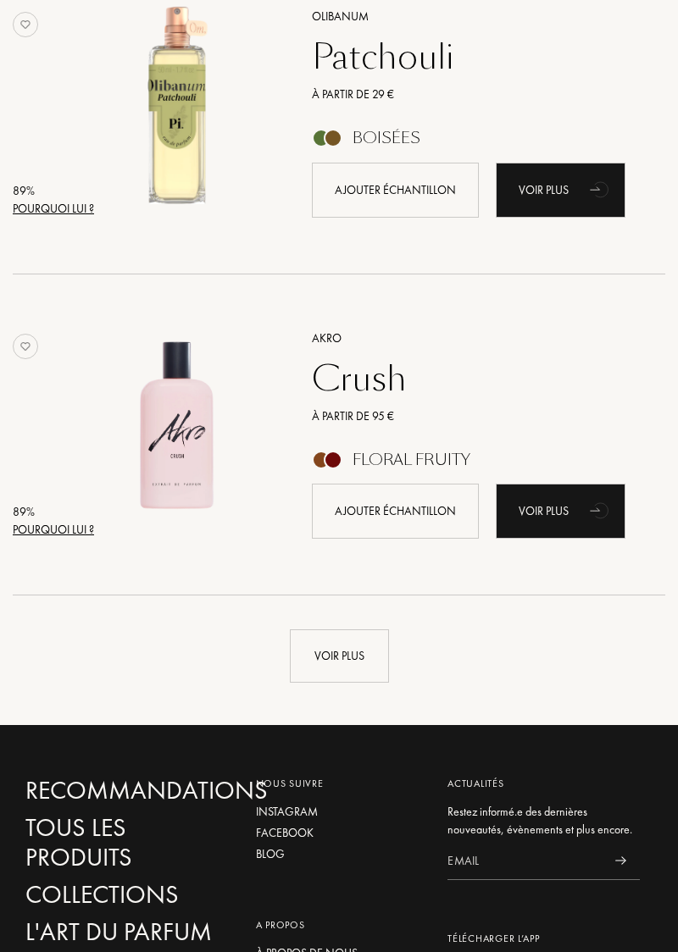
scroll to position [9299, 0]
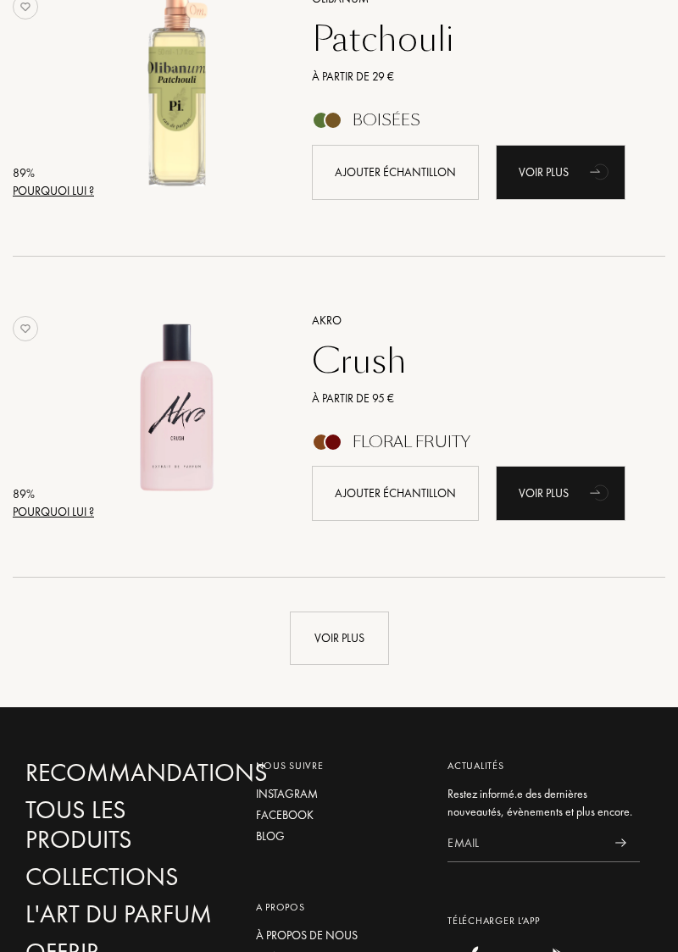
click at [346, 634] on div "Voir plus" at bounding box center [339, 638] width 99 height 53
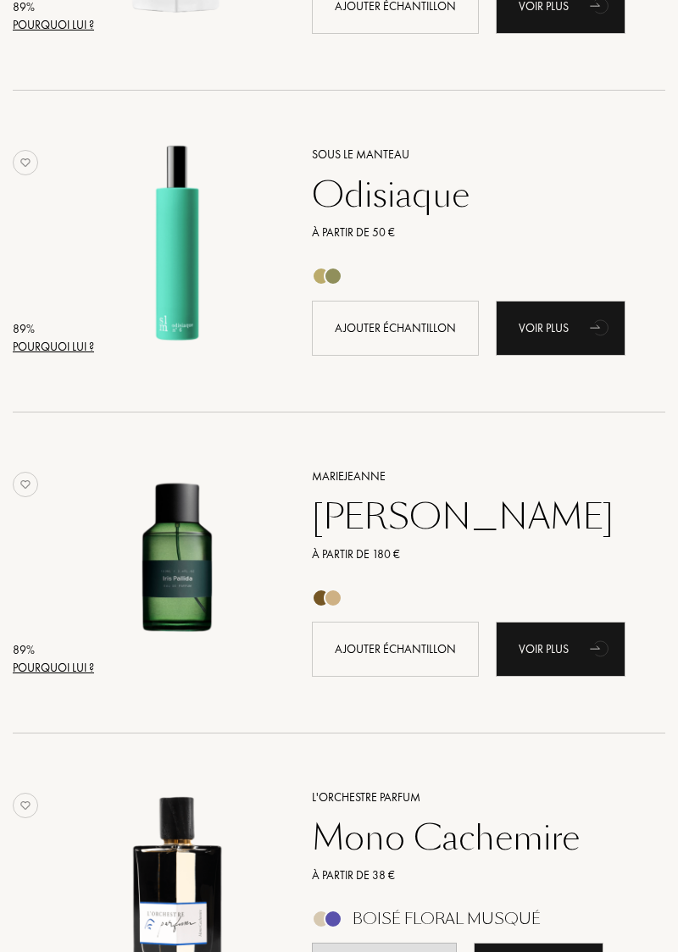
scroll to position [7825, 0]
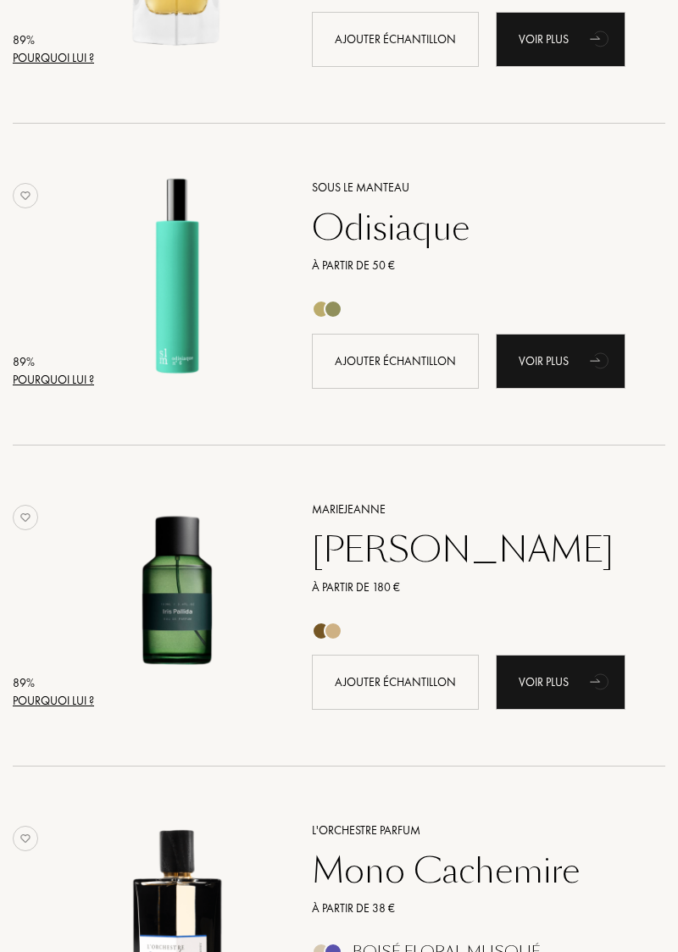
click at [14, 678] on div "89 %" at bounding box center [53, 683] width 81 height 18
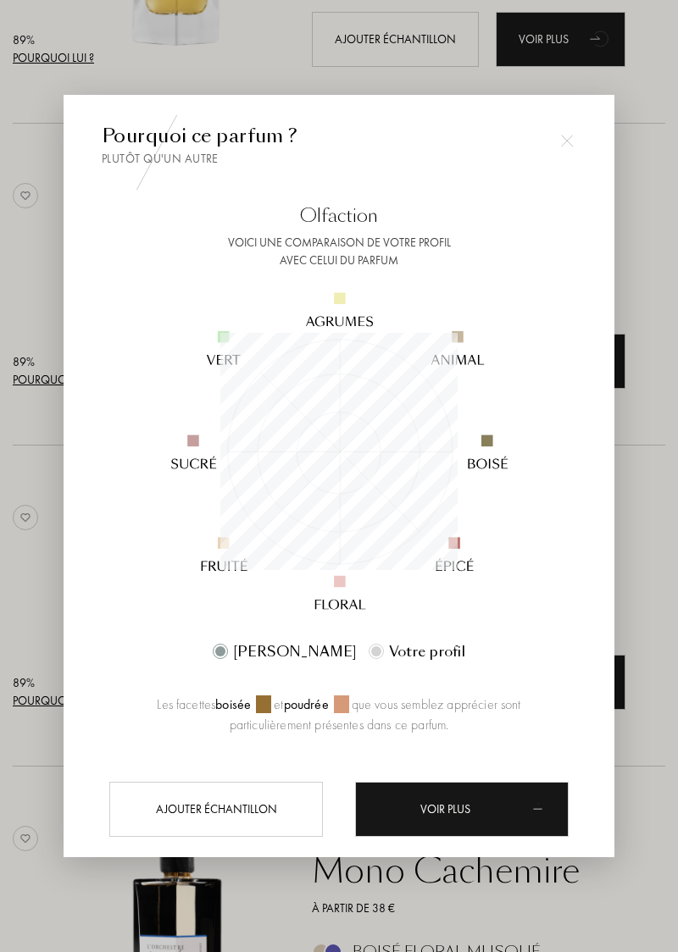
scroll to position [237, 237]
click at [656, 608] on div at bounding box center [339, 476] width 678 height 952
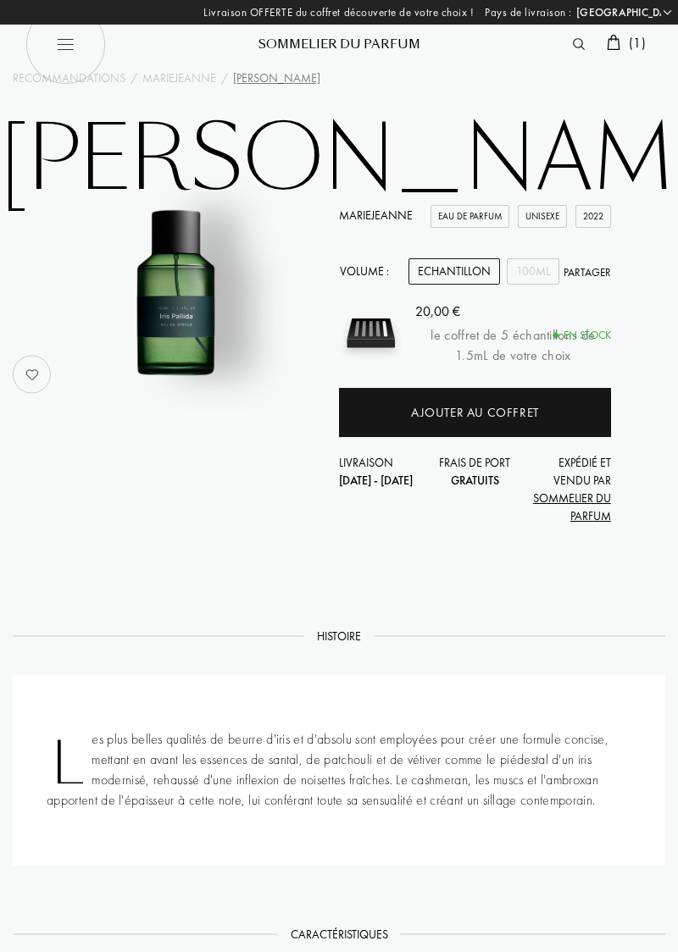
select select "FR"
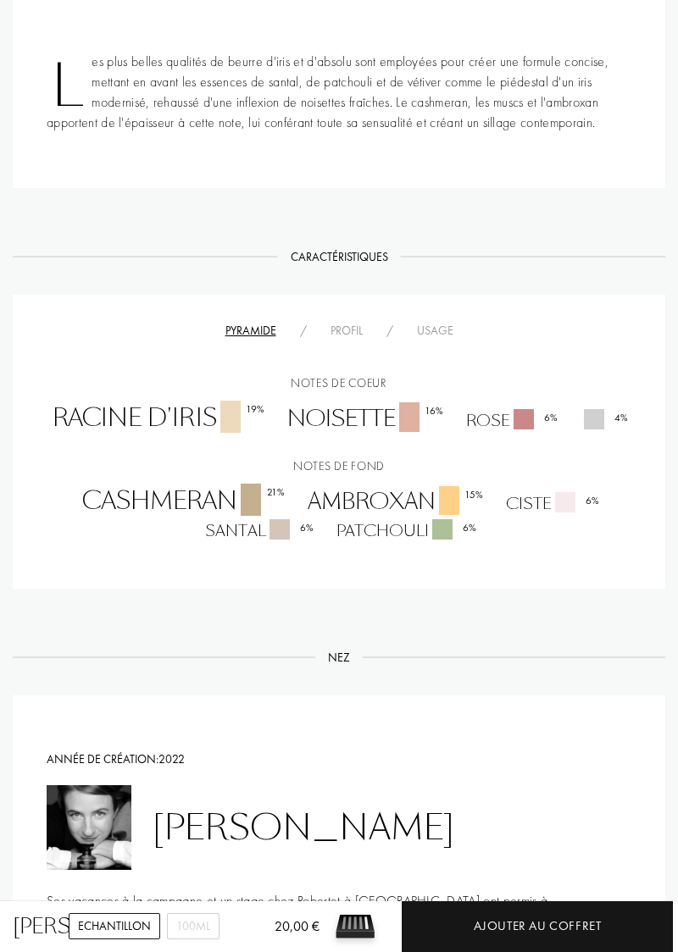
scroll to position [679, 0]
click at [572, 951] on div "Ajouter au coffret" at bounding box center [537, 926] width 271 height 51
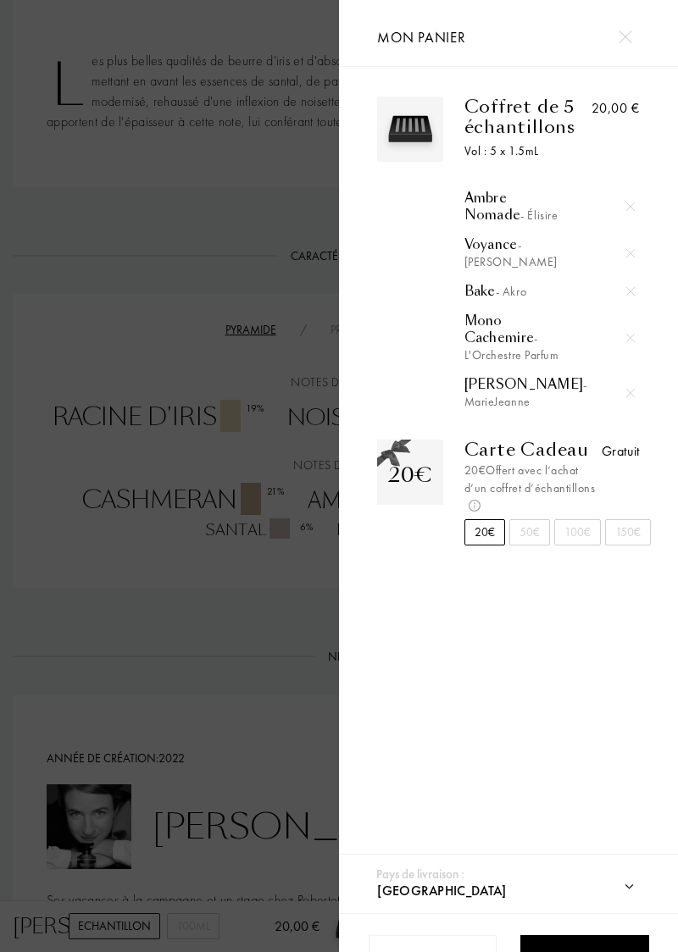
click at [596, 951] on div "Commander – 20,00 €" at bounding box center [584, 959] width 126 height 18
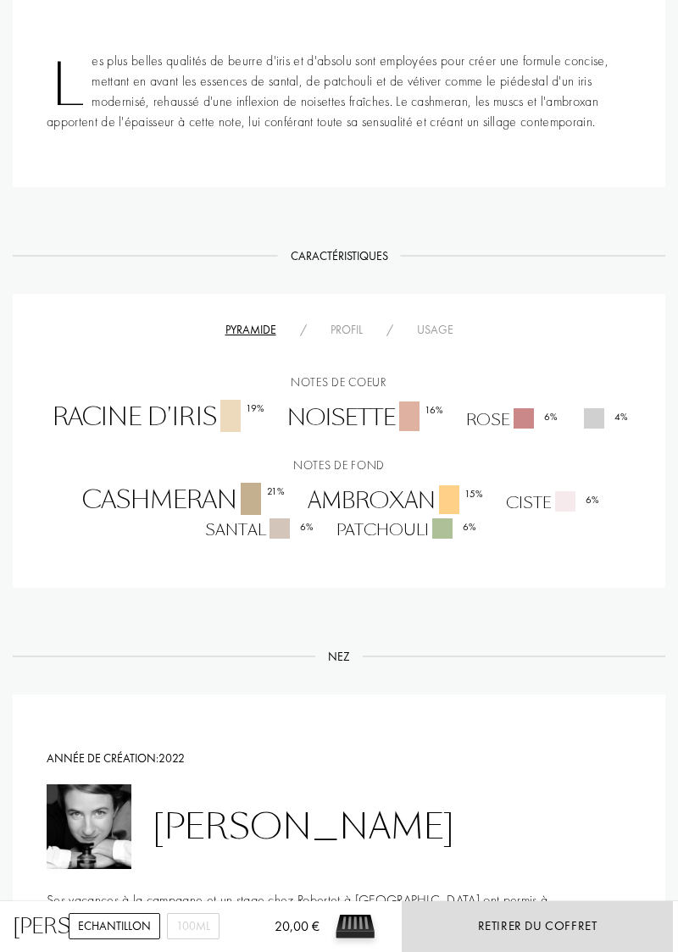
scroll to position [750, 0]
